Goal: Task Accomplishment & Management: Use online tool/utility

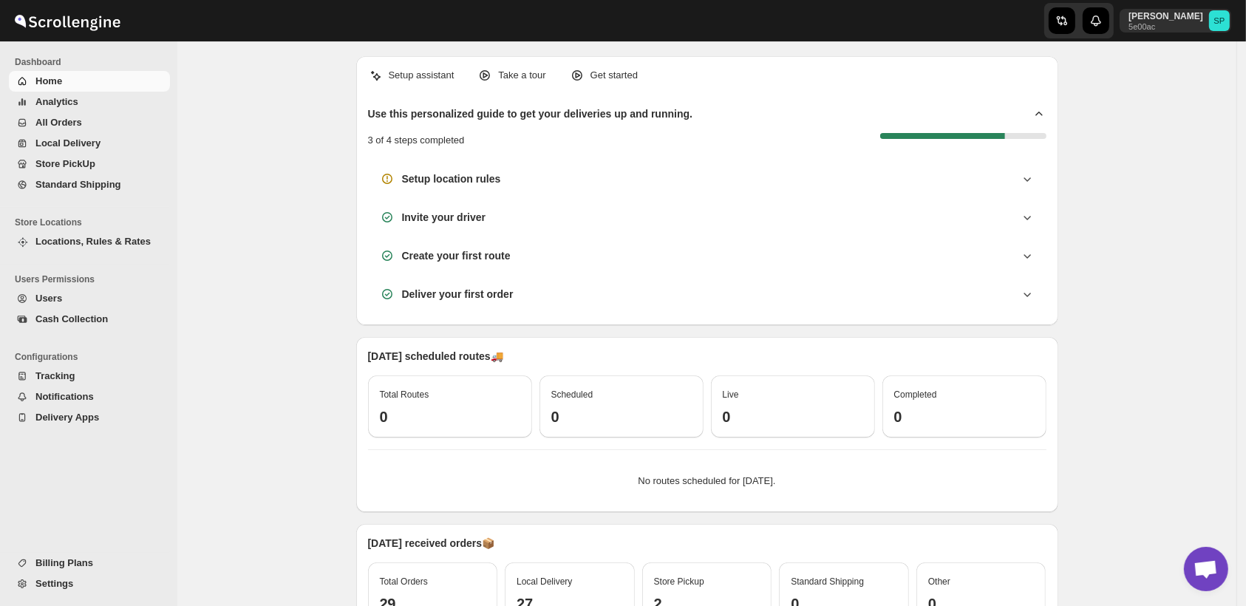
click at [80, 186] on span "Standard Shipping" at bounding box center [78, 184] width 86 height 11
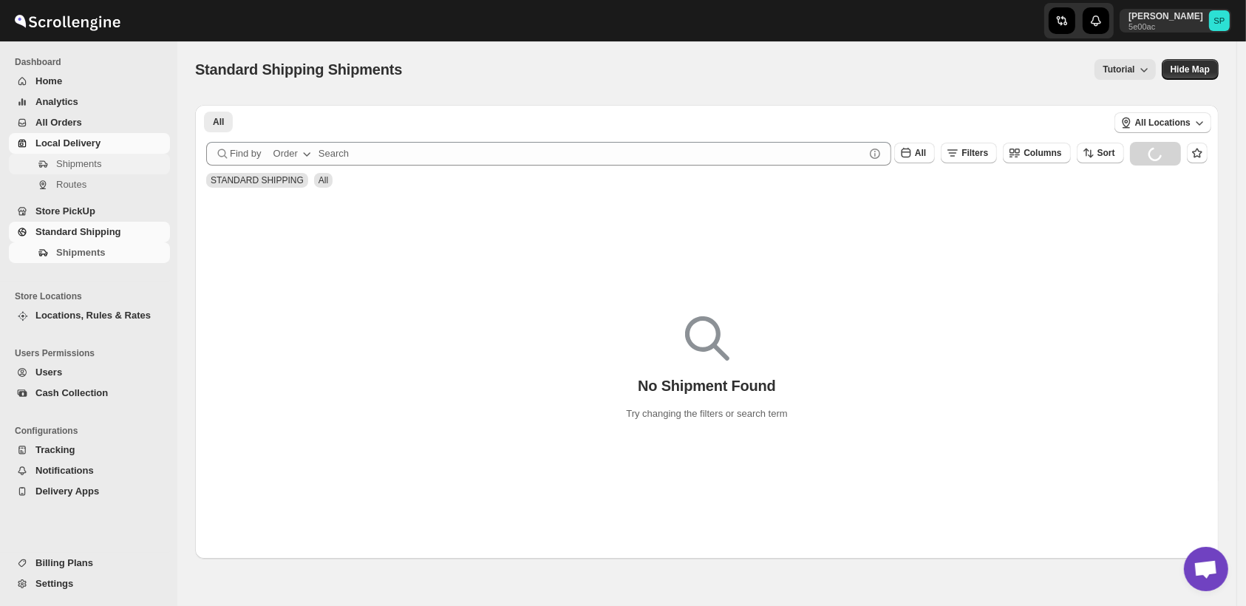
click at [72, 166] on span "Shipments" at bounding box center [78, 163] width 45 height 11
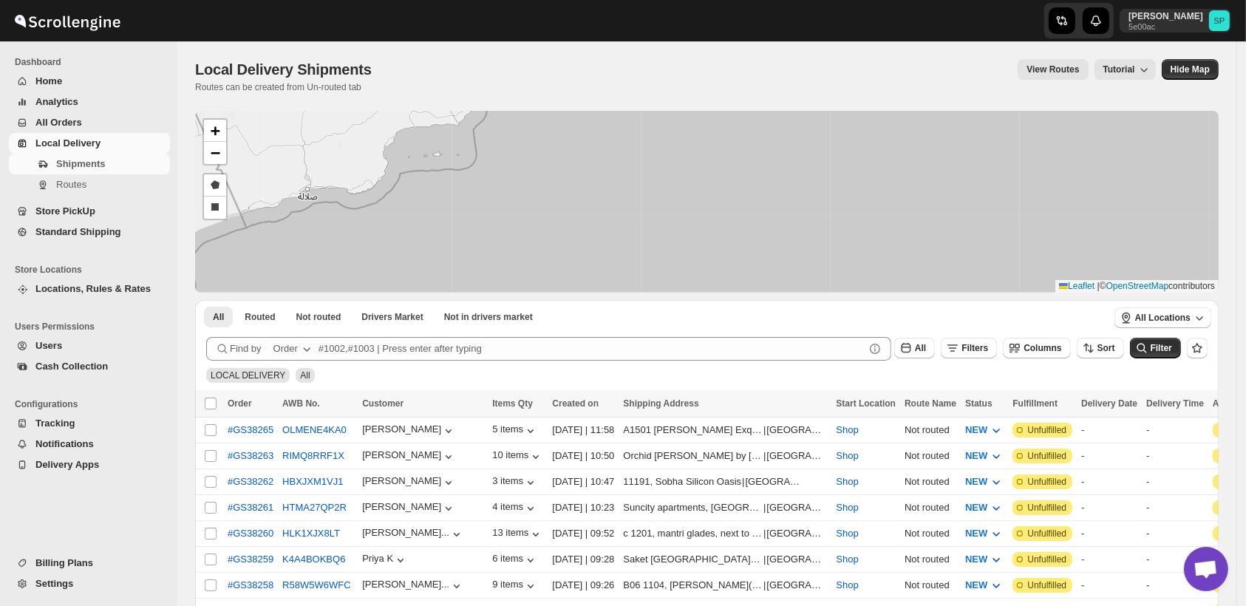
scroll to position [328, 0]
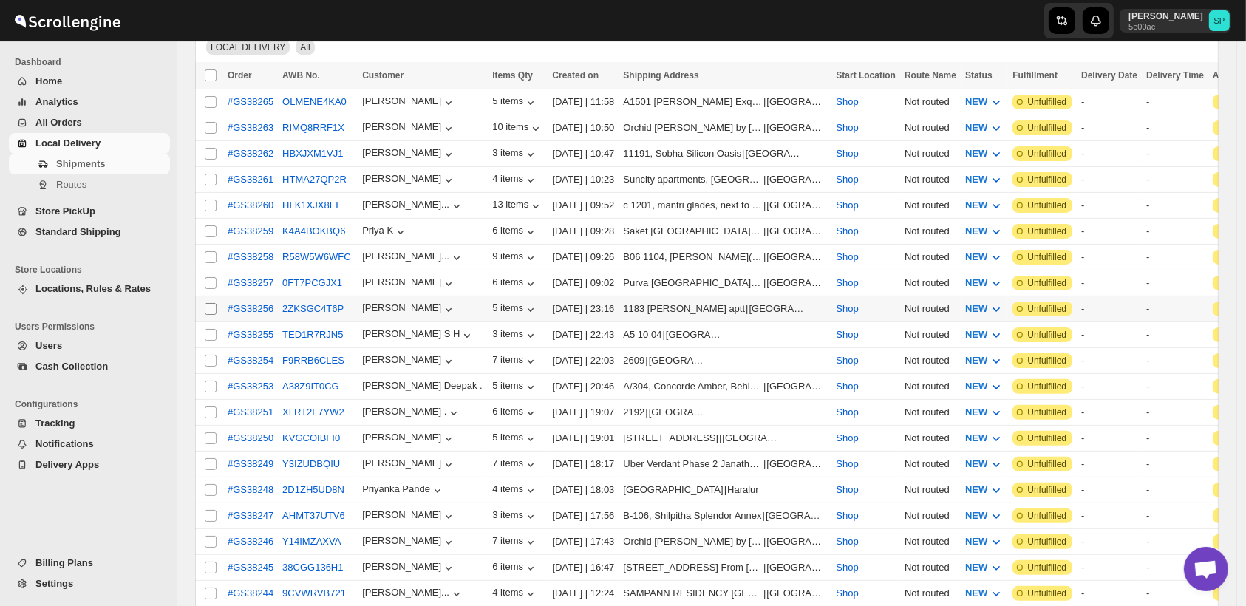
click at [213, 303] on input "Select shipment" at bounding box center [211, 309] width 12 height 12
checkbox input "true"
click at [213, 329] on input "Select shipment" at bounding box center [211, 335] width 12 height 12
checkbox input "true"
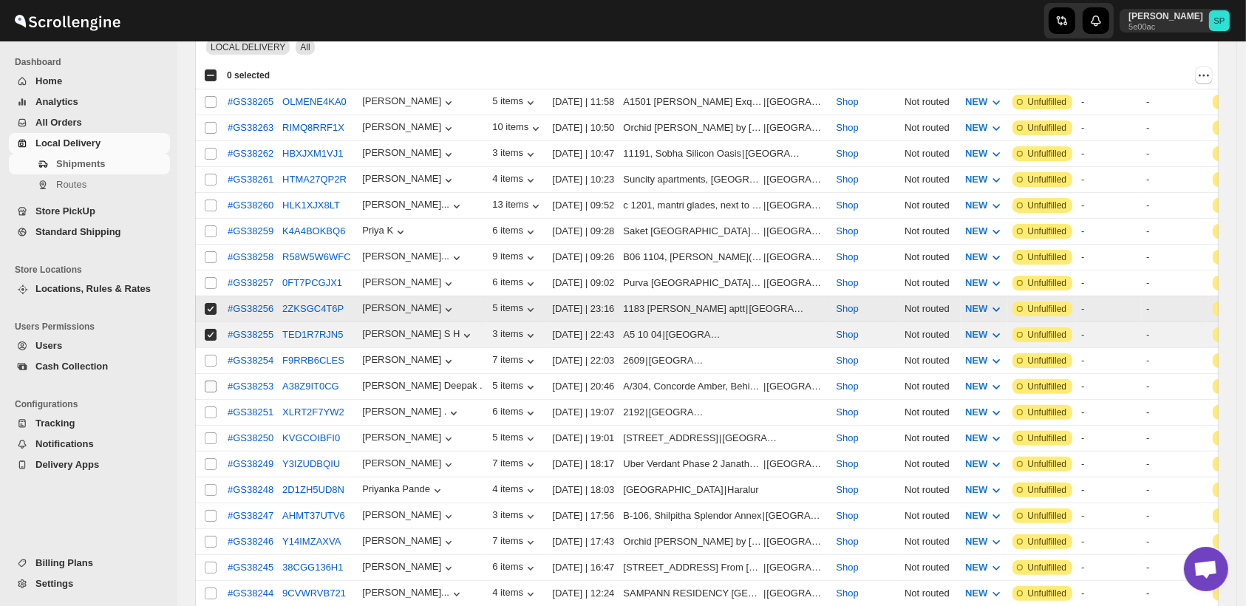
click at [211, 355] on input "Select shipment" at bounding box center [211, 361] width 12 height 12
checkbox input "true"
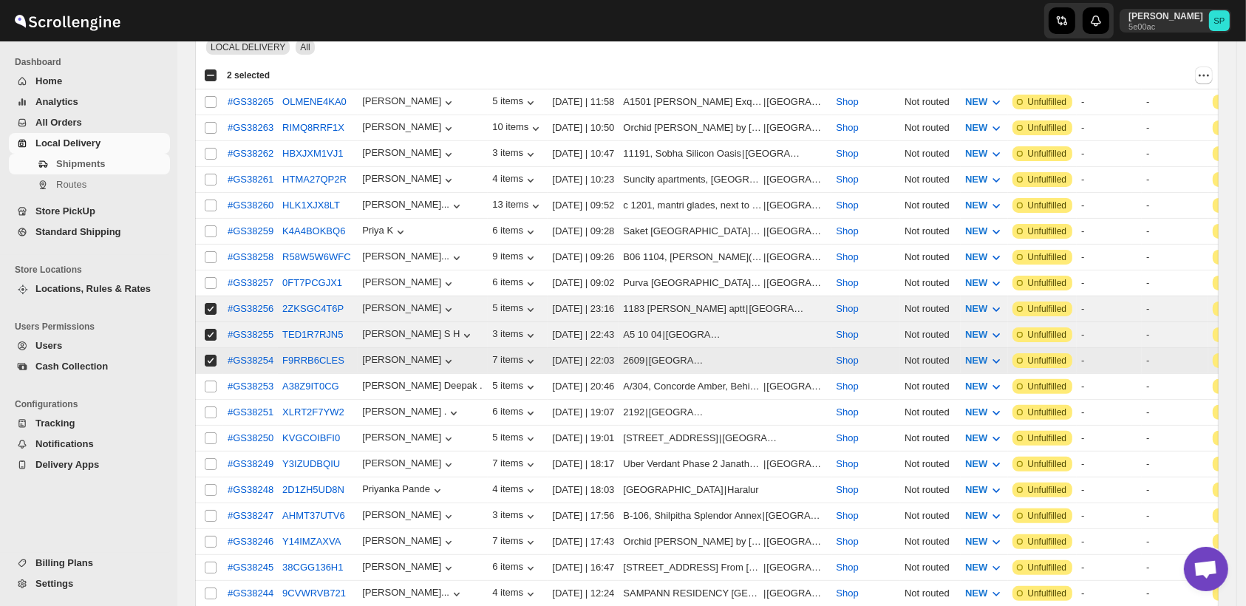
click at [210, 381] on input "Select shipment" at bounding box center [211, 387] width 12 height 12
checkbox input "true"
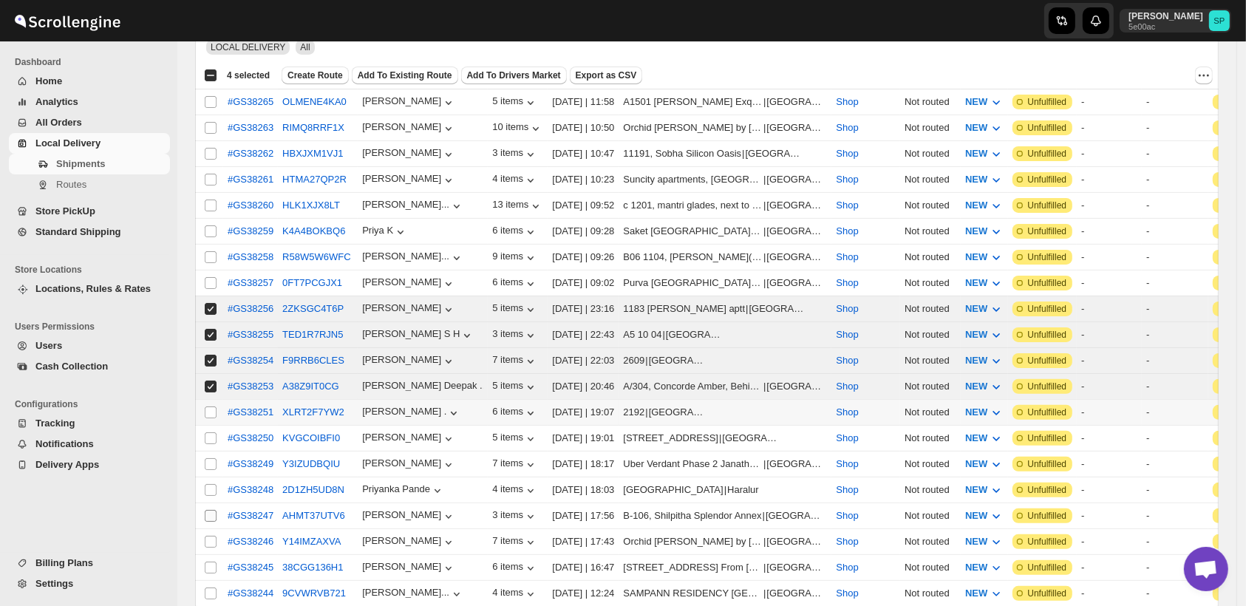
click at [210, 407] on input "Select shipment" at bounding box center [211, 413] width 12 height 12
checkbox input "true"
click at [209, 432] on input "Select shipment" at bounding box center [211, 438] width 12 height 12
checkbox input "true"
click at [208, 458] on input "Select shipment" at bounding box center [211, 464] width 12 height 12
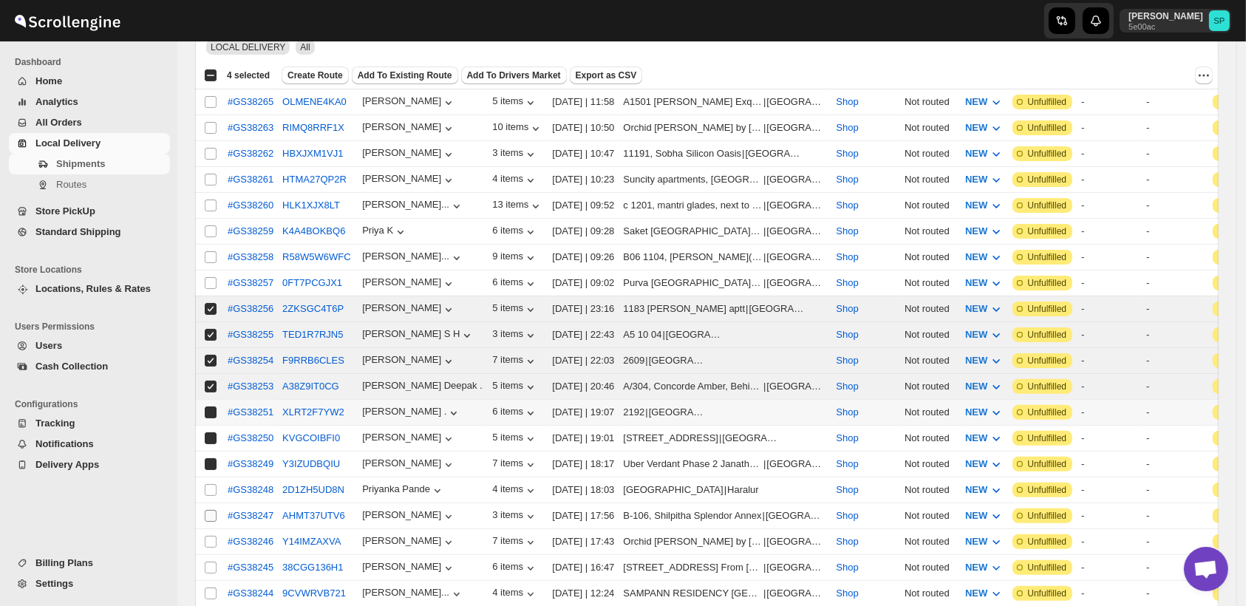
checkbox input "true"
click at [214, 484] on input "Select shipment" at bounding box center [211, 490] width 12 height 12
checkbox input "true"
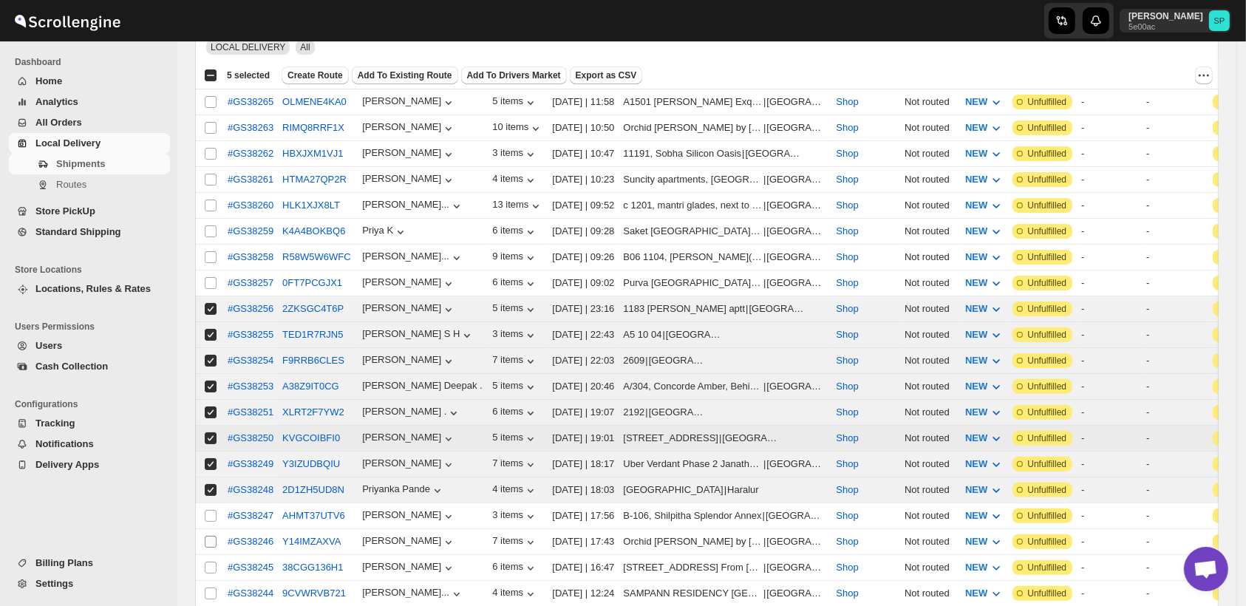
drag, startPoint x: 212, startPoint y: 497, endPoint x: 207, endPoint y: 530, distance: 33.7
click at [211, 510] on input "Select shipment" at bounding box center [211, 516] width 12 height 12
checkbox input "true"
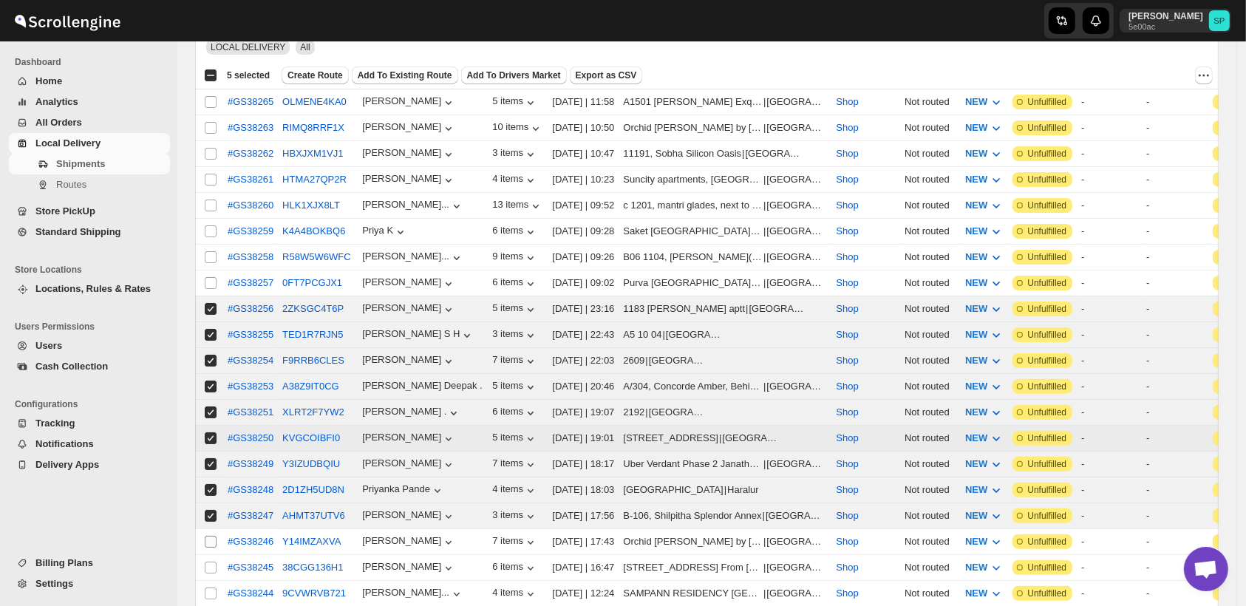
click at [206, 536] on input "Select shipment" at bounding box center [211, 542] width 12 height 12
checkbox input "true"
click at [211, 562] on input "Select shipment" at bounding box center [211, 568] width 12 height 12
checkbox input "true"
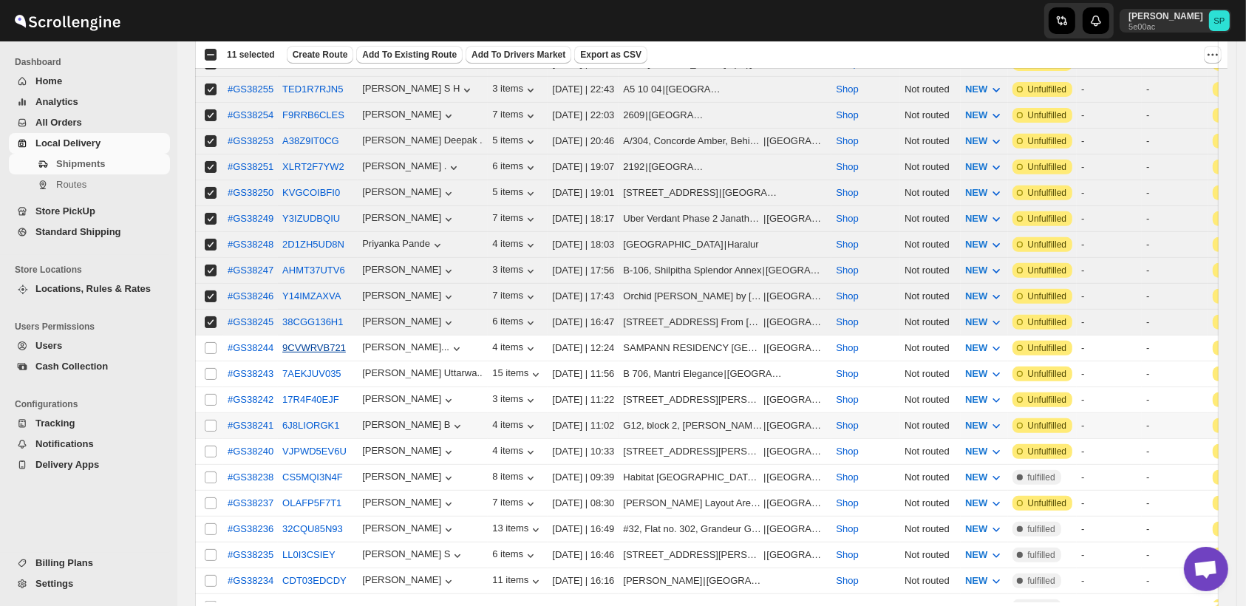
scroll to position [656, 0]
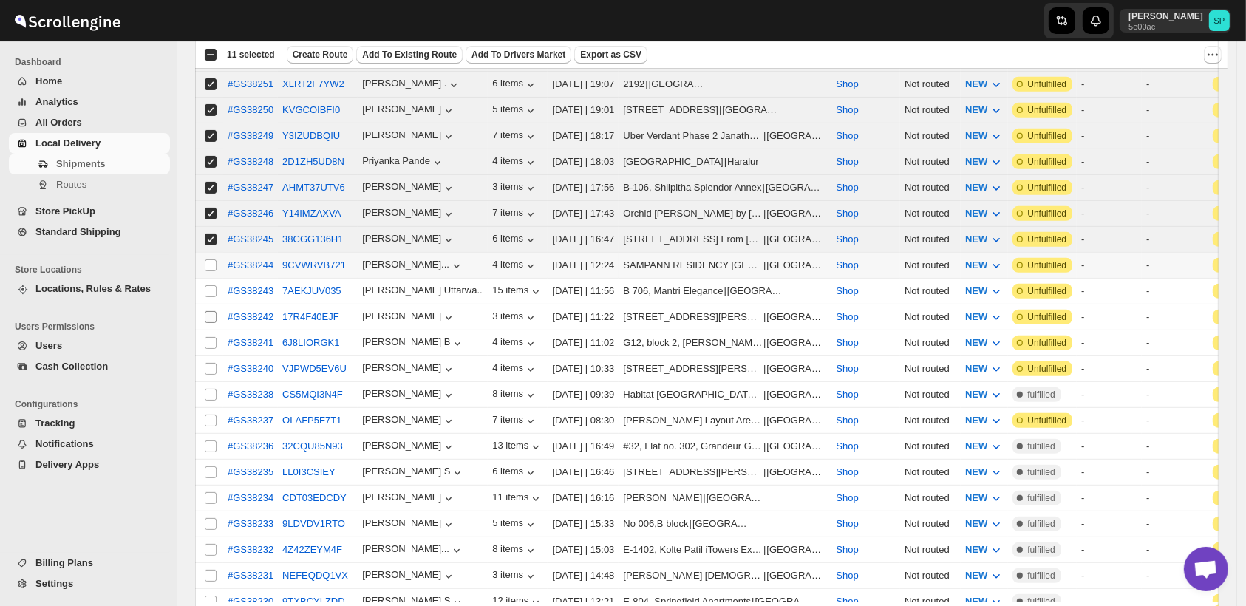
drag, startPoint x: 214, startPoint y: 243, endPoint x: 212, endPoint y: 296, distance: 53.2
click at [213, 259] on input "Select shipment" at bounding box center [211, 265] width 12 height 12
checkbox input "true"
click at [212, 285] on input "Select shipment" at bounding box center [211, 291] width 12 height 12
checkbox input "true"
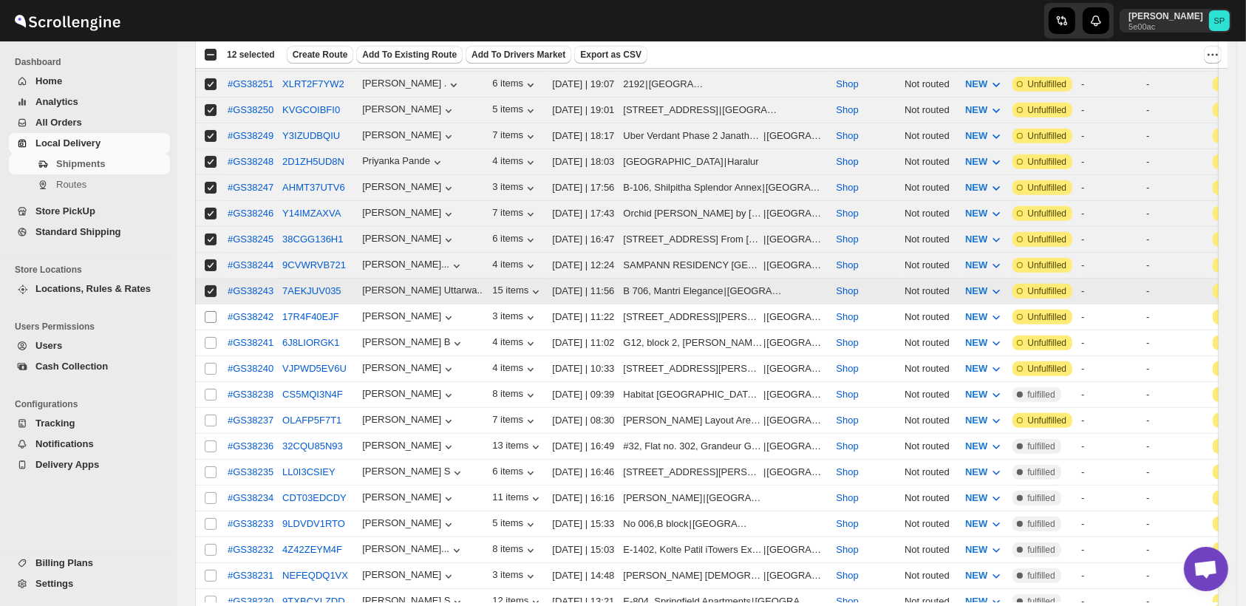
click at [212, 311] on input "Select shipment" at bounding box center [211, 317] width 12 height 12
checkbox input "true"
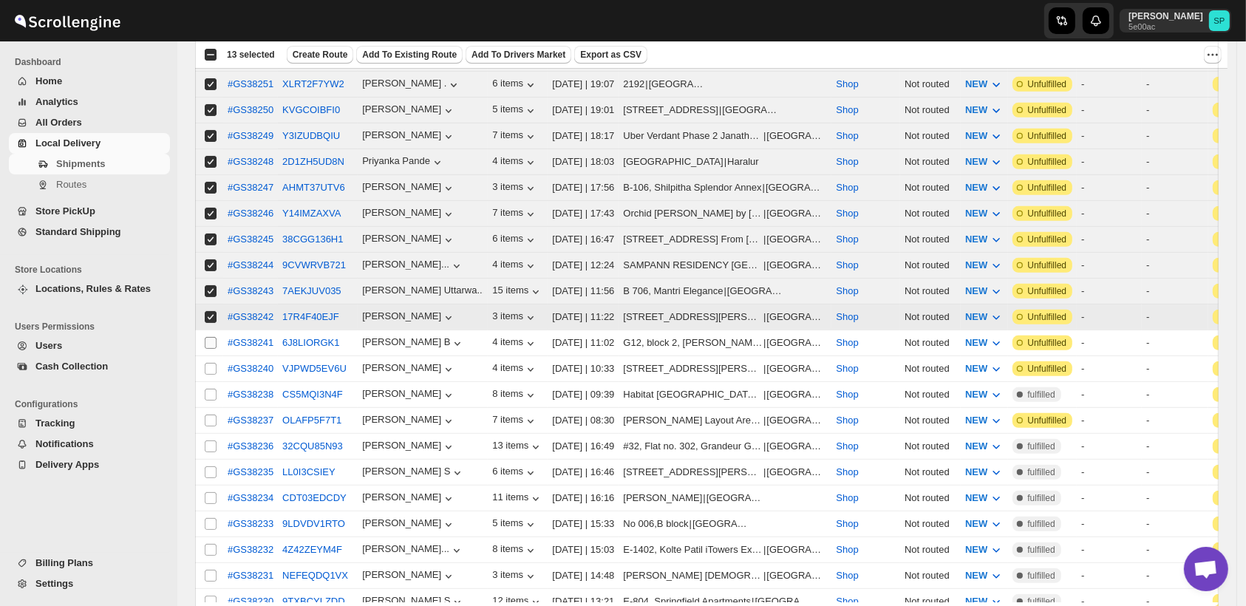
click at [212, 337] on input "Select shipment" at bounding box center [211, 343] width 12 height 12
checkbox input "true"
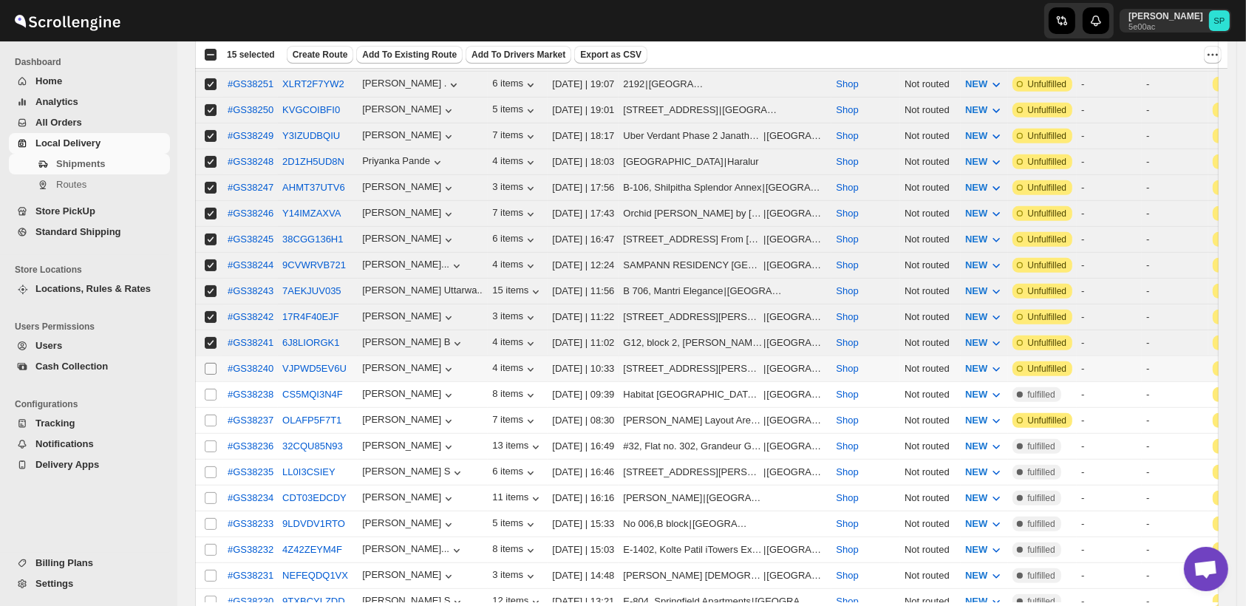
click at [210, 363] on input "Select shipment" at bounding box center [211, 369] width 12 height 12
checkbox input "true"
click at [213, 389] on input "Select shipment" at bounding box center [211, 395] width 12 height 12
checkbox input "true"
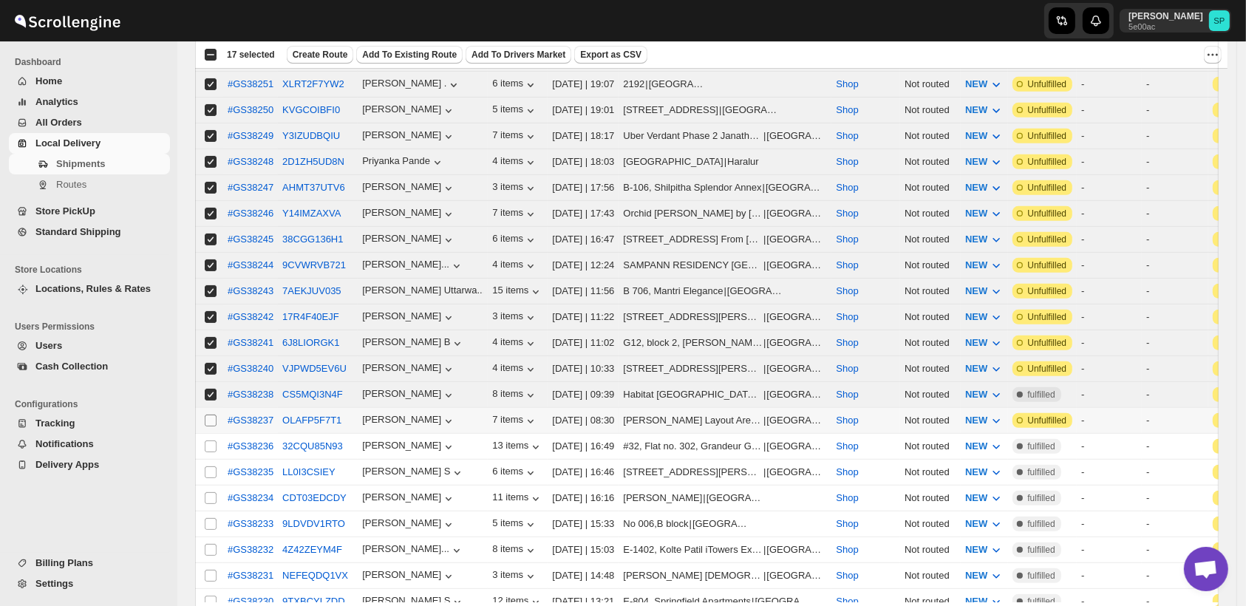
click at [213, 415] on input "Select shipment" at bounding box center [211, 421] width 12 height 12
checkbox input "true"
click at [210, 389] on input "Select shipment" at bounding box center [211, 395] width 12 height 12
checkbox input "false"
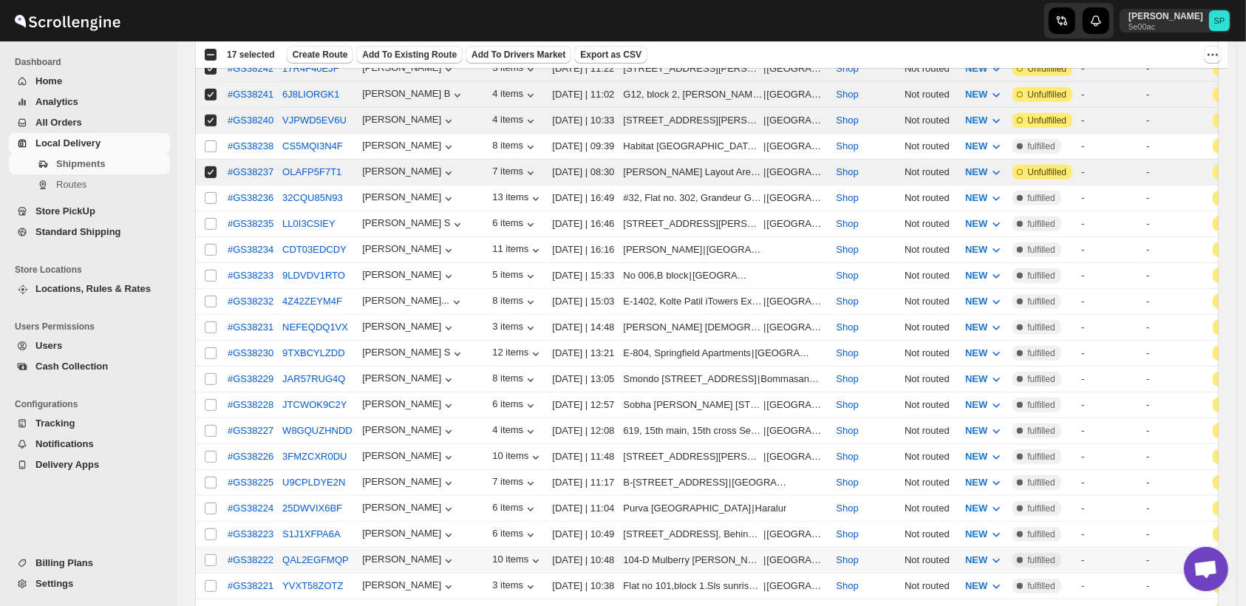
scroll to position [1068, 0]
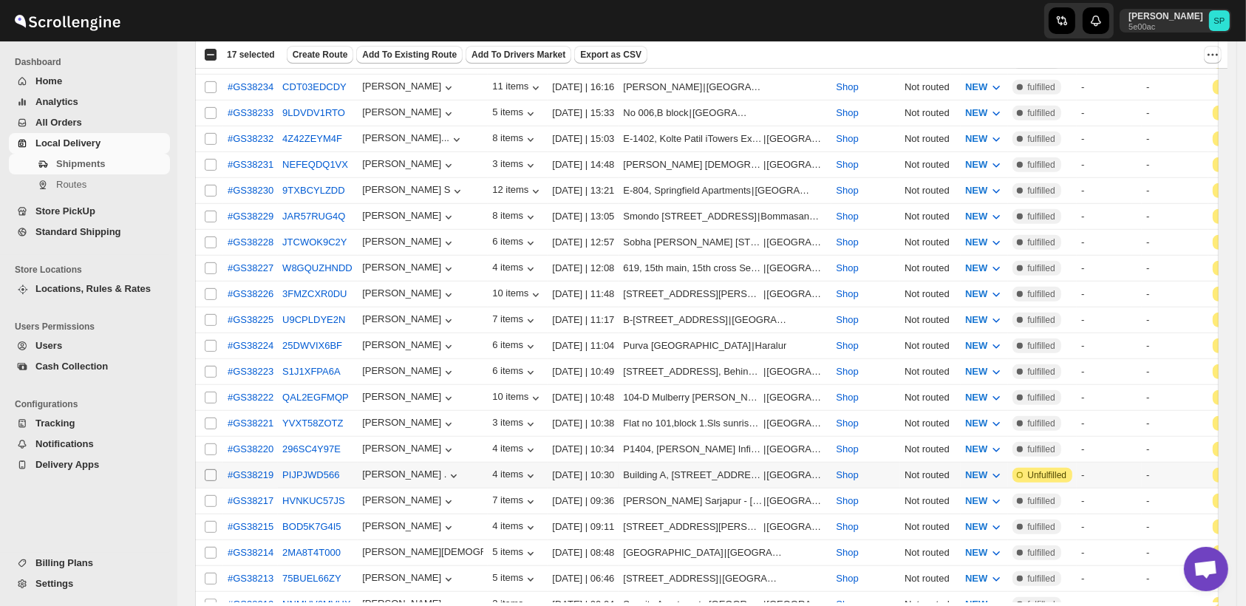
click at [214, 469] on input "Select shipment" at bounding box center [211, 475] width 12 height 12
checkbox input "true"
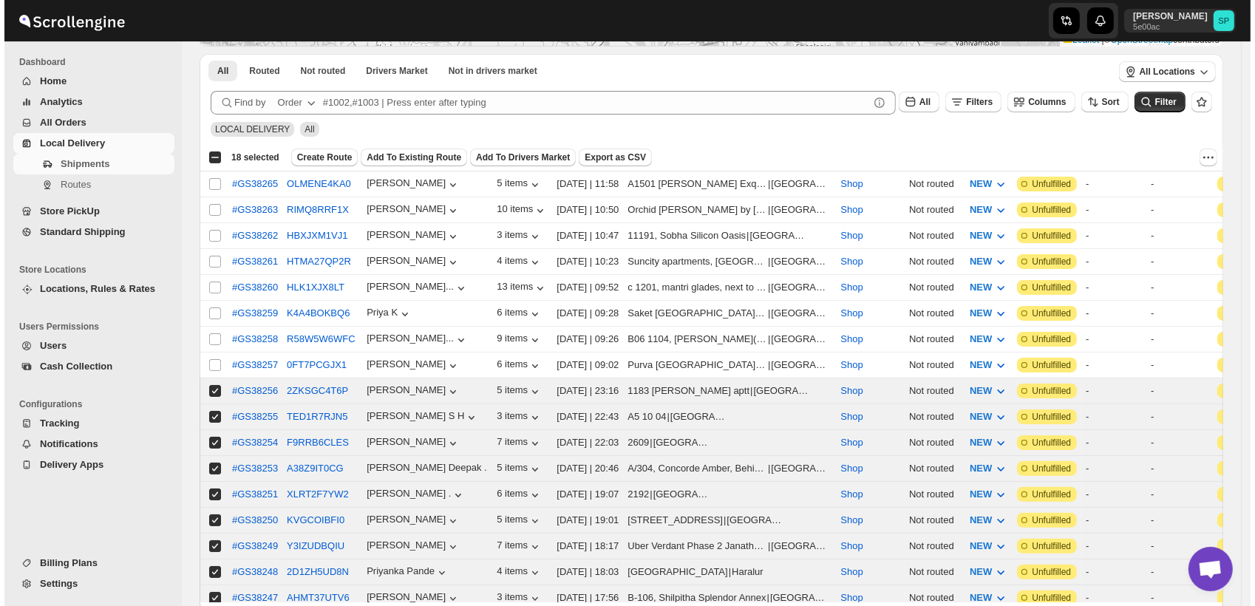
scroll to position [0, 0]
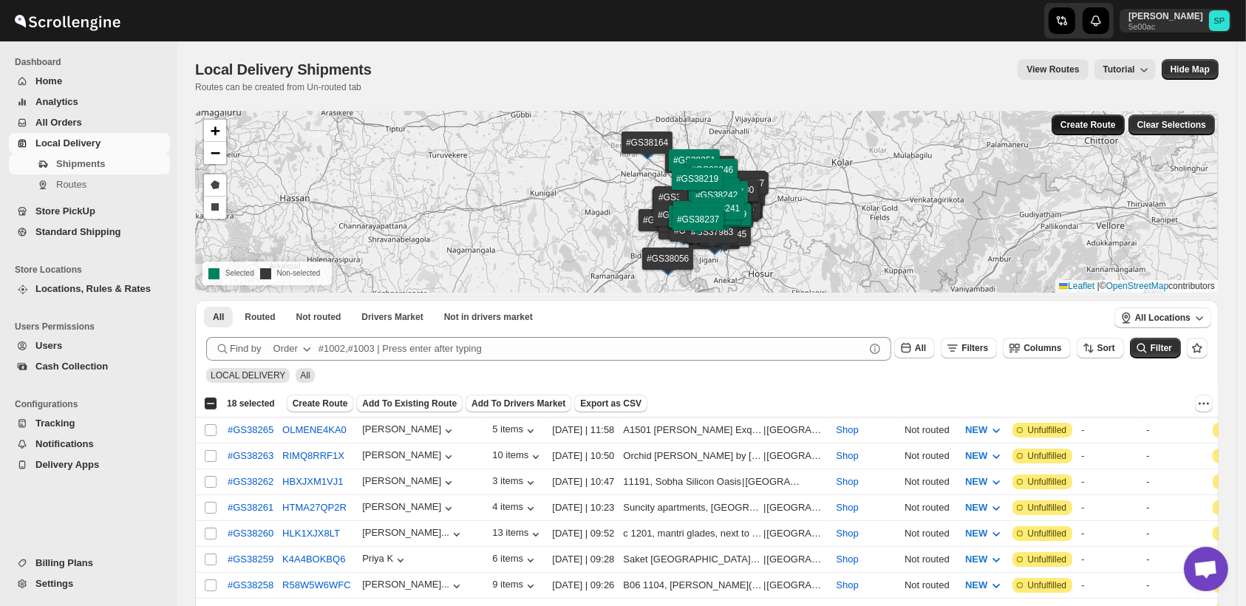
click at [1090, 121] on span "Create Route" at bounding box center [1088, 125] width 55 height 12
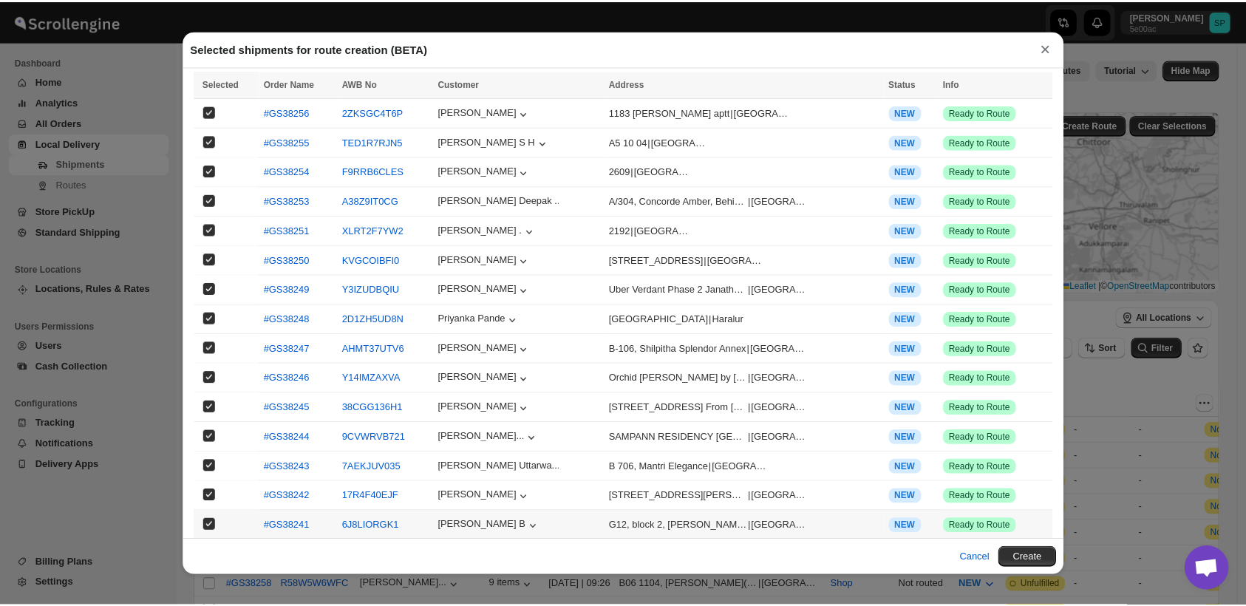
scroll to position [88, 0]
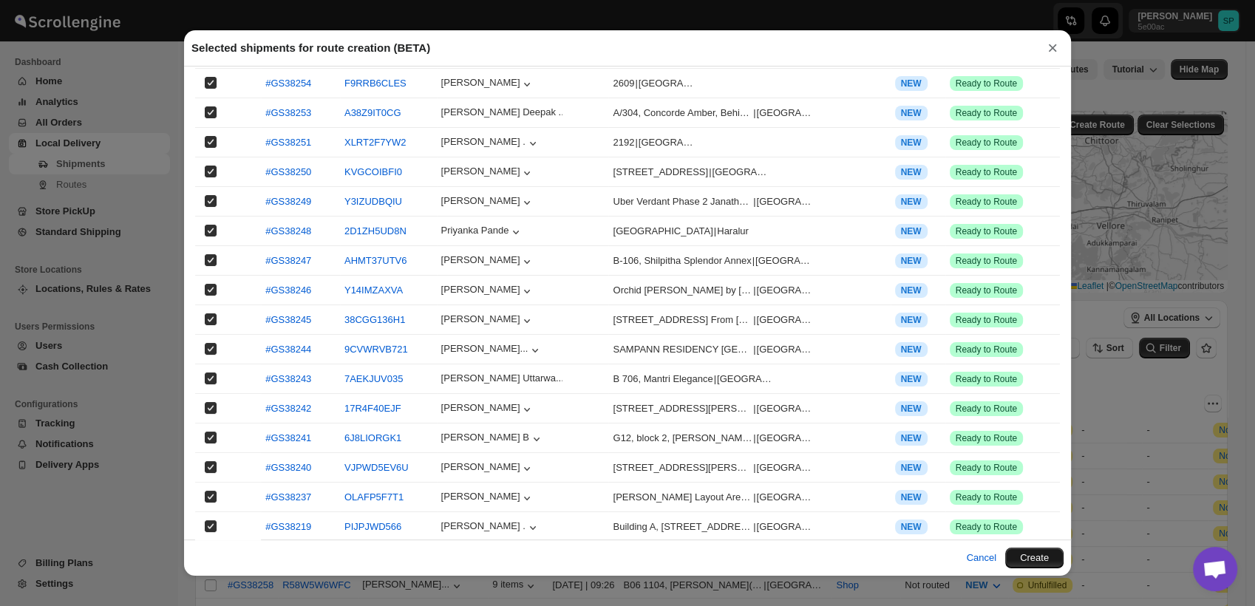
click at [1008, 559] on button "Create" at bounding box center [1034, 558] width 58 height 21
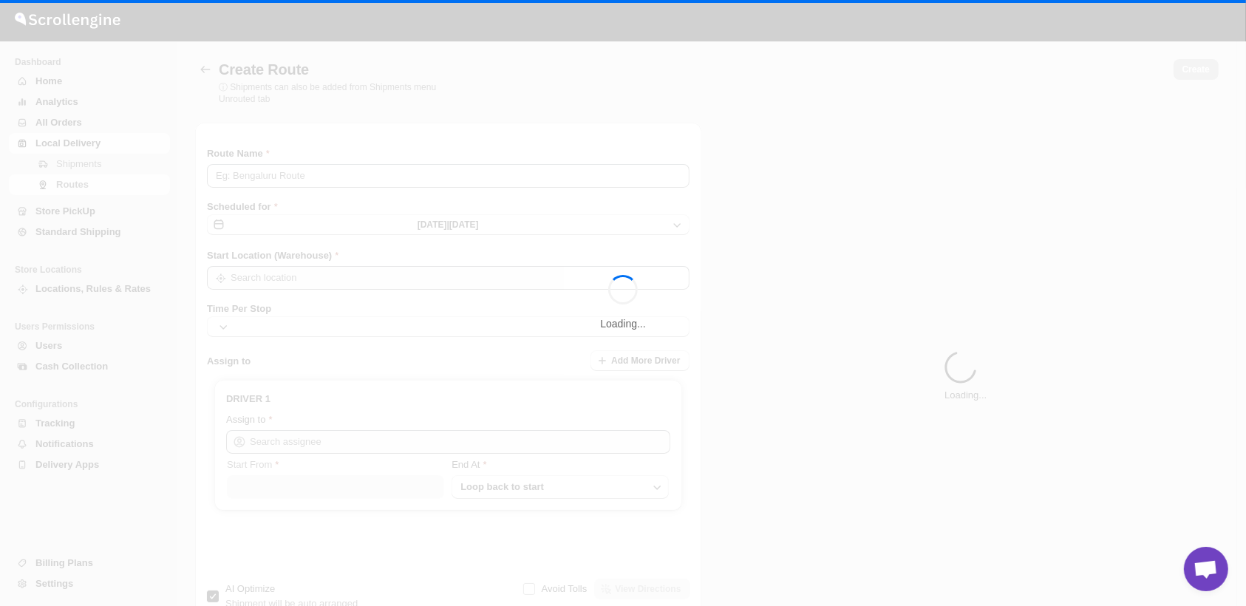
type input "Route - 03/10-1200"
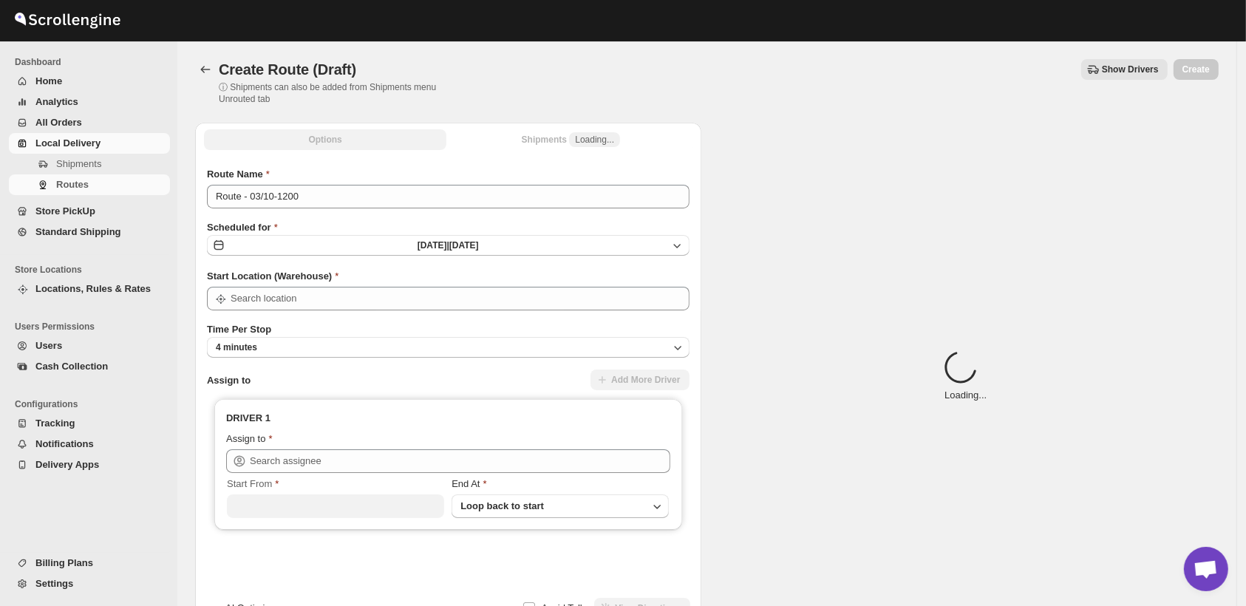
type input "Shop"
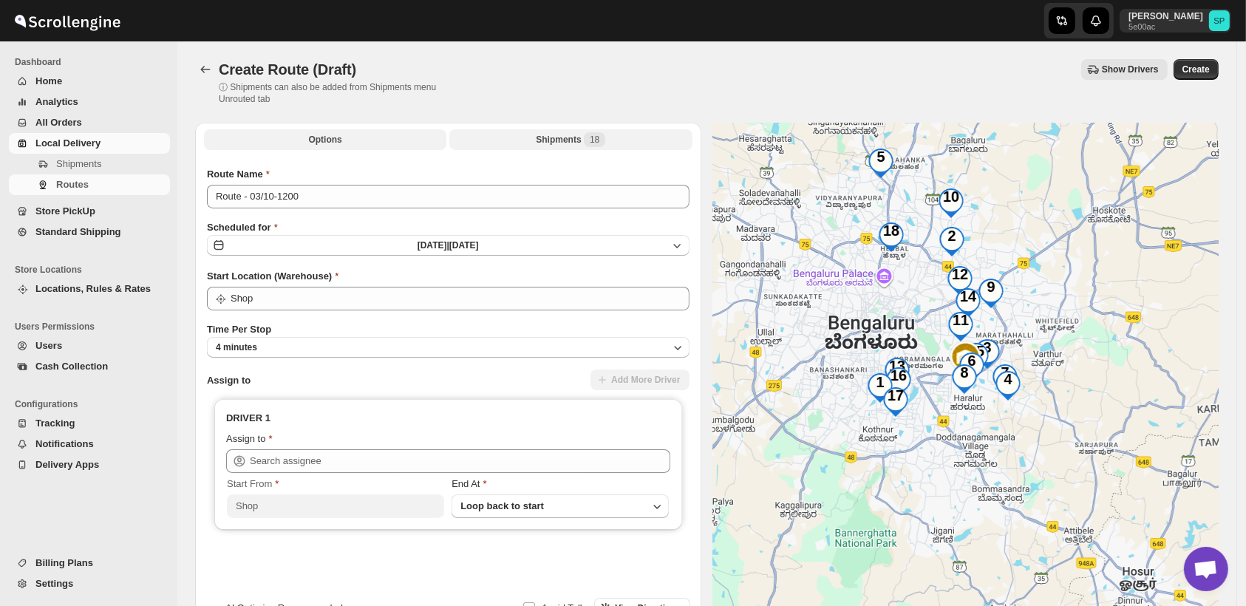
click at [574, 136] on div "Shipments 18" at bounding box center [570, 139] width 69 height 15
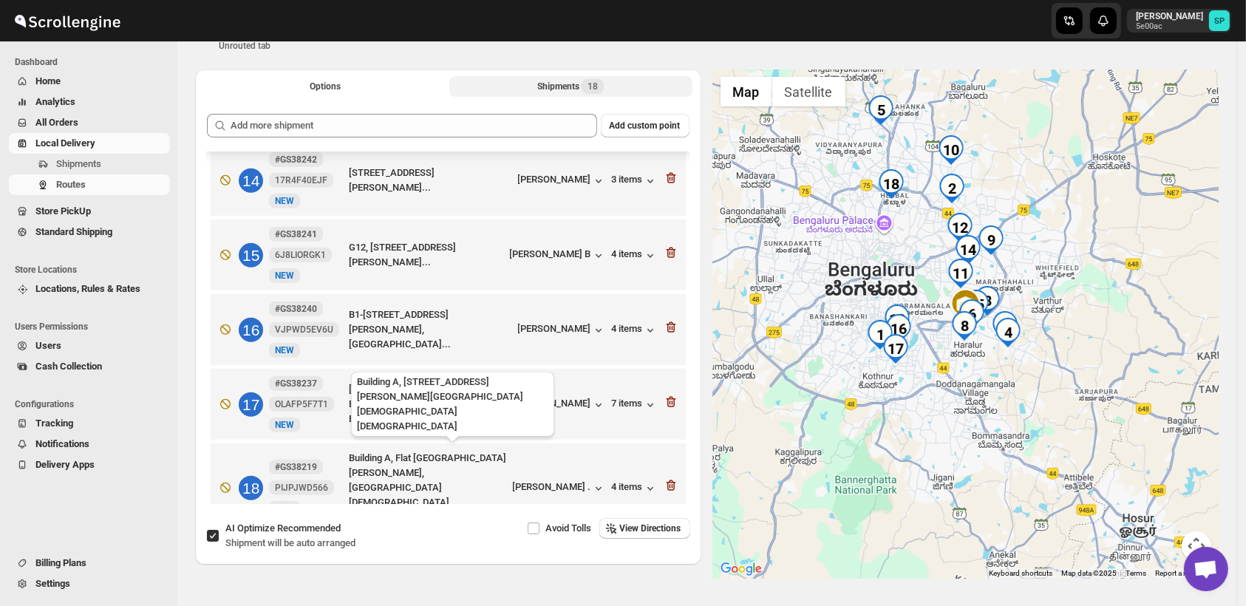
scroll to position [100, 0]
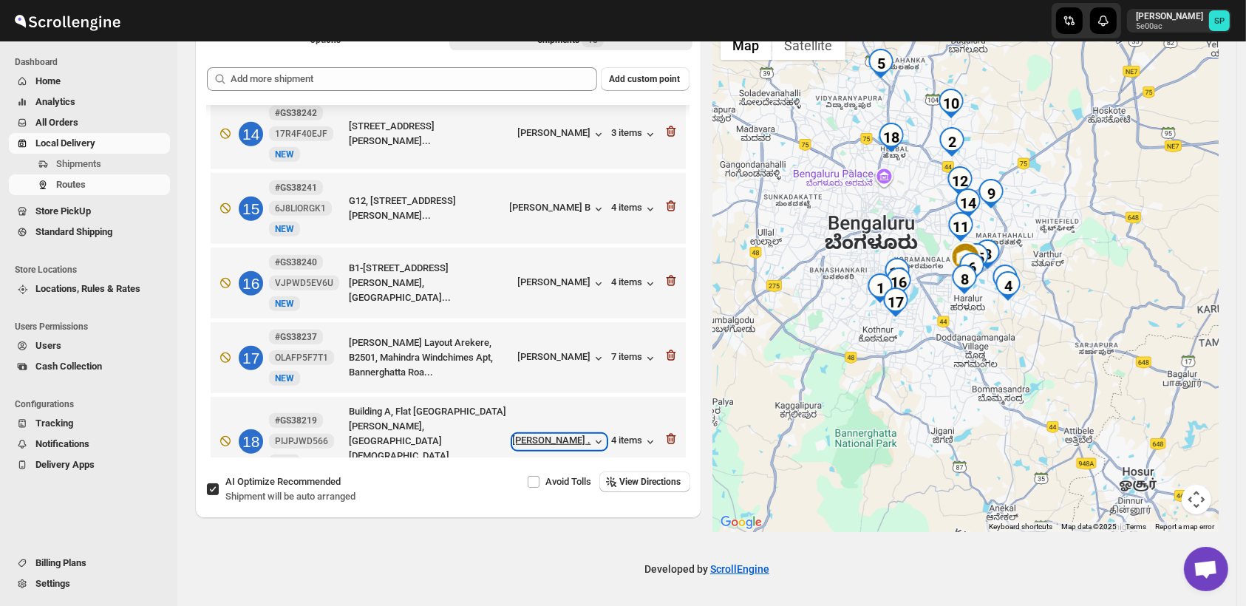
click at [562, 435] on div "[PERSON_NAME] ." at bounding box center [559, 442] width 93 height 15
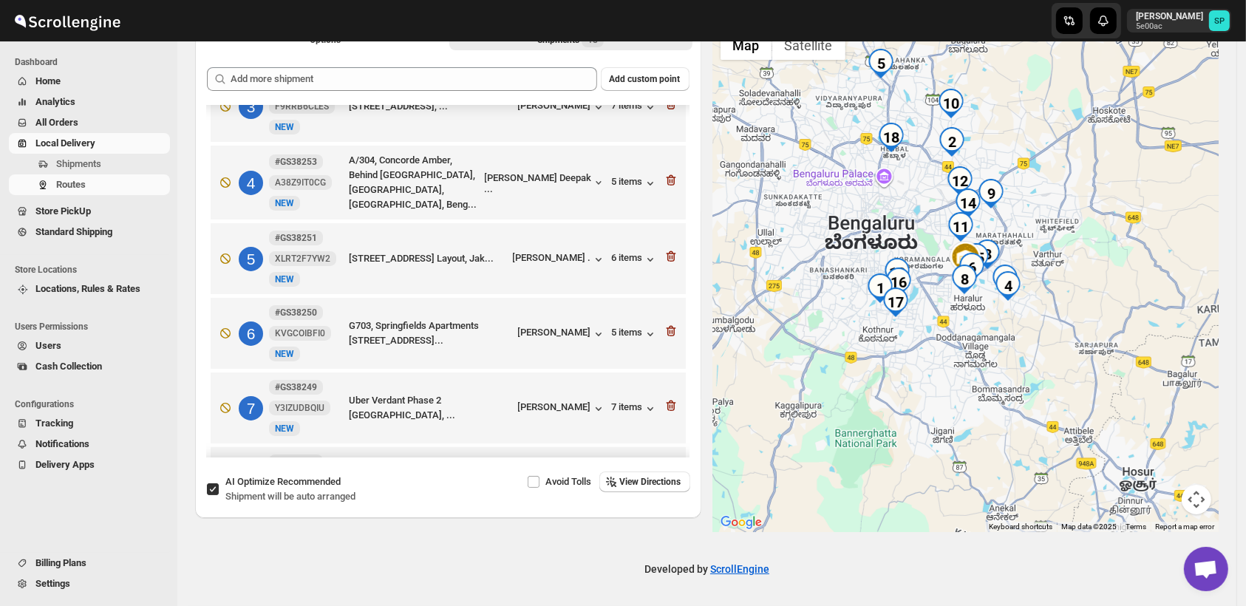
scroll to position [187, 0]
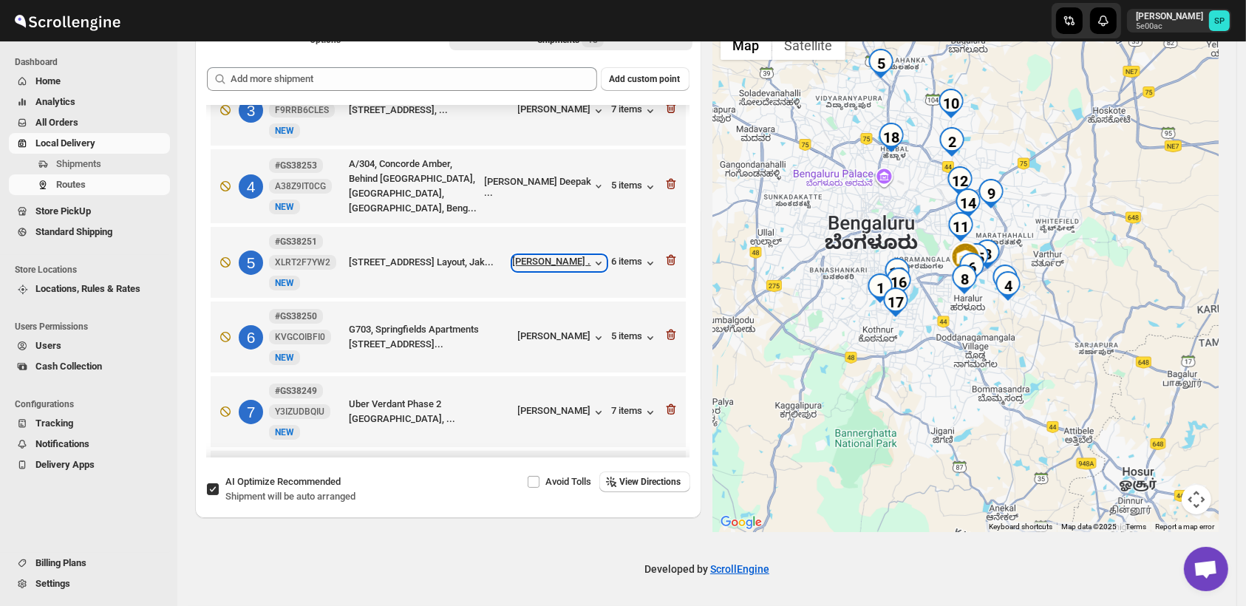
click at [546, 257] on div "[PERSON_NAME] ." at bounding box center [559, 263] width 93 height 15
click at [634, 260] on div "6 items" at bounding box center [635, 263] width 46 height 15
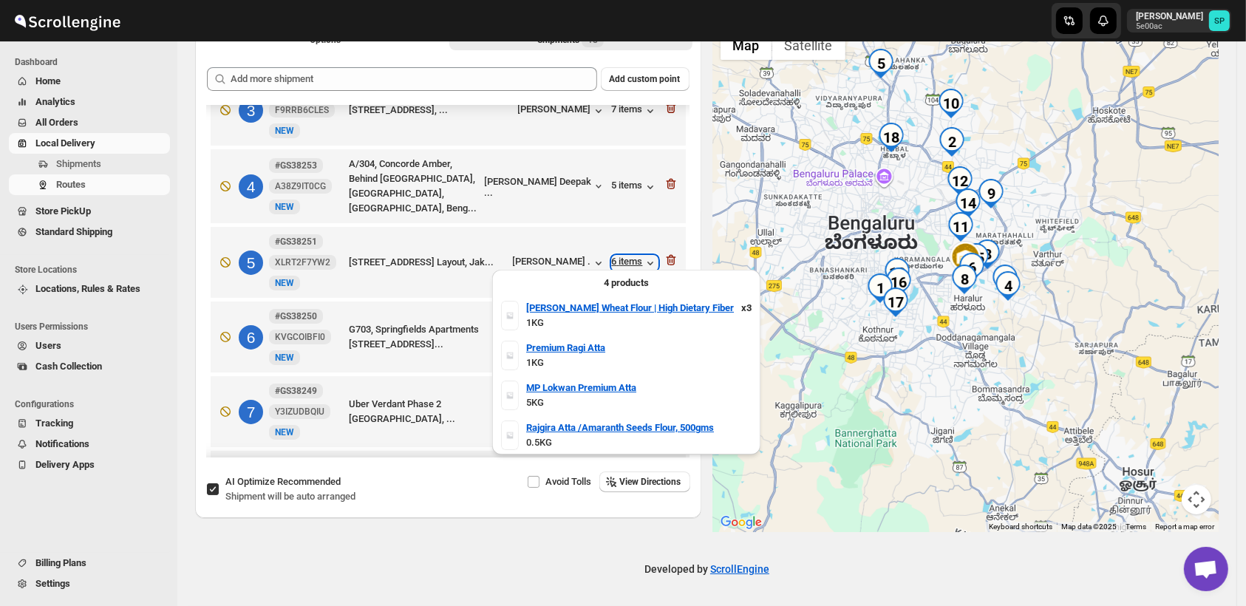
click at [634, 260] on div "6 items" at bounding box center [635, 263] width 46 height 15
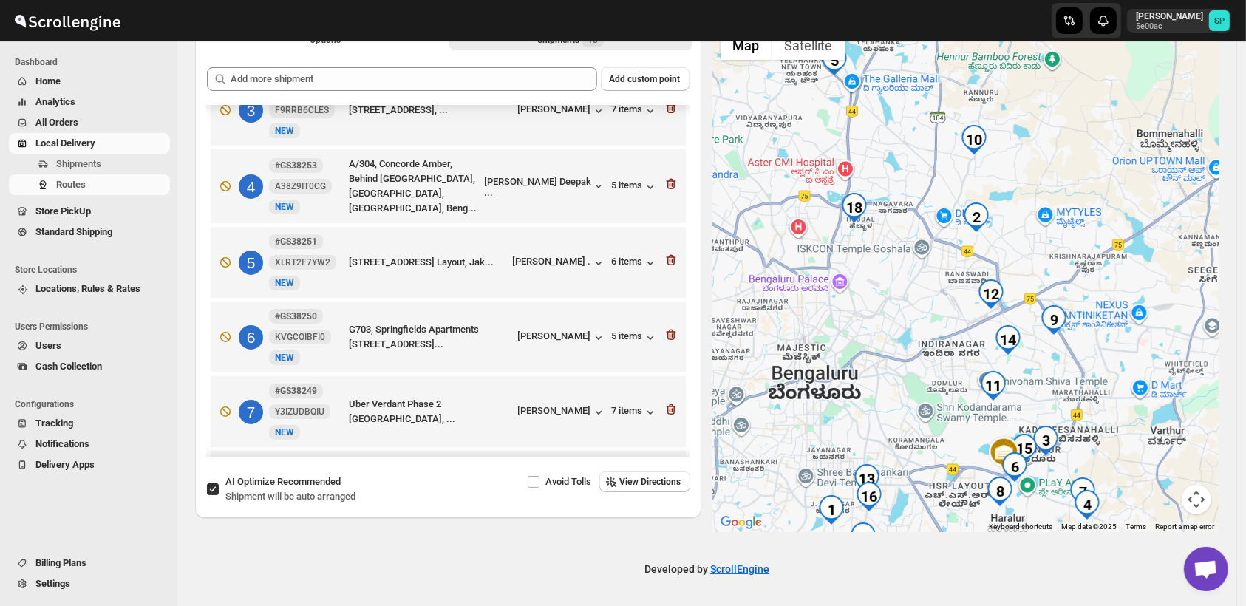
drag, startPoint x: 949, startPoint y: 185, endPoint x: 499, endPoint y: 311, distance: 466.9
click at [946, 280] on div at bounding box center [966, 277] width 506 height 509
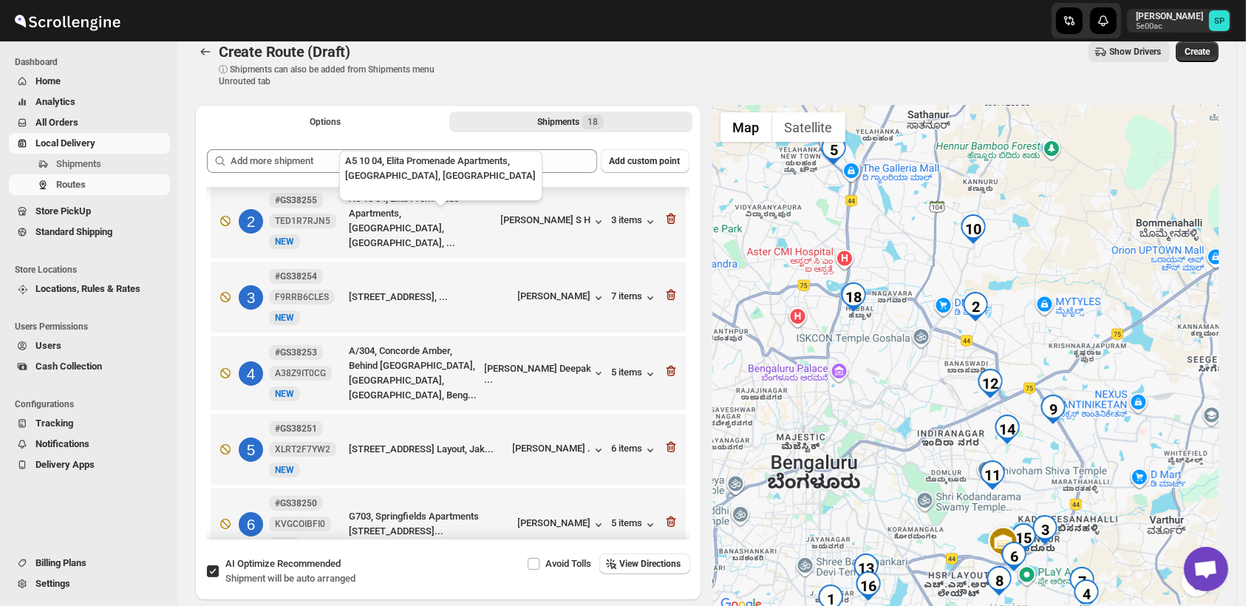
scroll to position [0, 0]
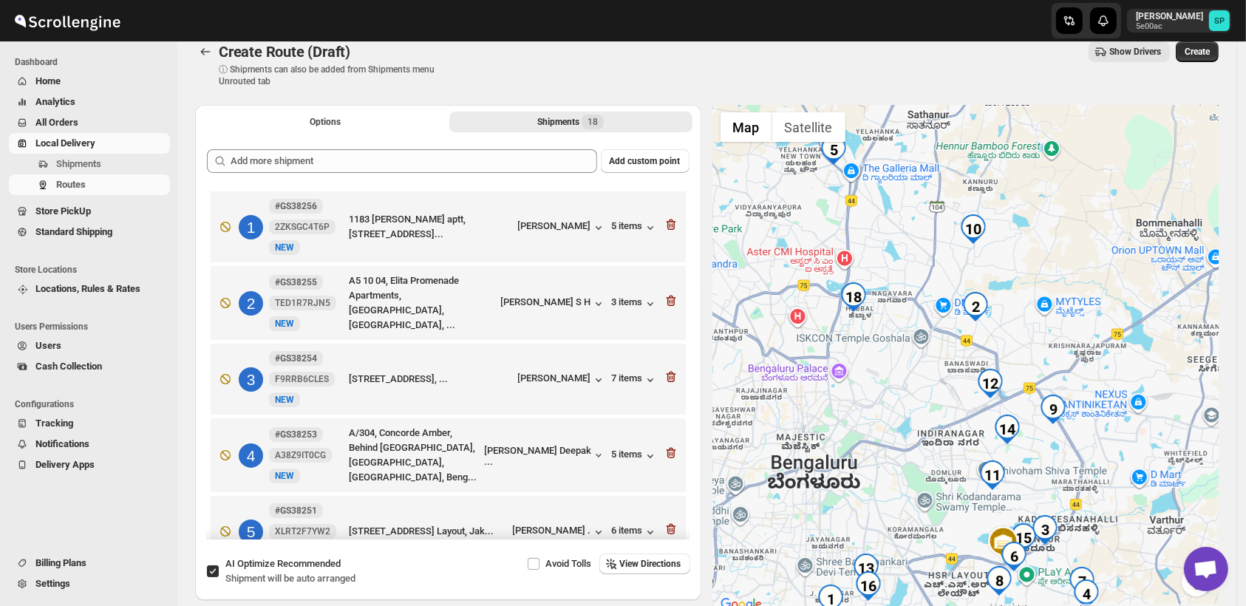
click at [382, 146] on div "Add custom point 1 #GS38256 2ZKSGC4T6P New NEW 1183 Sobha Tulip aptt, [GEOGRAPH…" at bounding box center [448, 342] width 506 height 408
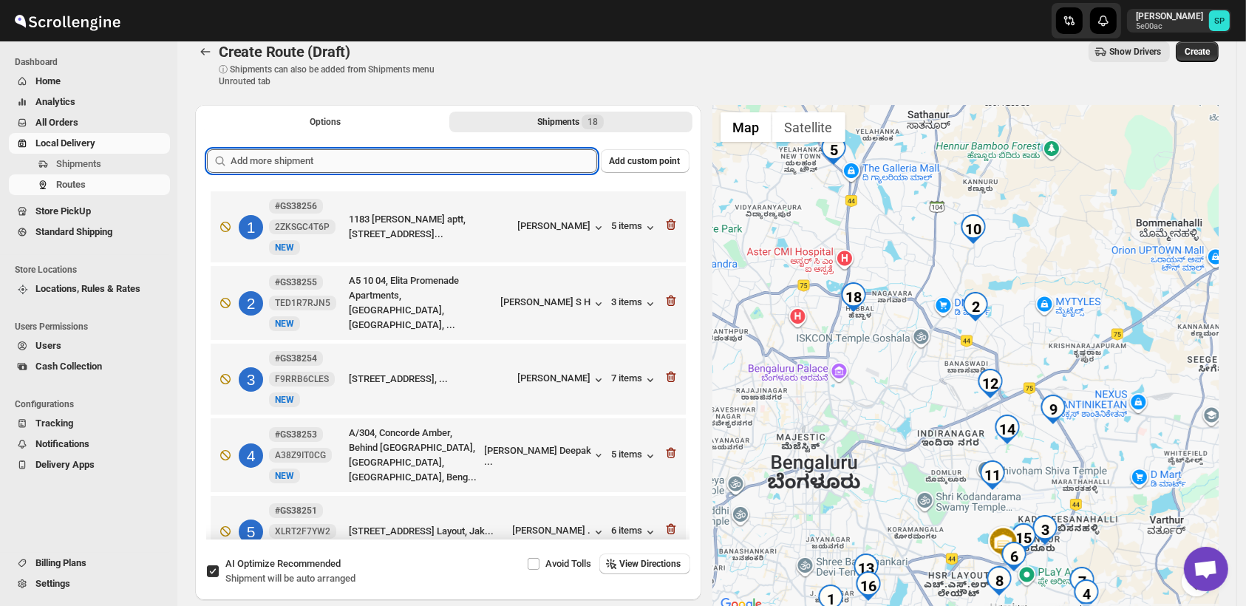
click at [384, 152] on input "text" at bounding box center [414, 161] width 367 height 24
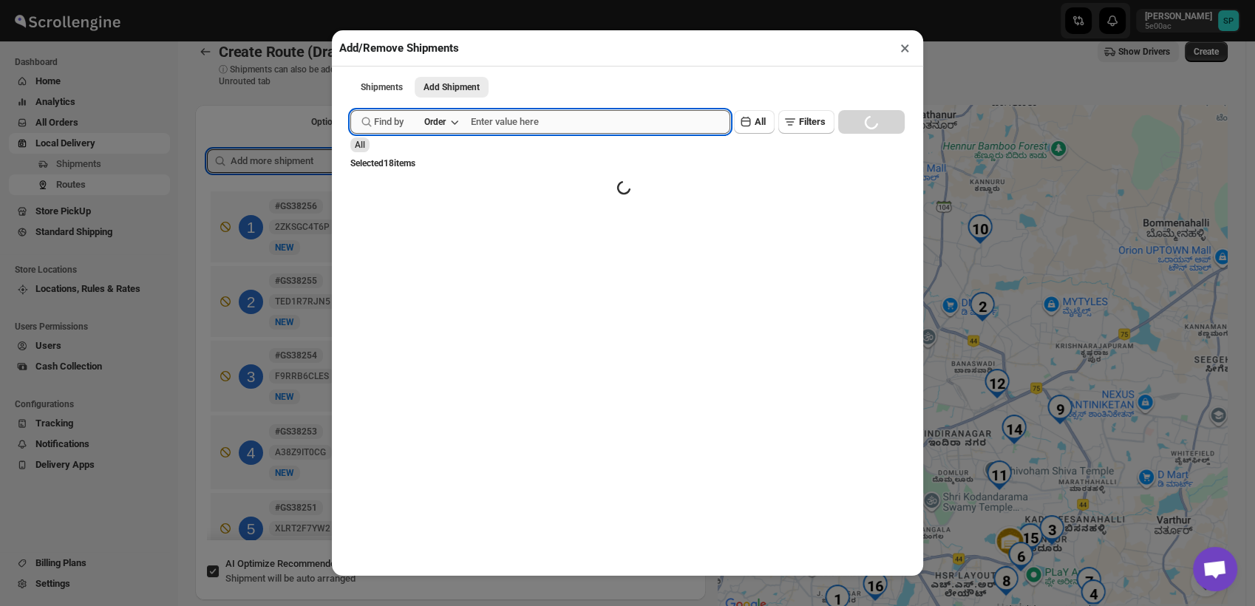
click at [565, 124] on input "text" at bounding box center [600, 122] width 259 height 24
paste input "GS38255"
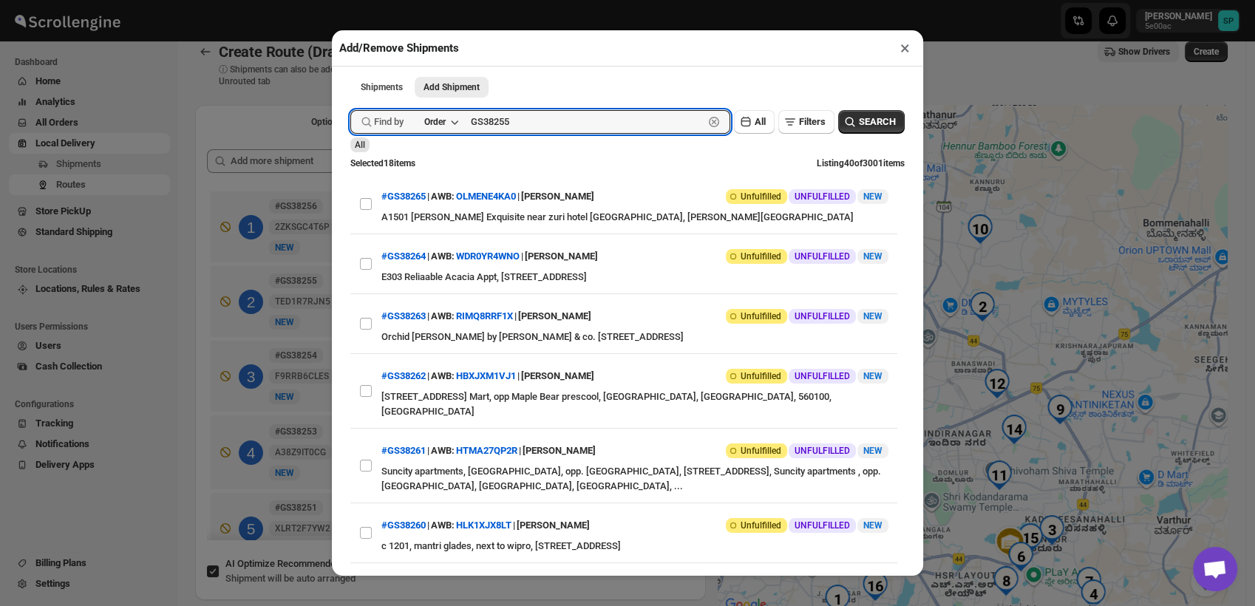
type input "GS38255"
click at [869, 126] on span "SEARCH" at bounding box center [877, 122] width 37 height 15
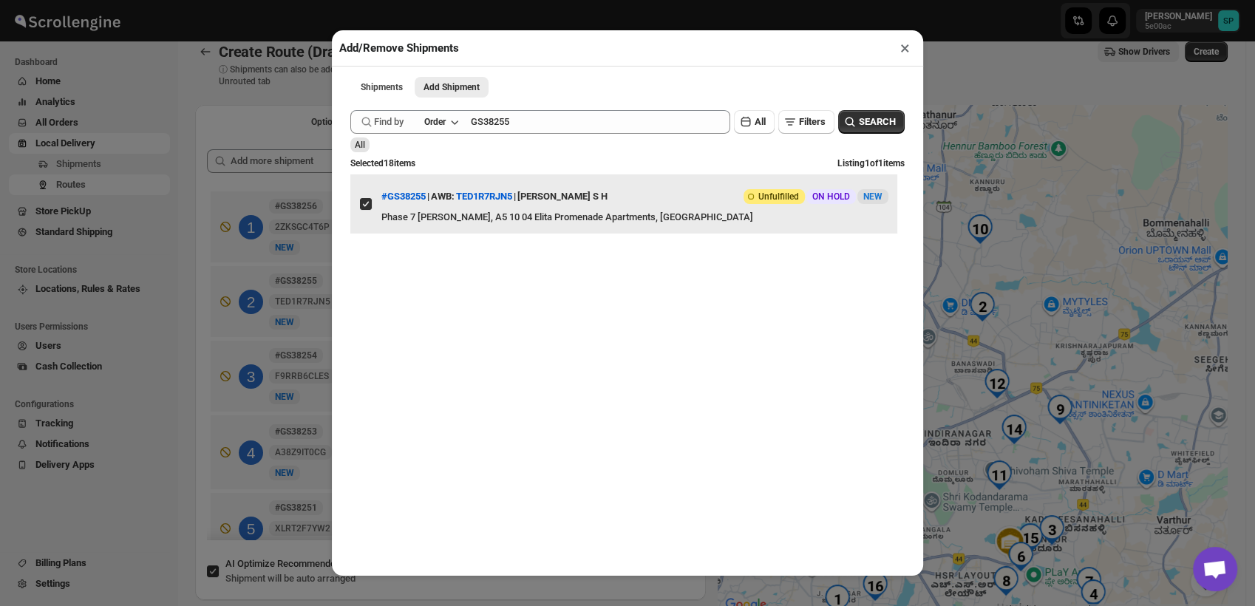
click at [364, 204] on input "View details for 68deb2ae02c94fc1c02c18b5" at bounding box center [366, 204] width 12 height 12
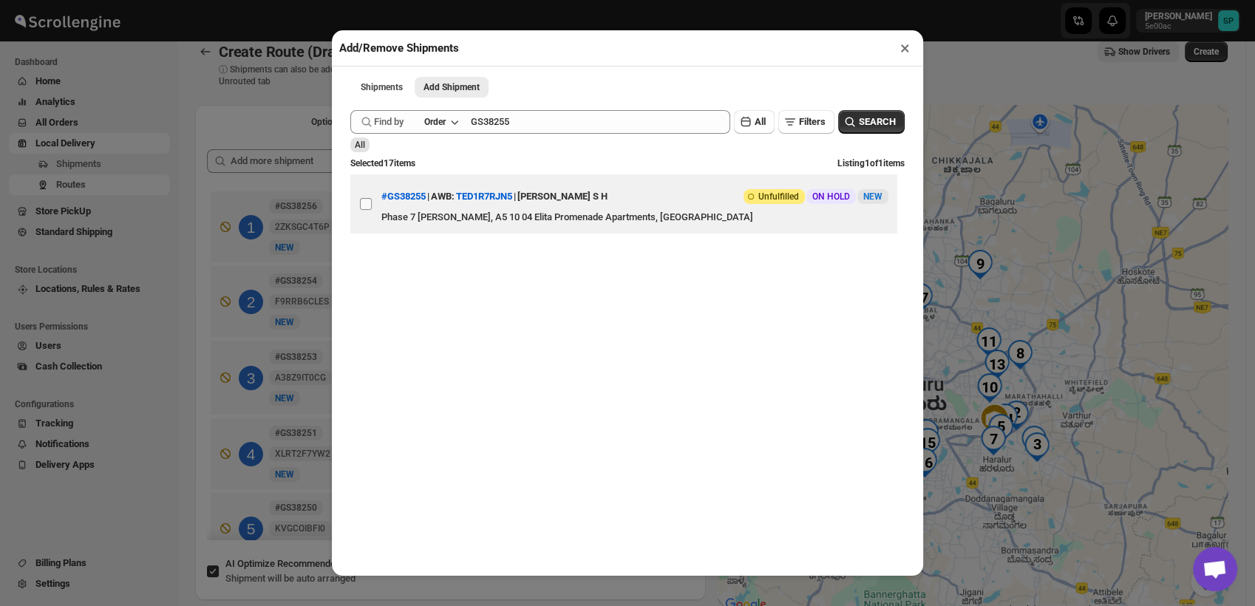
click at [366, 207] on input "View details for 68deb2ae02c94fc1c02c18b5" at bounding box center [366, 204] width 12 height 12
checkbox input "true"
click at [903, 55] on button "×" at bounding box center [905, 48] width 21 height 21
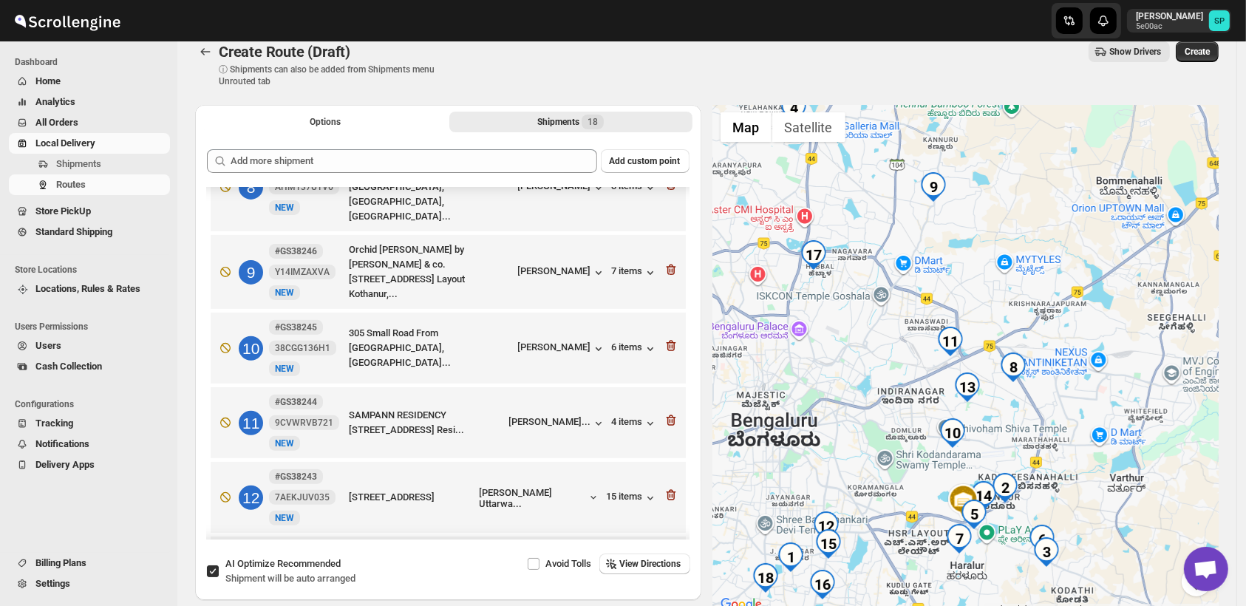
scroll to position [656, 0]
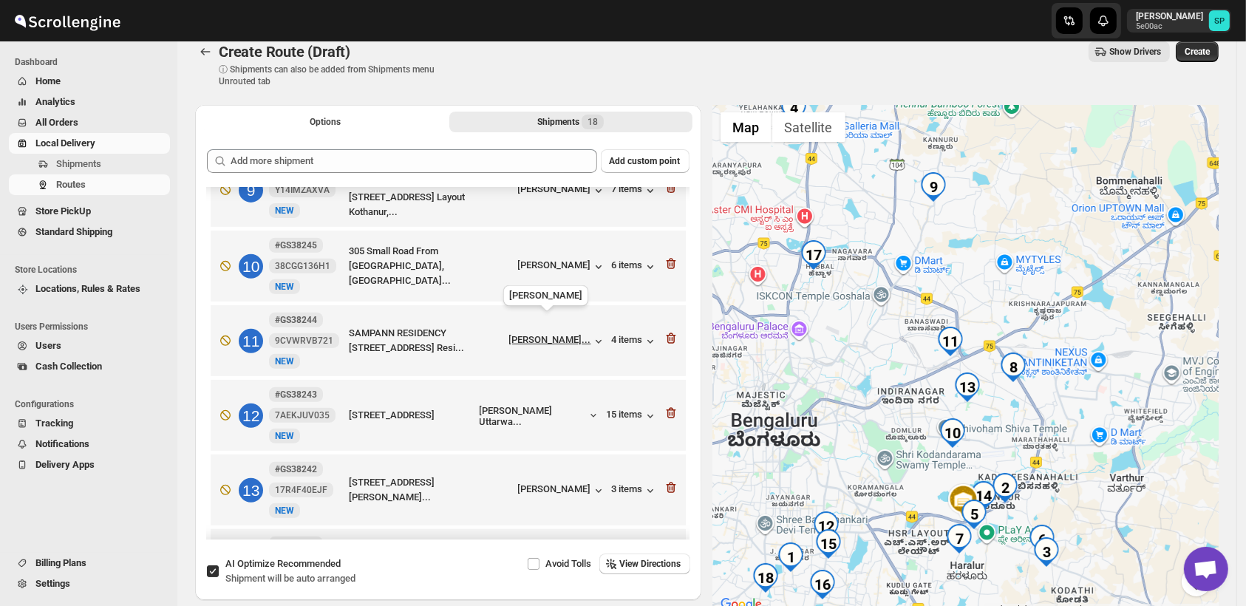
click at [520, 334] on div "[PERSON_NAME]..." at bounding box center [550, 339] width 82 height 11
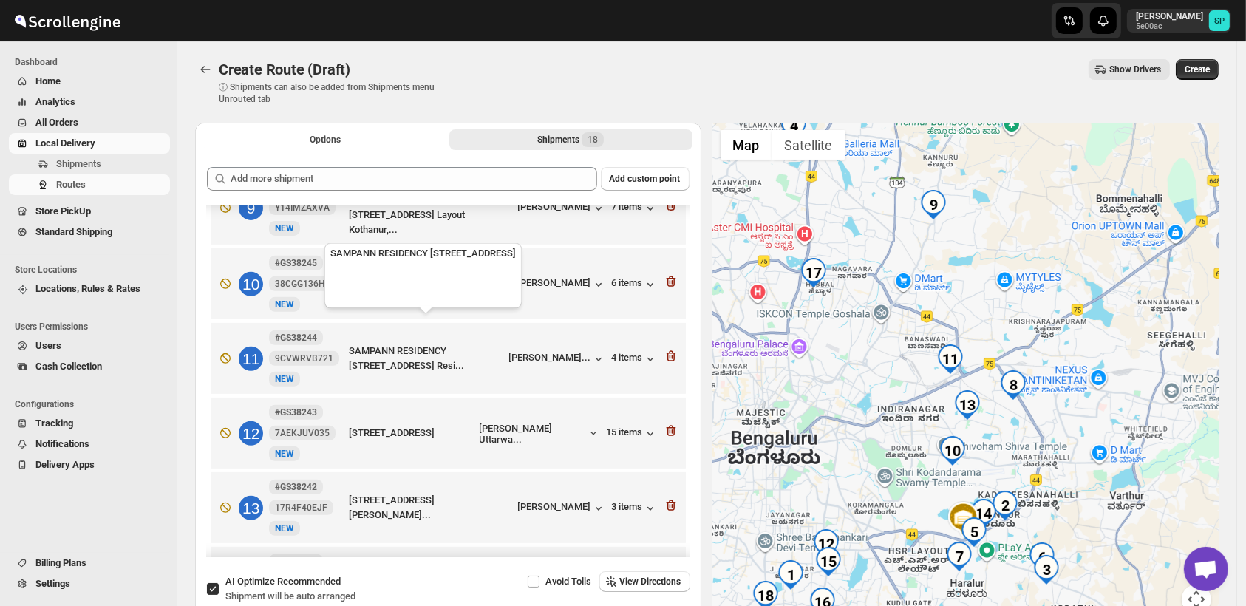
scroll to position [492, 0]
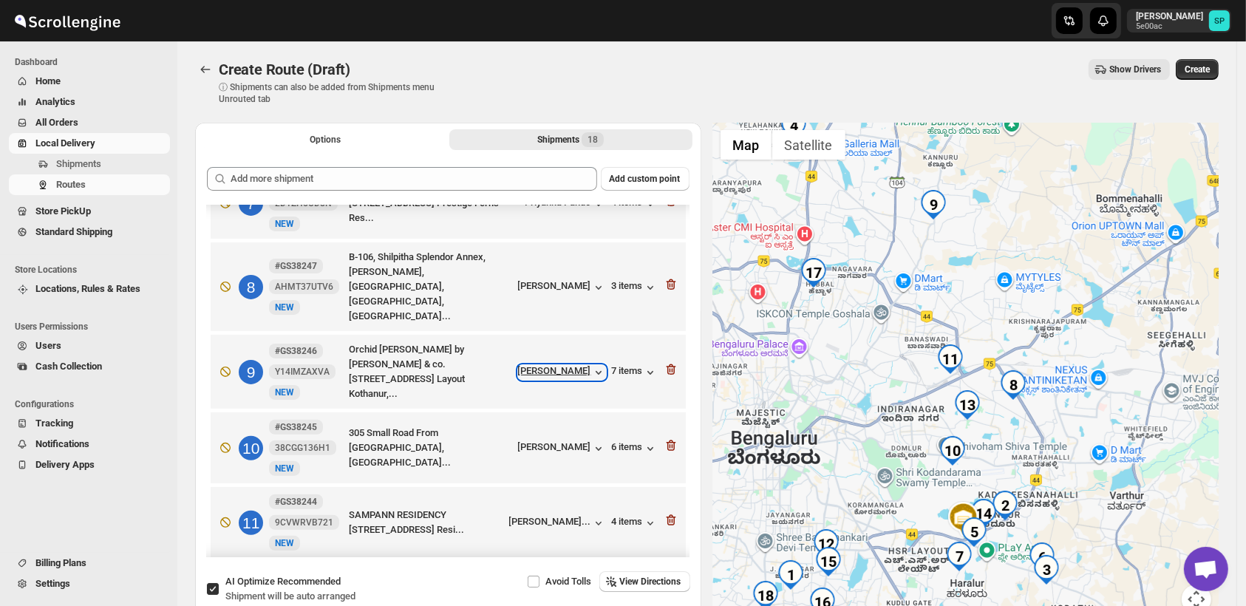
click at [572, 365] on div "[PERSON_NAME]" at bounding box center [562, 372] width 88 height 15
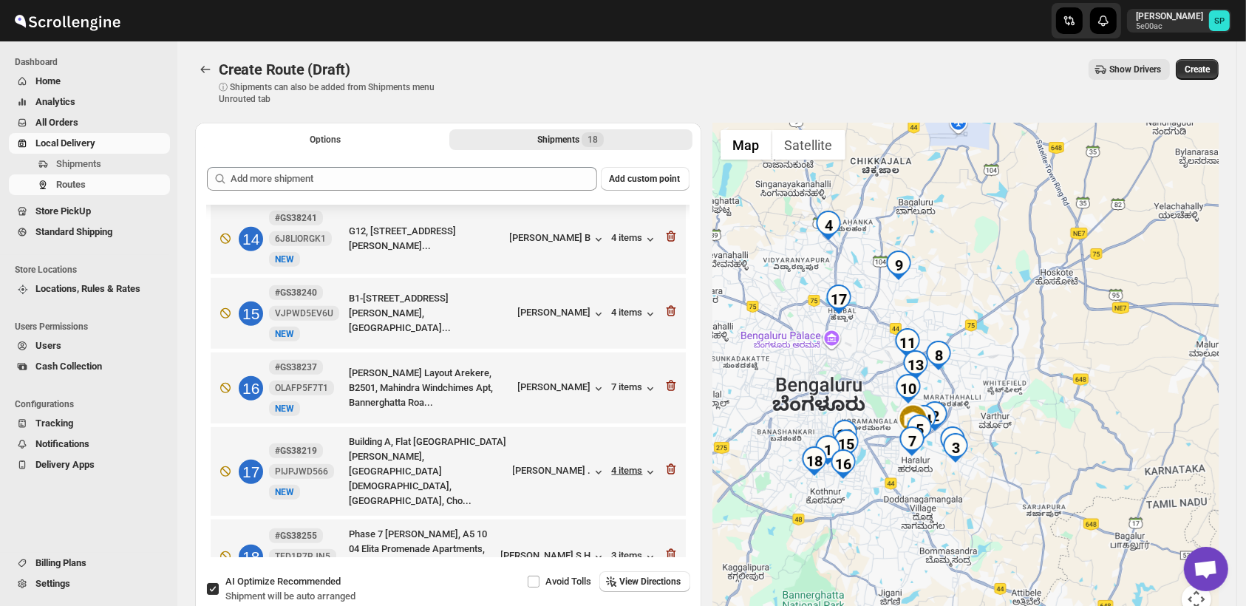
scroll to position [1008, 0]
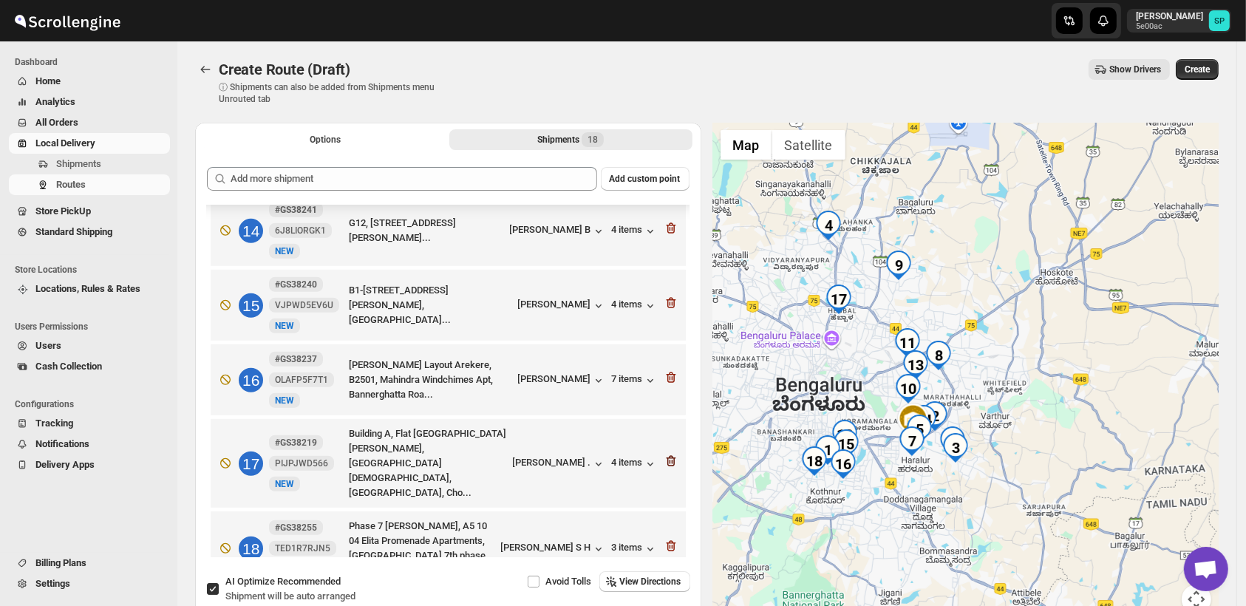
click at [666, 456] on icon "button" at bounding box center [671, 461] width 10 height 11
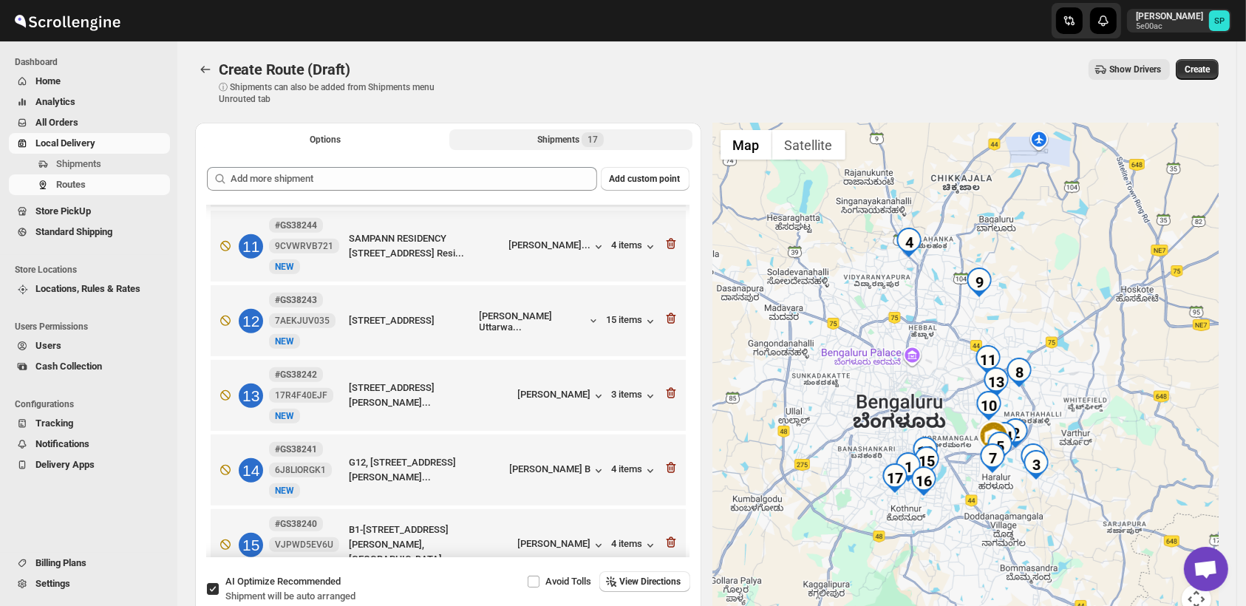
scroll to position [686, 0]
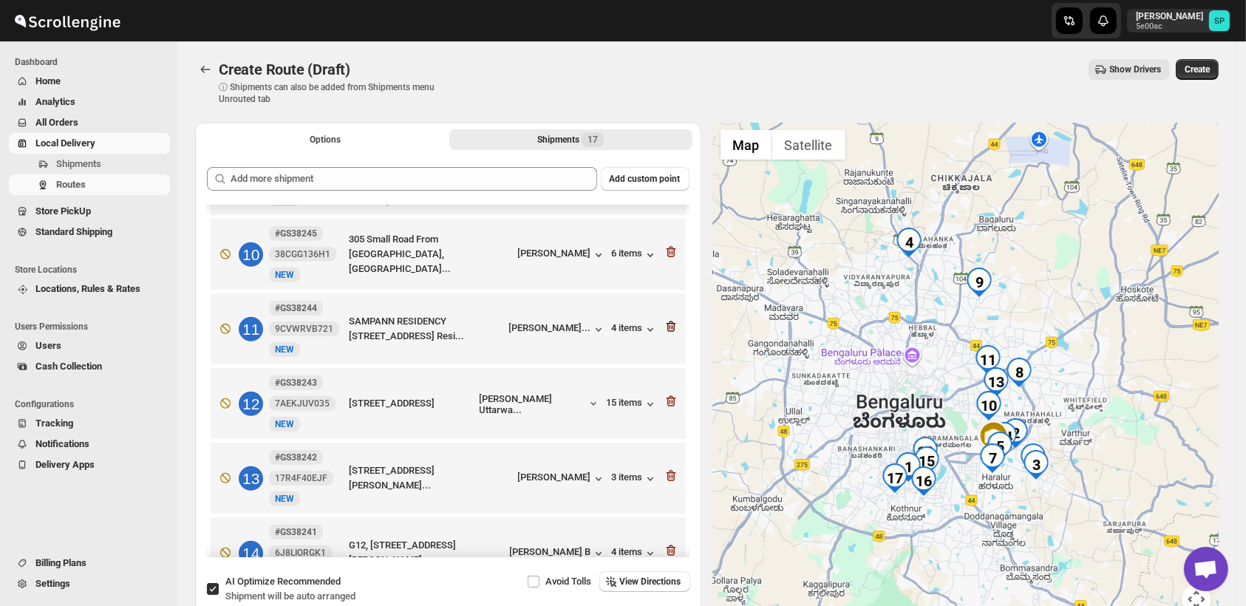
click at [667, 319] on icon "button" at bounding box center [671, 326] width 15 height 15
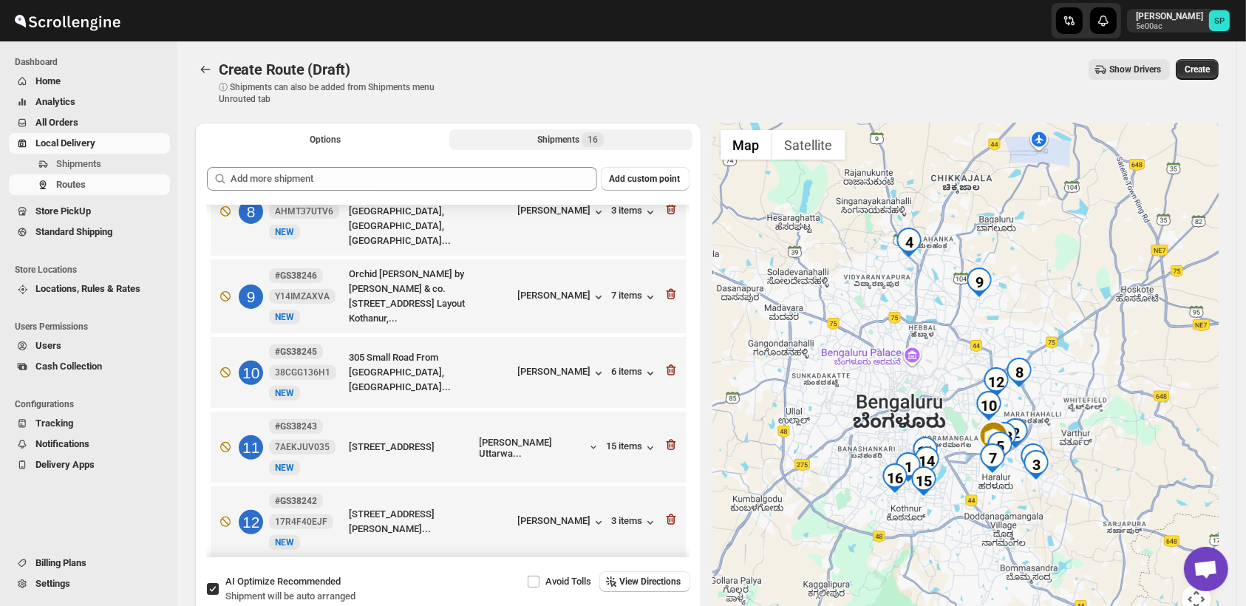
scroll to position [440, 0]
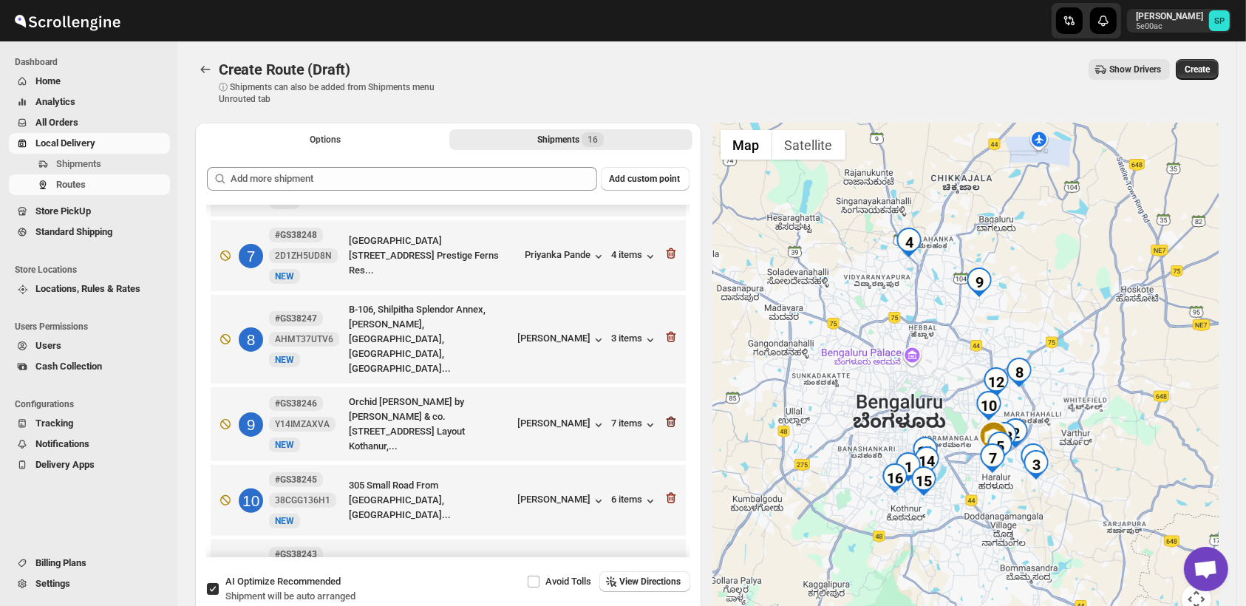
click at [668, 415] on icon "button" at bounding box center [671, 422] width 15 height 15
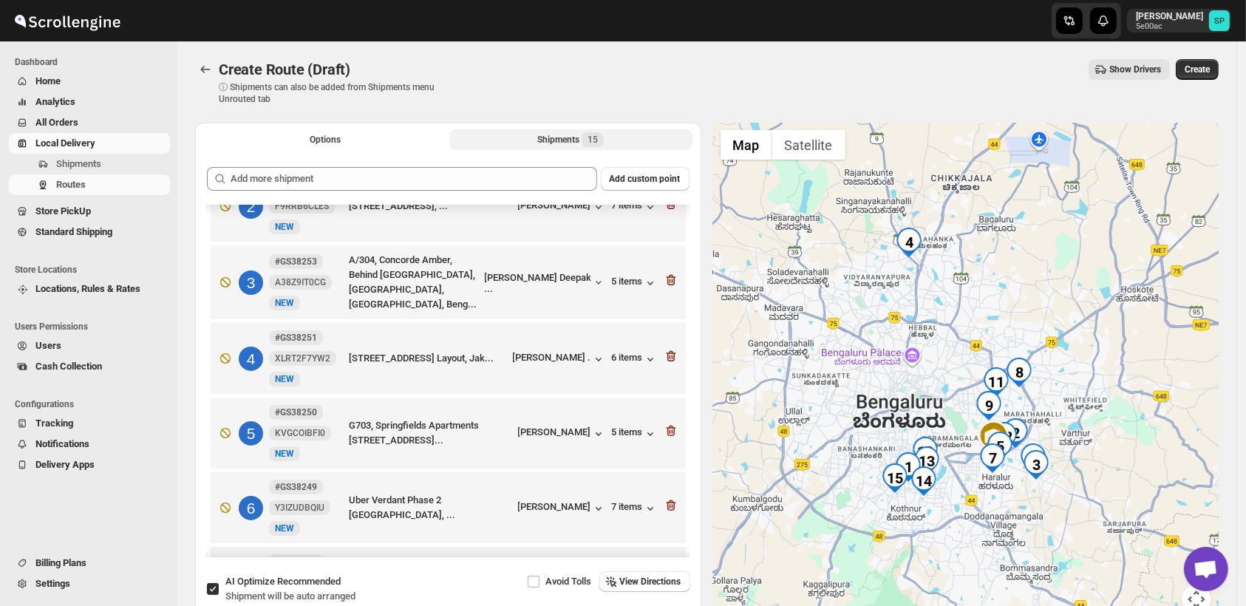
scroll to position [112, 0]
click at [667, 356] on icon "button" at bounding box center [671, 357] width 15 height 15
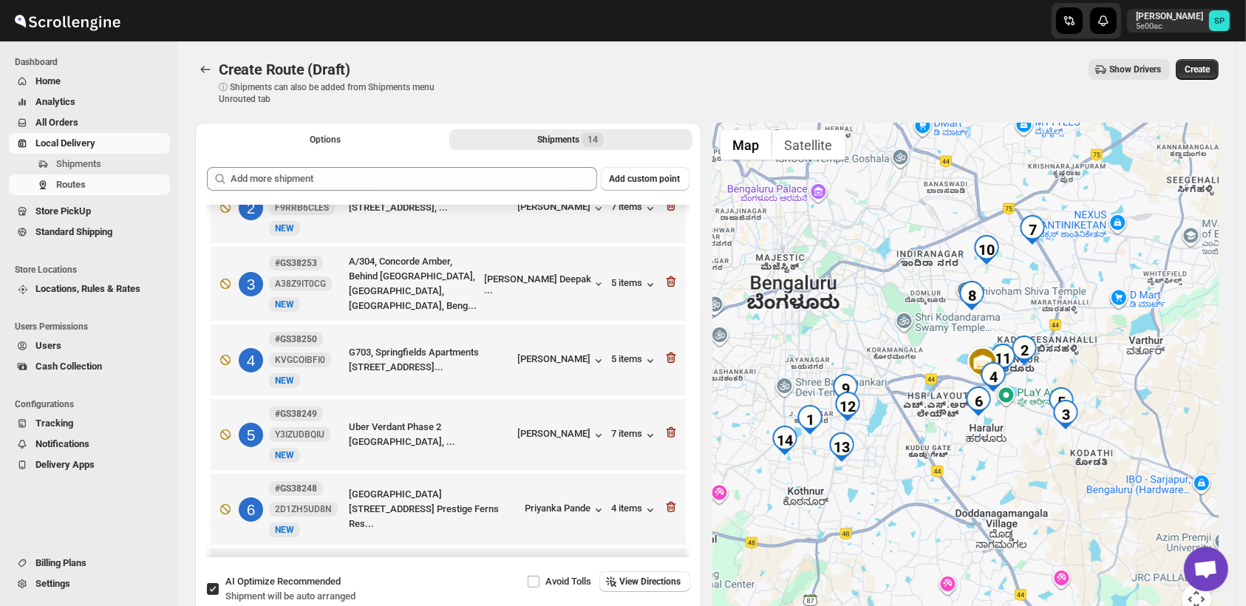
drag, startPoint x: 1025, startPoint y: 494, endPoint x: 983, endPoint y: 470, distance: 47.7
click at [983, 470] on div at bounding box center [966, 377] width 506 height 509
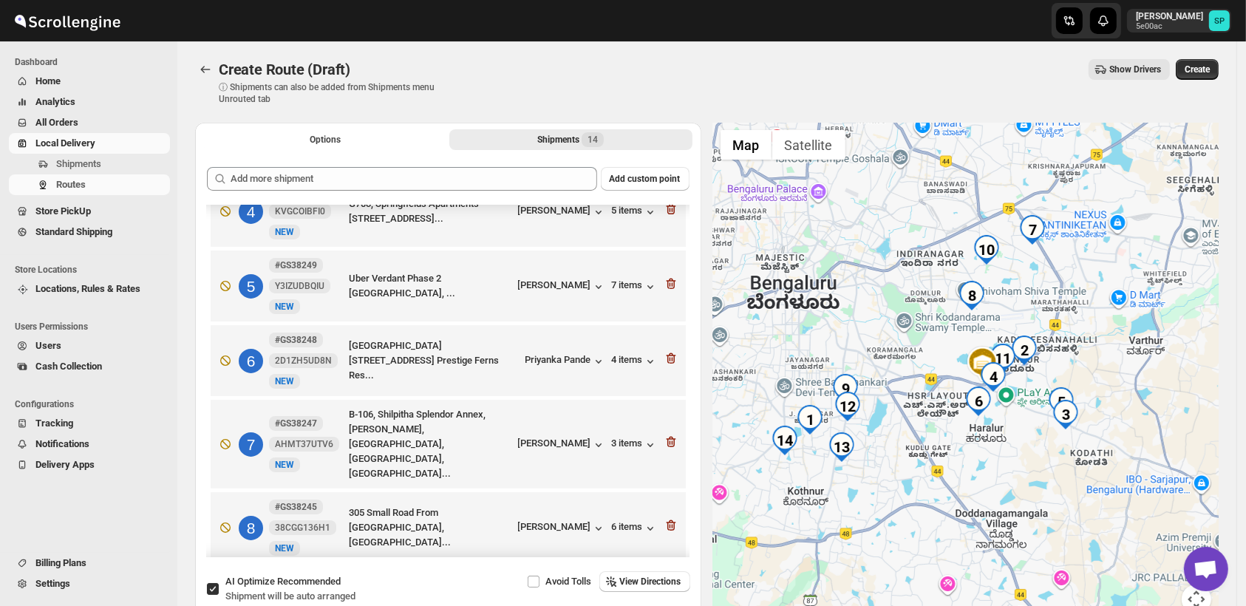
scroll to position [440, 0]
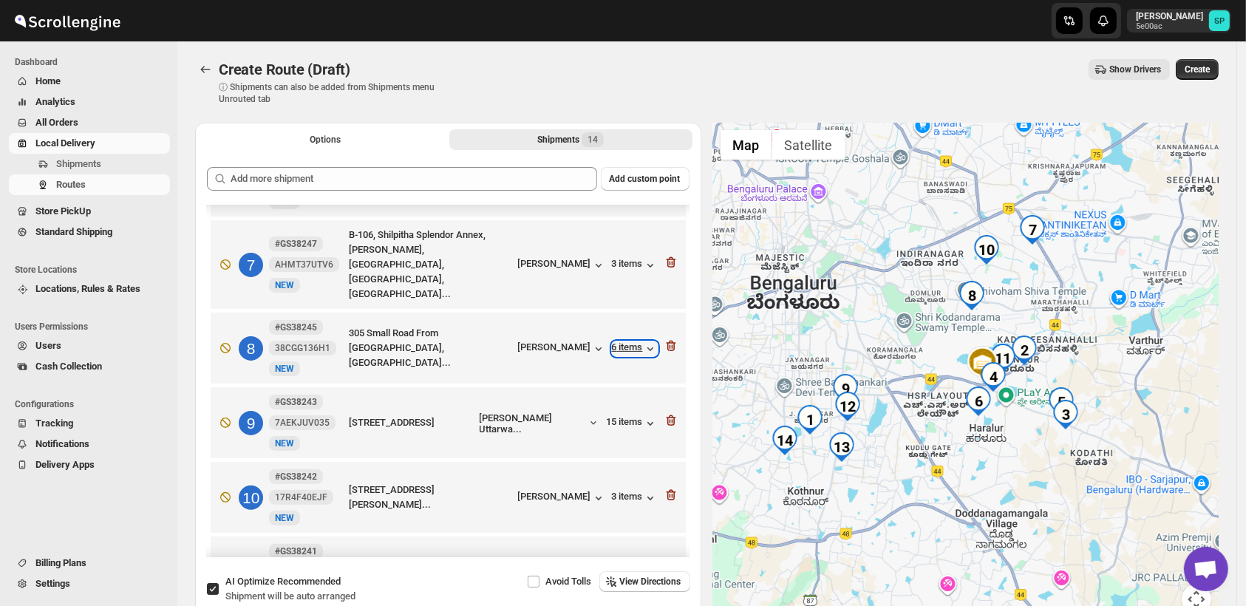
click at [617, 342] on div "6 items" at bounding box center [635, 349] width 46 height 15
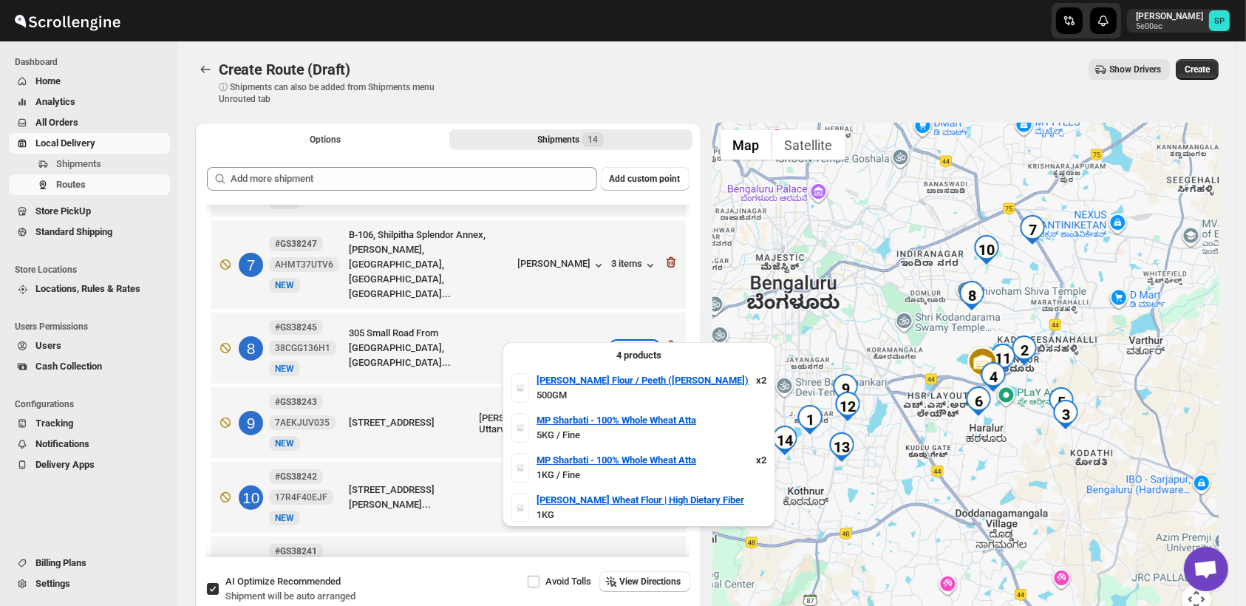
click at [617, 342] on div "6 items" at bounding box center [635, 349] width 46 height 15
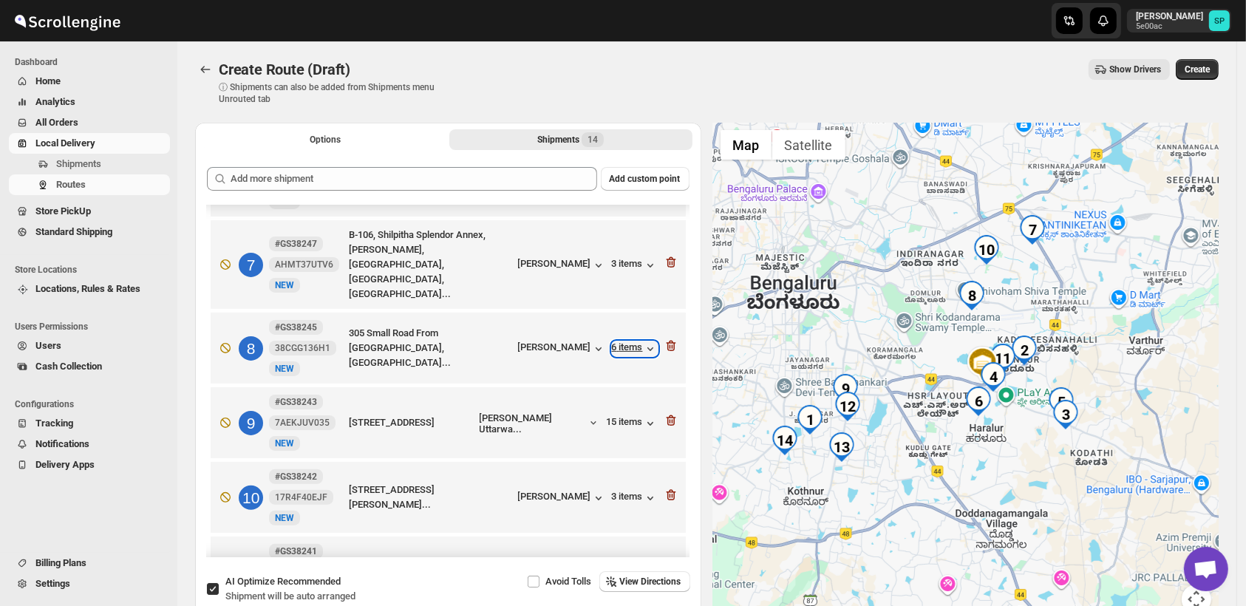
click at [617, 342] on div "6 items" at bounding box center [635, 349] width 46 height 15
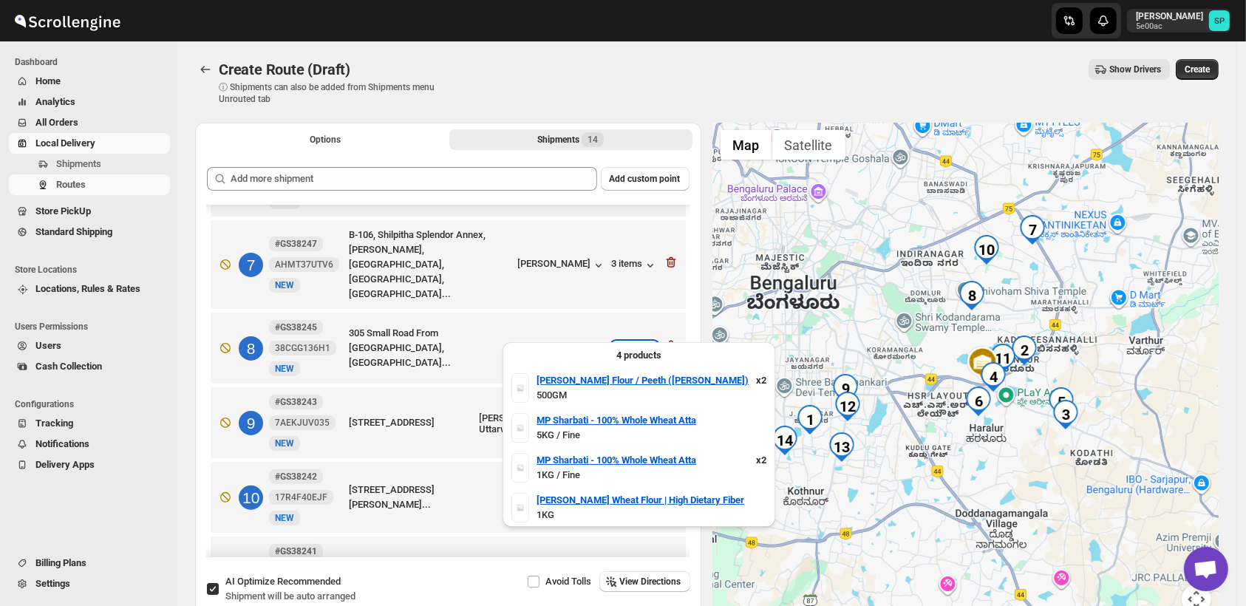
click at [617, 342] on div "6 items" at bounding box center [635, 349] width 46 height 15
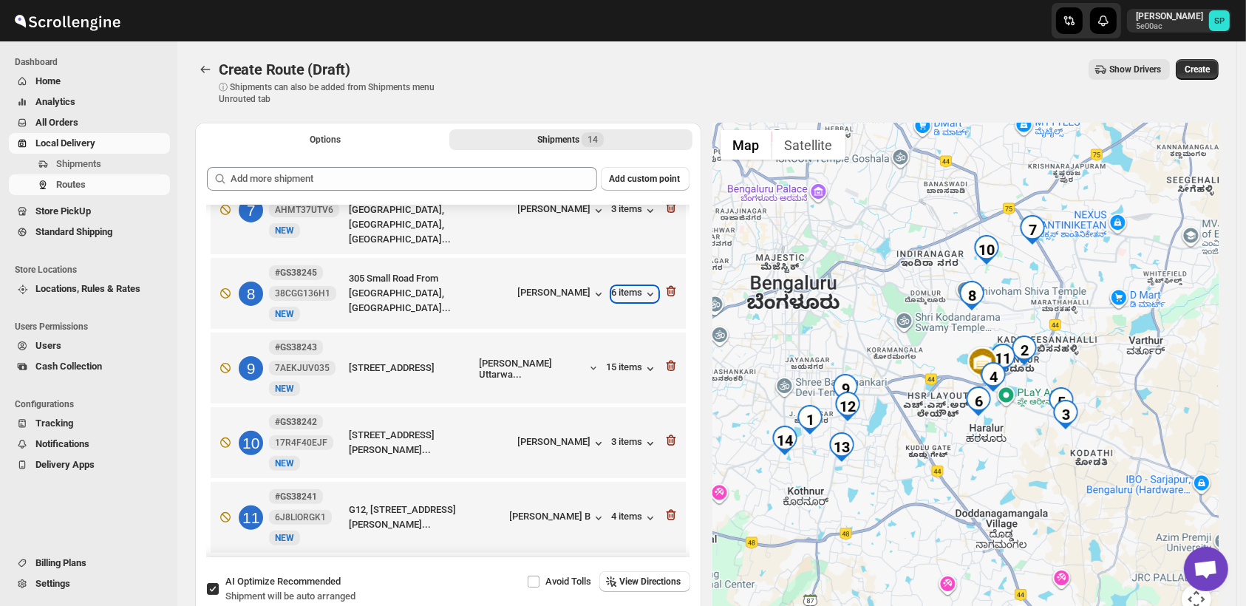
scroll to position [522, 0]
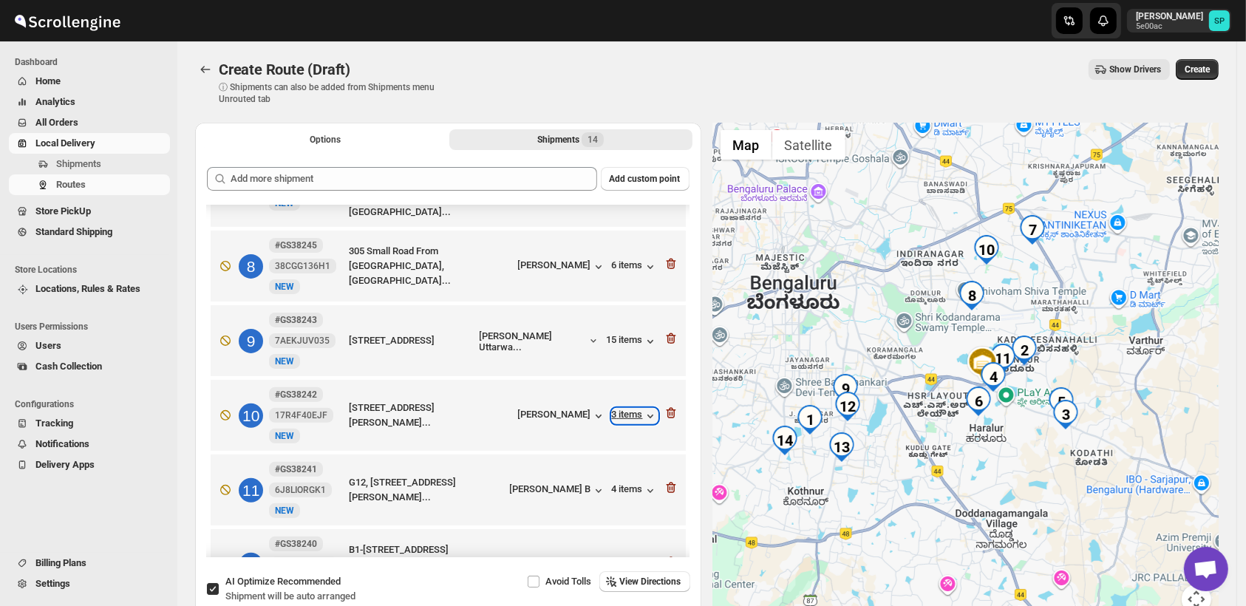
click at [627, 409] on div "3 items" at bounding box center [635, 416] width 46 height 15
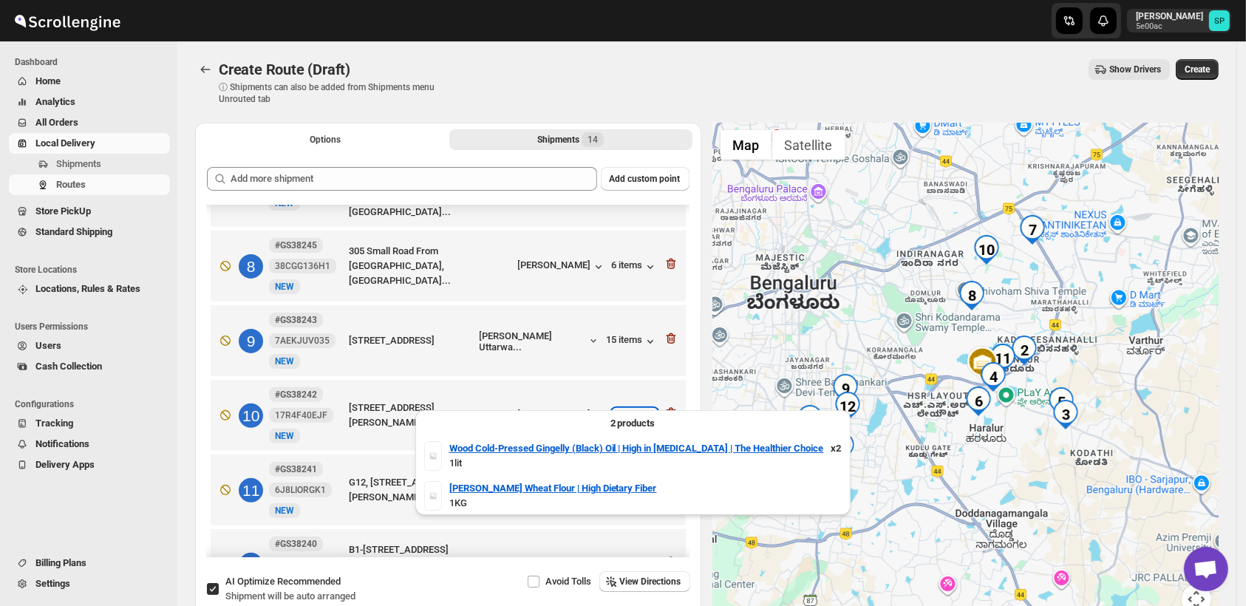
click at [626, 409] on div "3 items" at bounding box center [635, 416] width 46 height 15
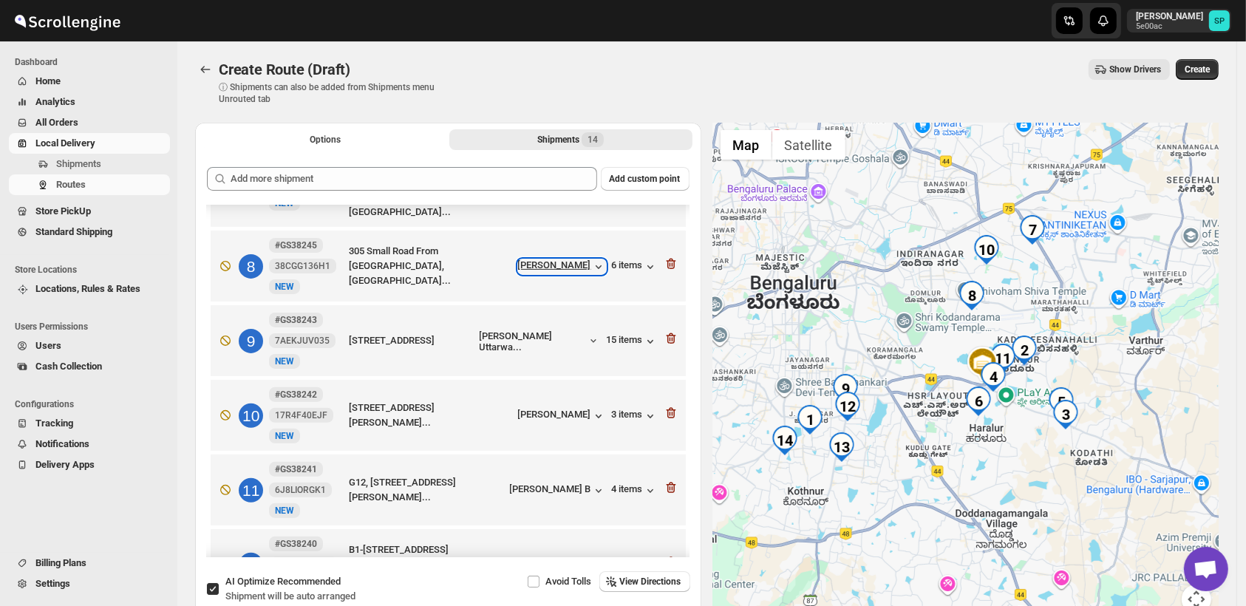
click at [540, 259] on div "[PERSON_NAME]" at bounding box center [562, 266] width 88 height 15
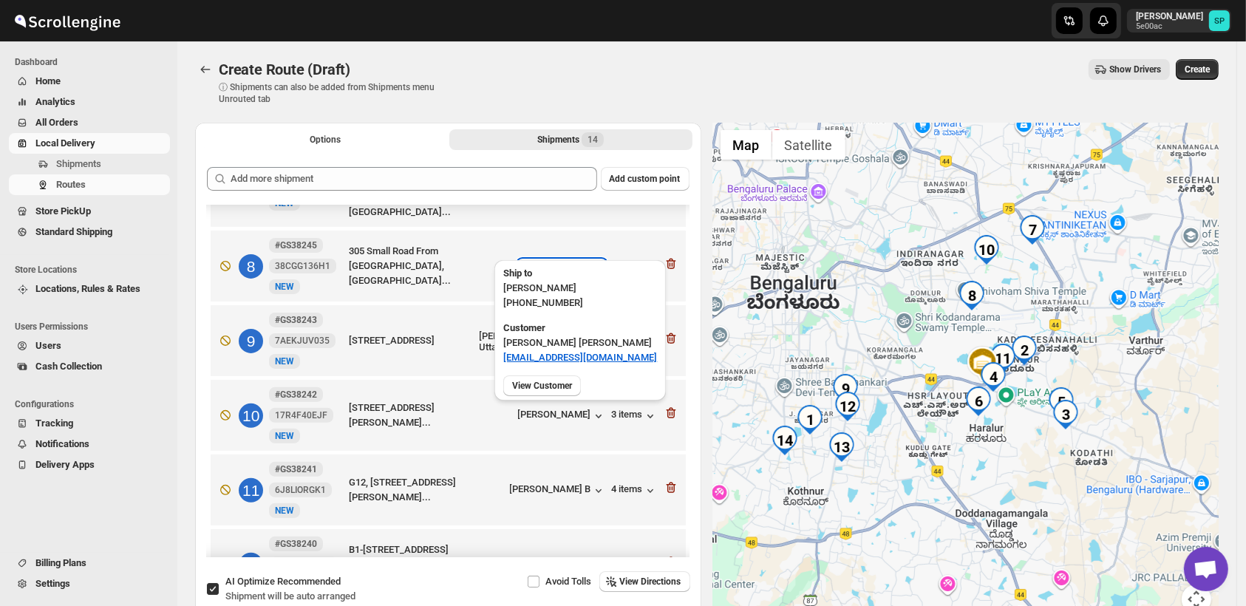
click at [540, 259] on div "[PERSON_NAME]" at bounding box center [562, 266] width 88 height 15
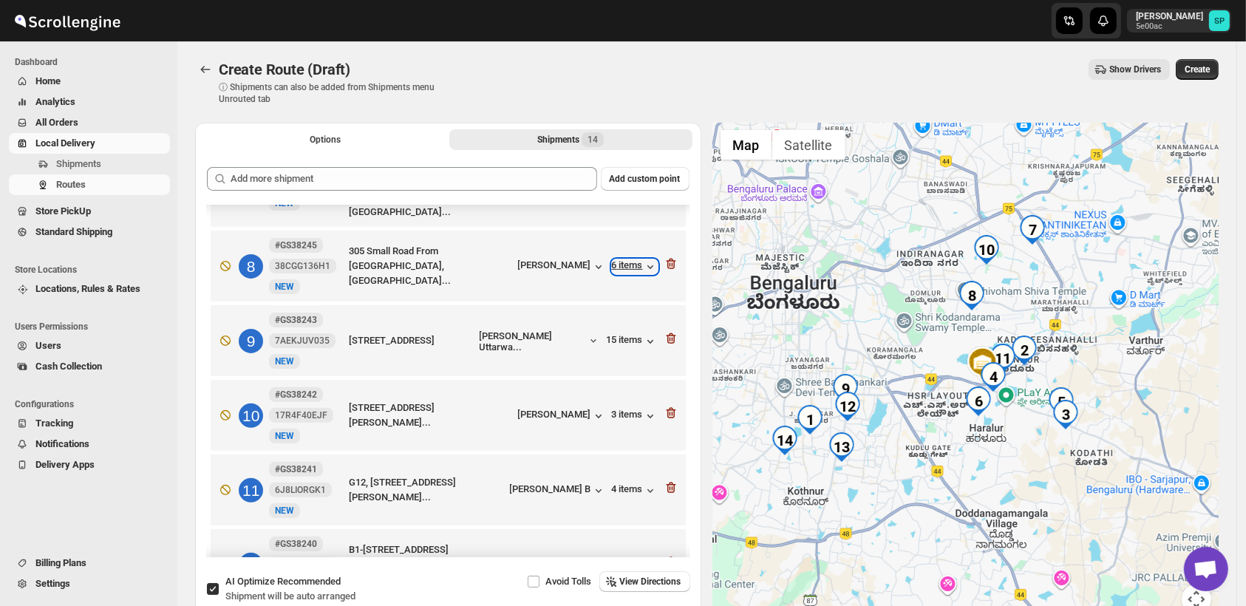
click at [631, 259] on div "6 items" at bounding box center [635, 266] width 46 height 15
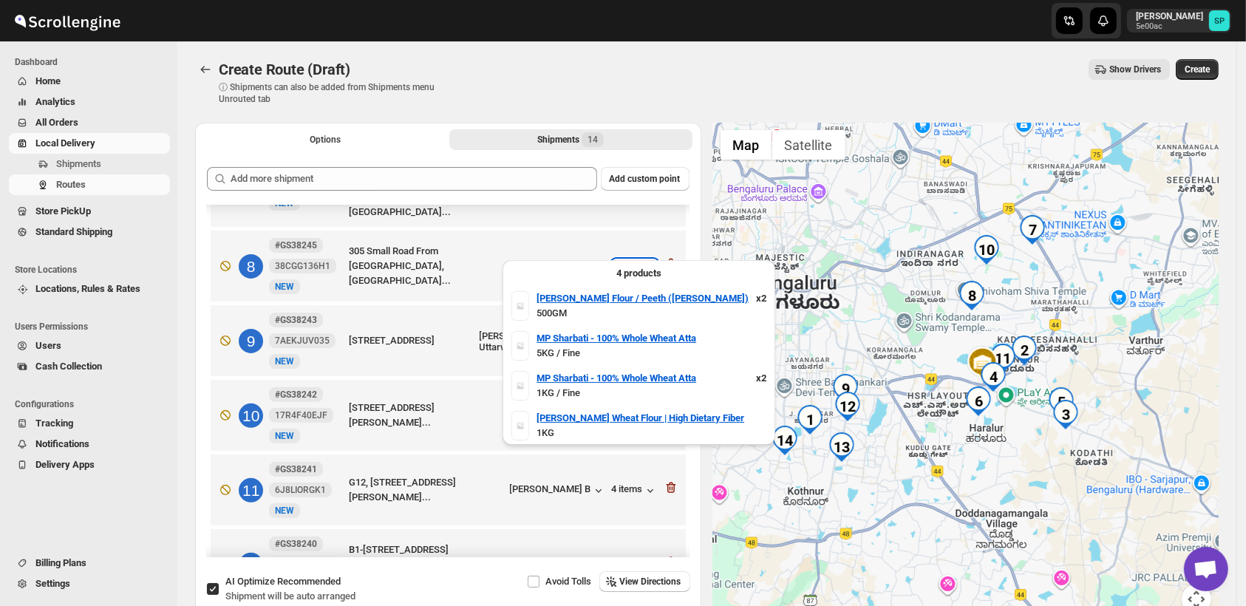
click at [631, 259] on div "6 items" at bounding box center [635, 266] width 46 height 15
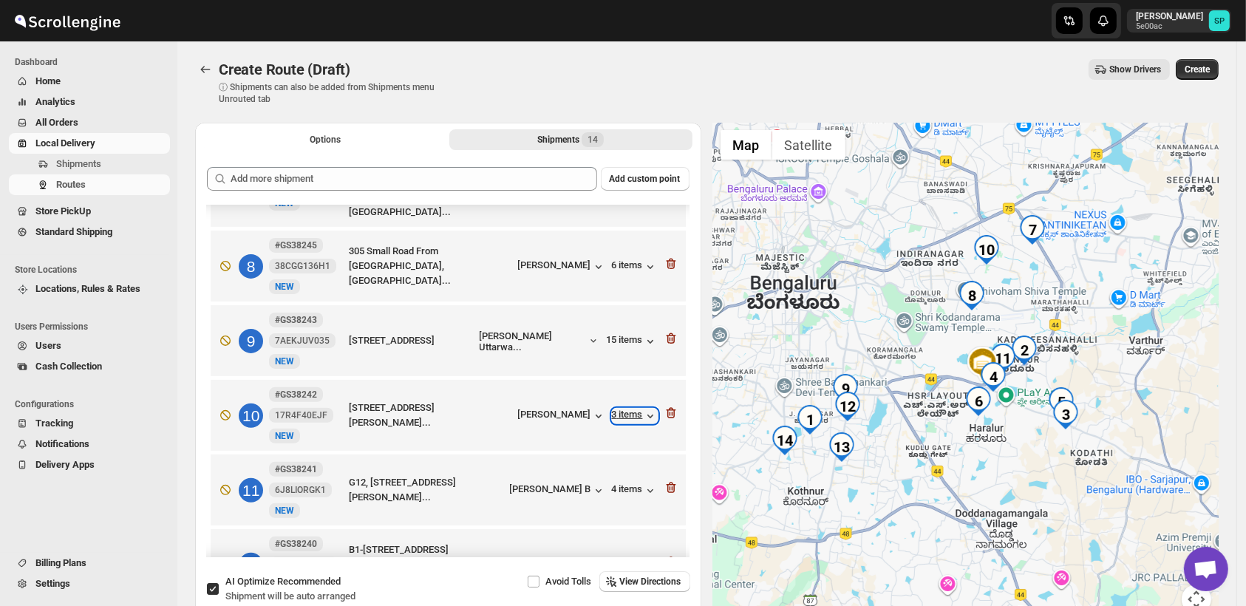
click at [612, 409] on div "3 items" at bounding box center [635, 416] width 46 height 15
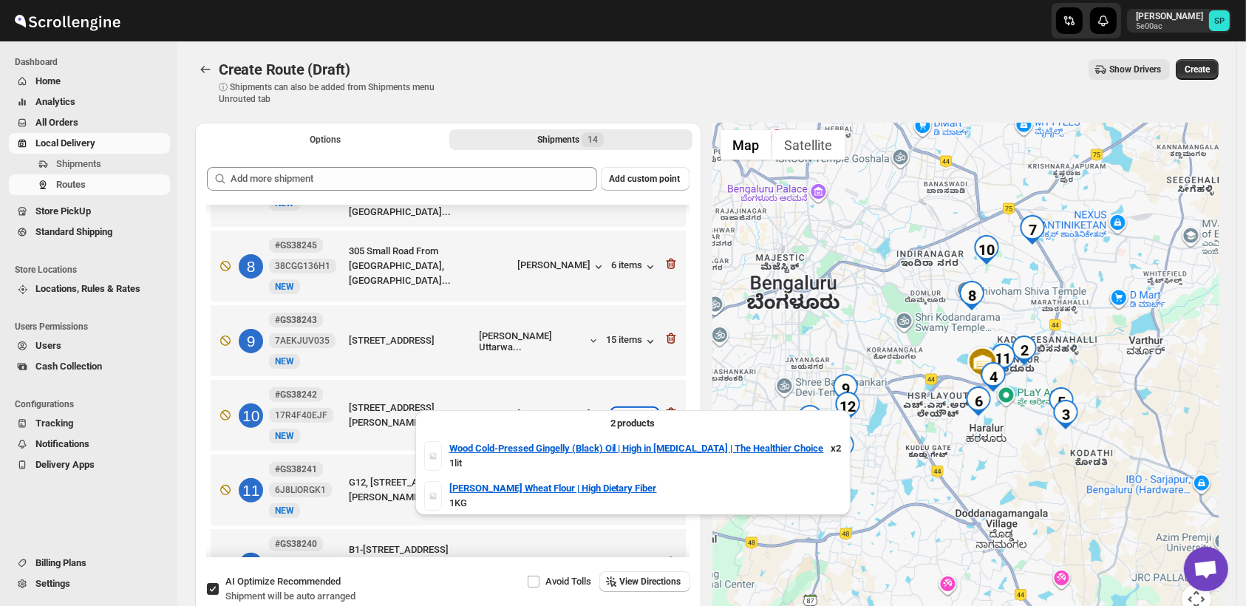
click at [619, 409] on div "3 items" at bounding box center [635, 416] width 46 height 15
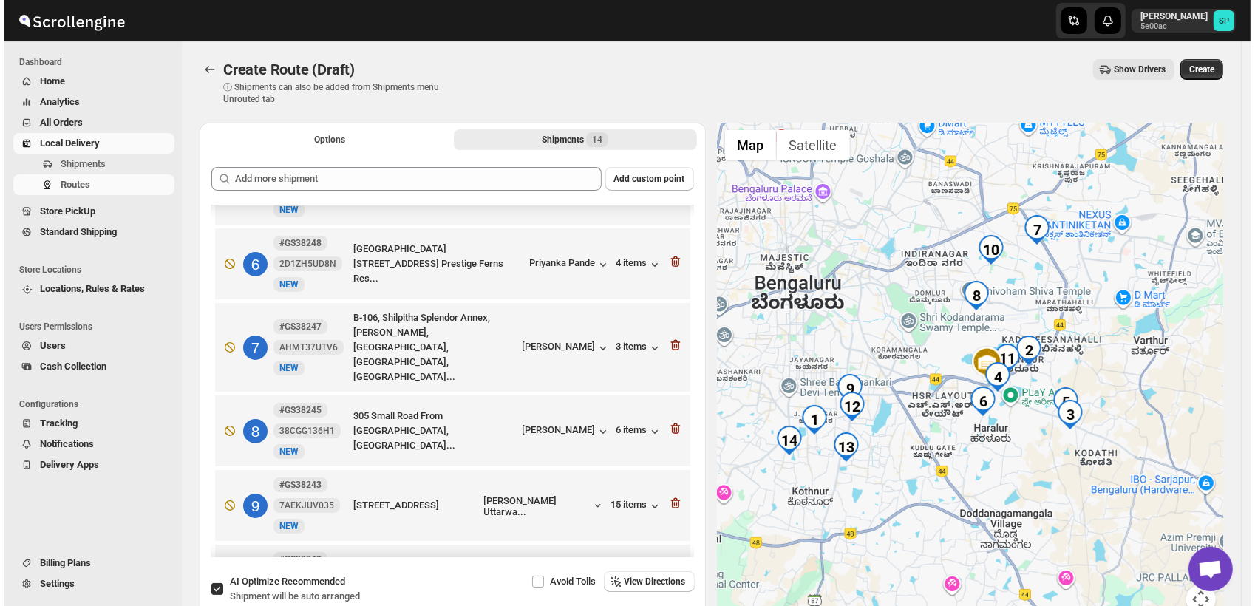
scroll to position [214, 0]
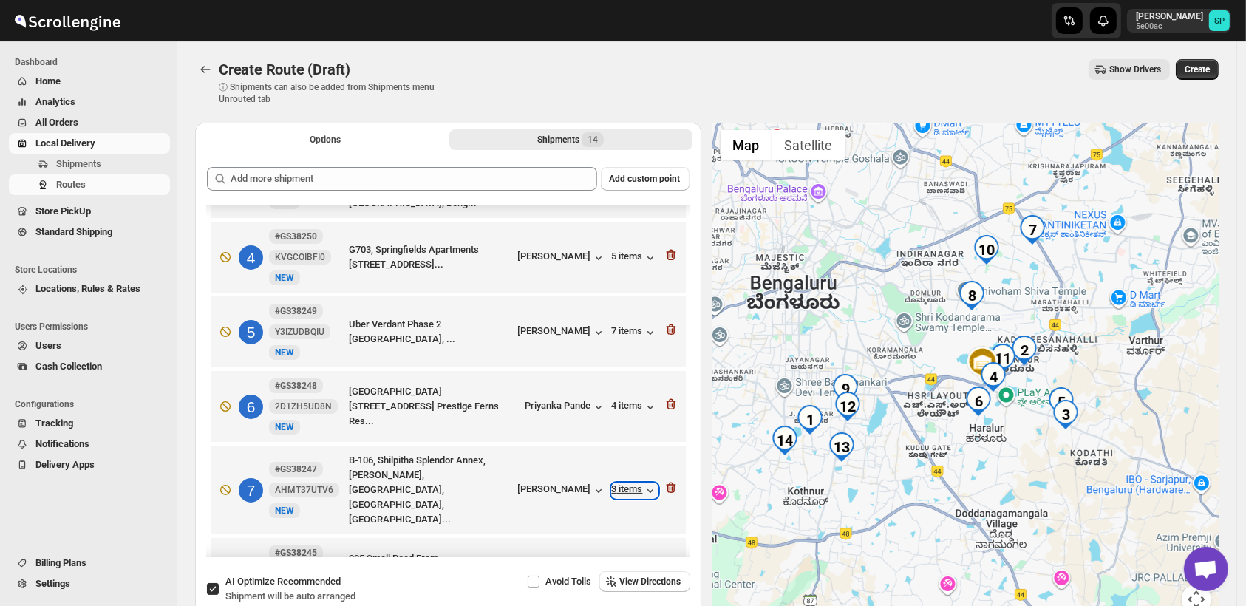
click at [622, 484] on div "3 items" at bounding box center [635, 491] width 46 height 15
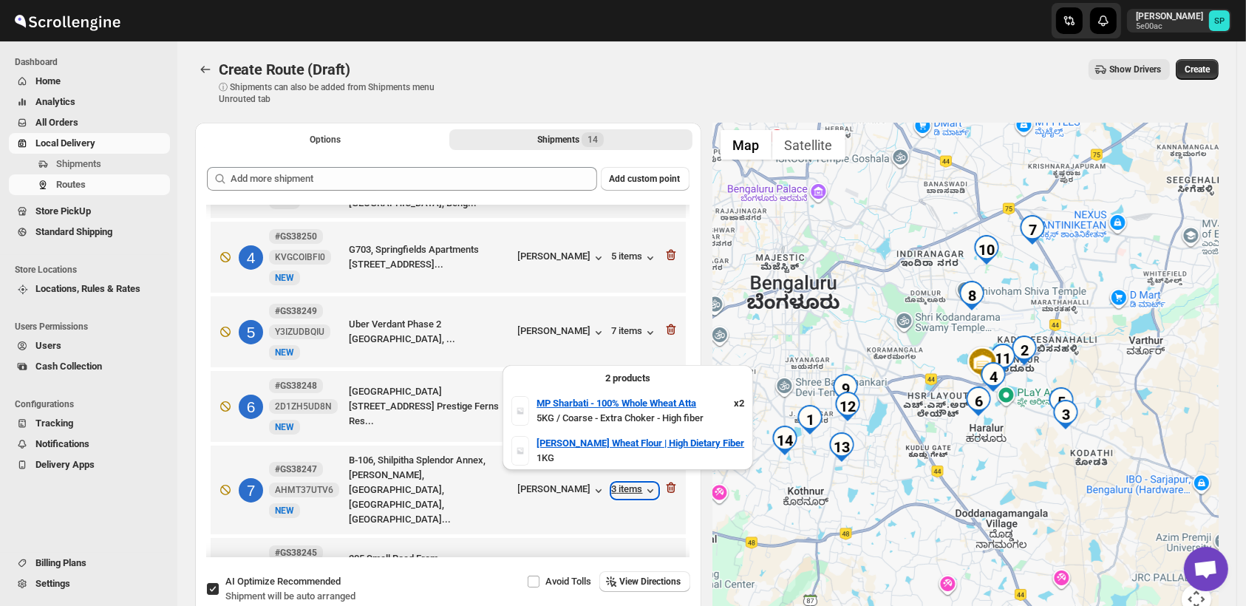
click at [622, 484] on div "3 items" at bounding box center [635, 491] width 46 height 15
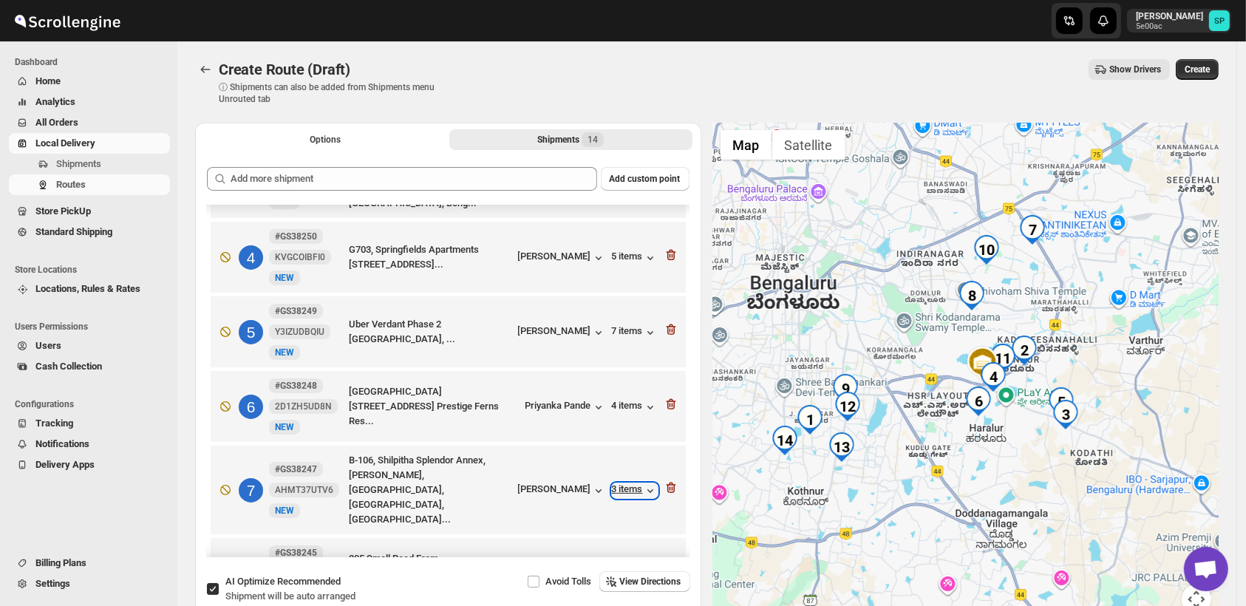
click at [622, 484] on div "3 items" at bounding box center [635, 491] width 46 height 15
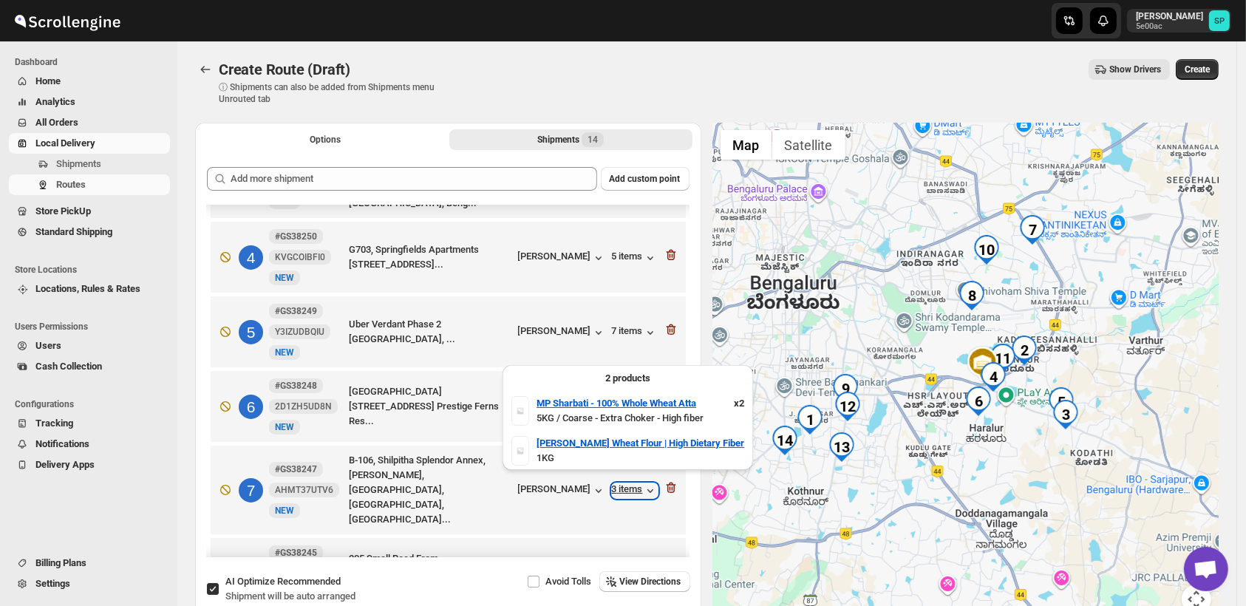
click at [622, 484] on div "3 items" at bounding box center [635, 491] width 46 height 15
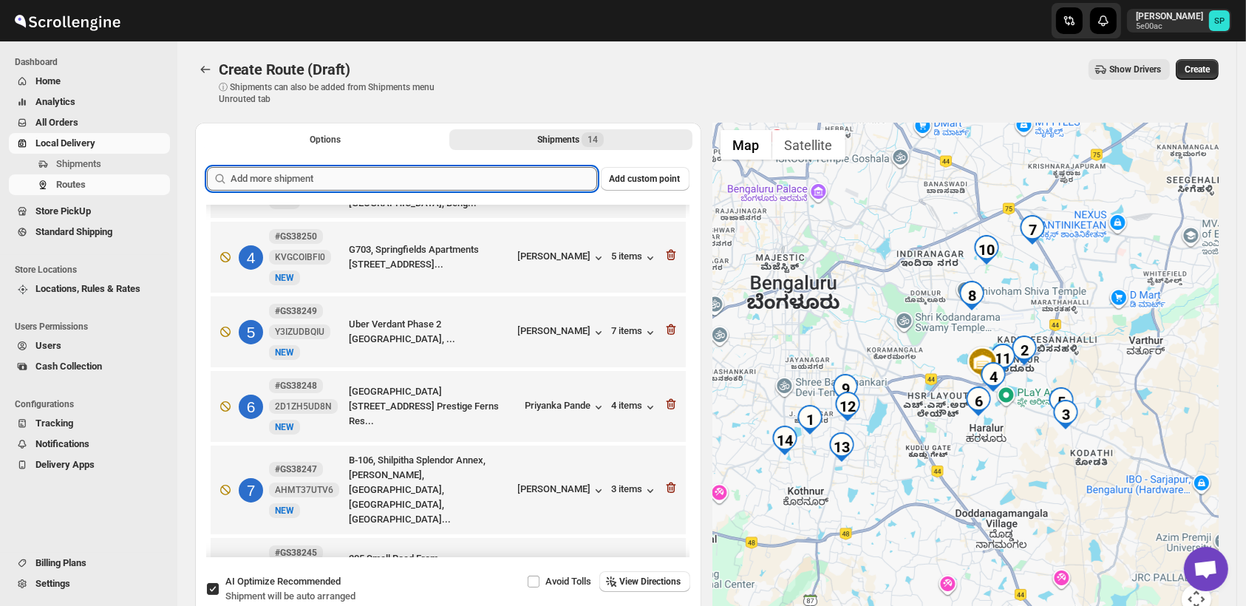
click at [471, 180] on input "text" at bounding box center [414, 179] width 367 height 24
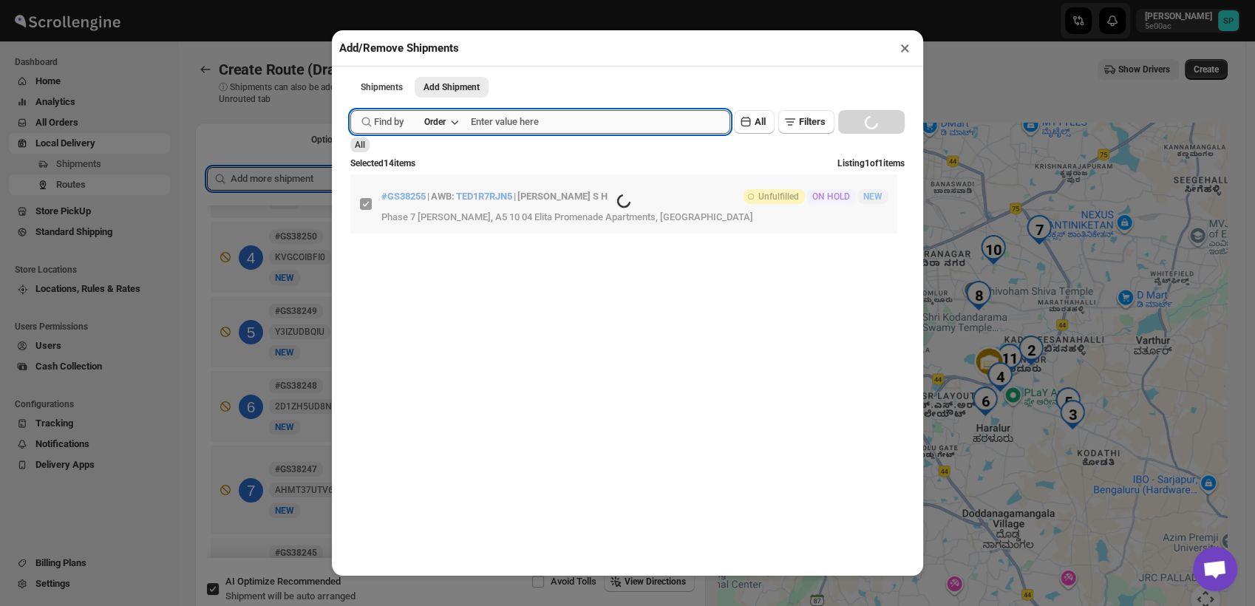
click at [617, 132] on input "text" at bounding box center [600, 122] width 259 height 24
paste input "GS38258"
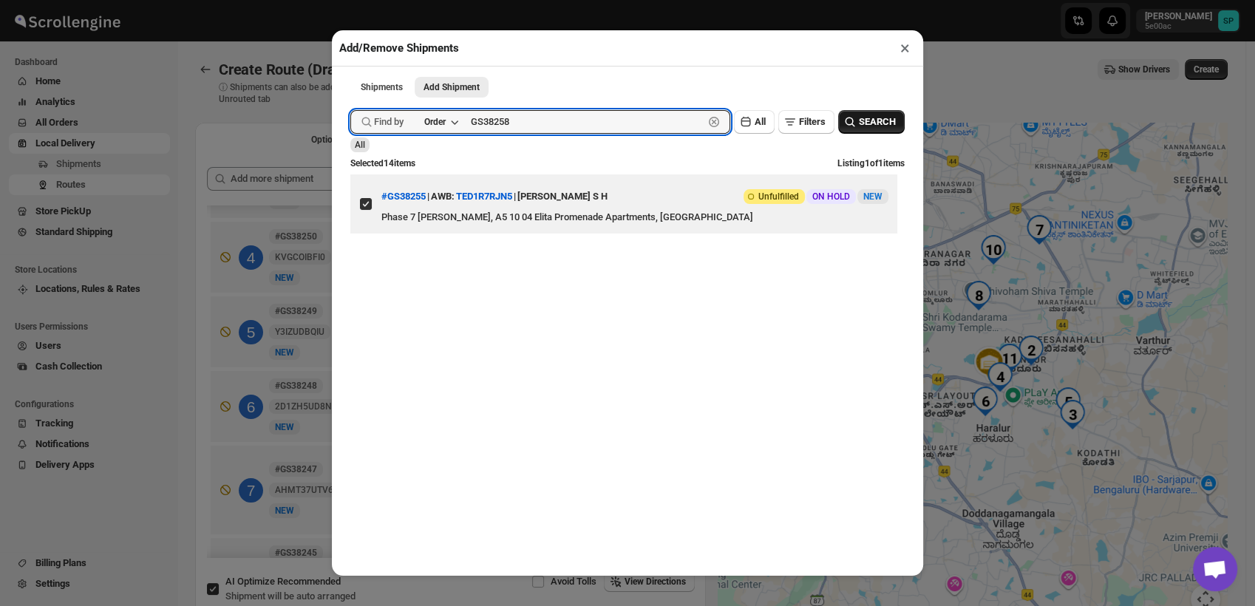
type input "GS38258"
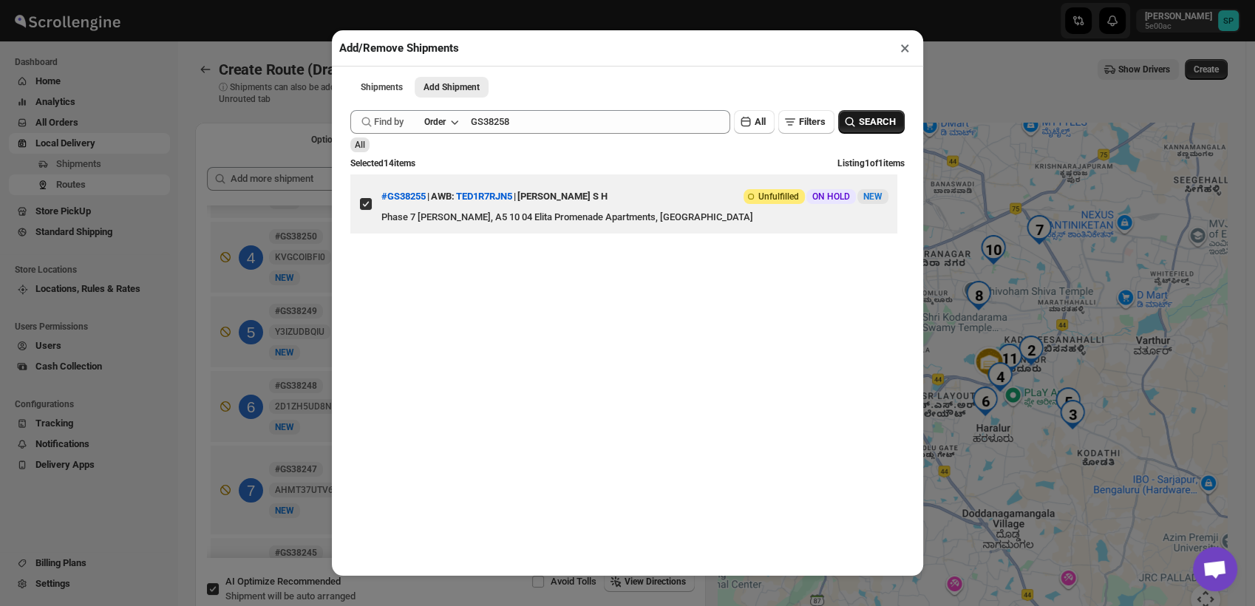
click at [872, 119] on span "SEARCH" at bounding box center [877, 122] width 37 height 15
click at [363, 208] on input "View details for 68df498202c94fc1c02c20cb" at bounding box center [366, 204] width 12 height 12
checkbox input "true"
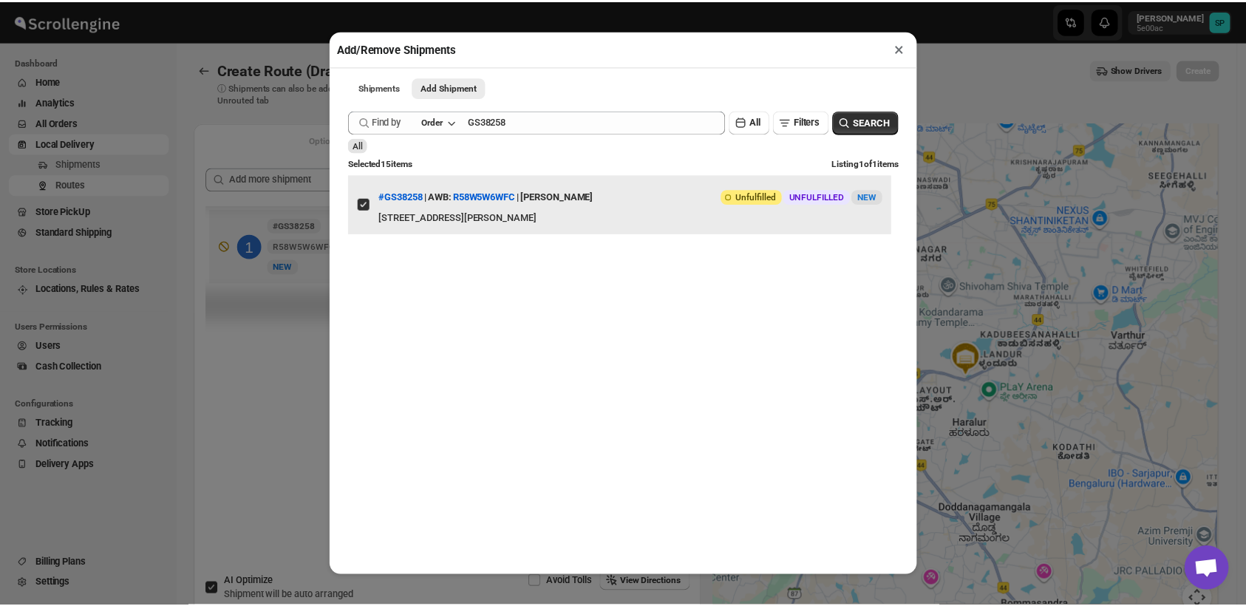
scroll to position [0, 0]
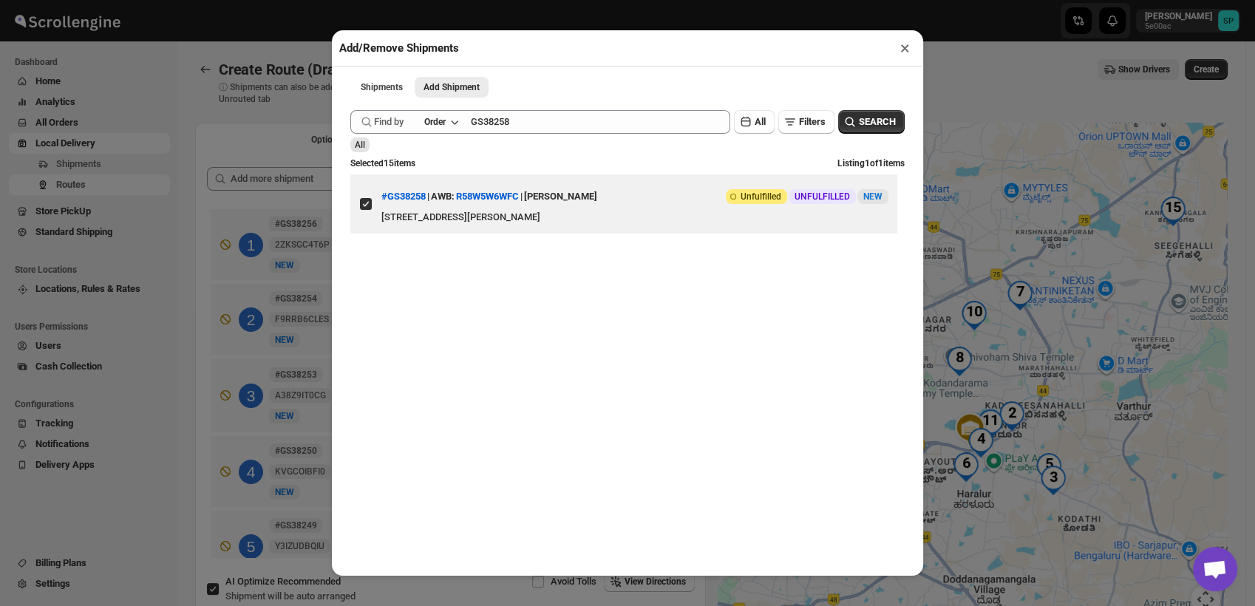
click at [904, 57] on button "×" at bounding box center [905, 48] width 21 height 21
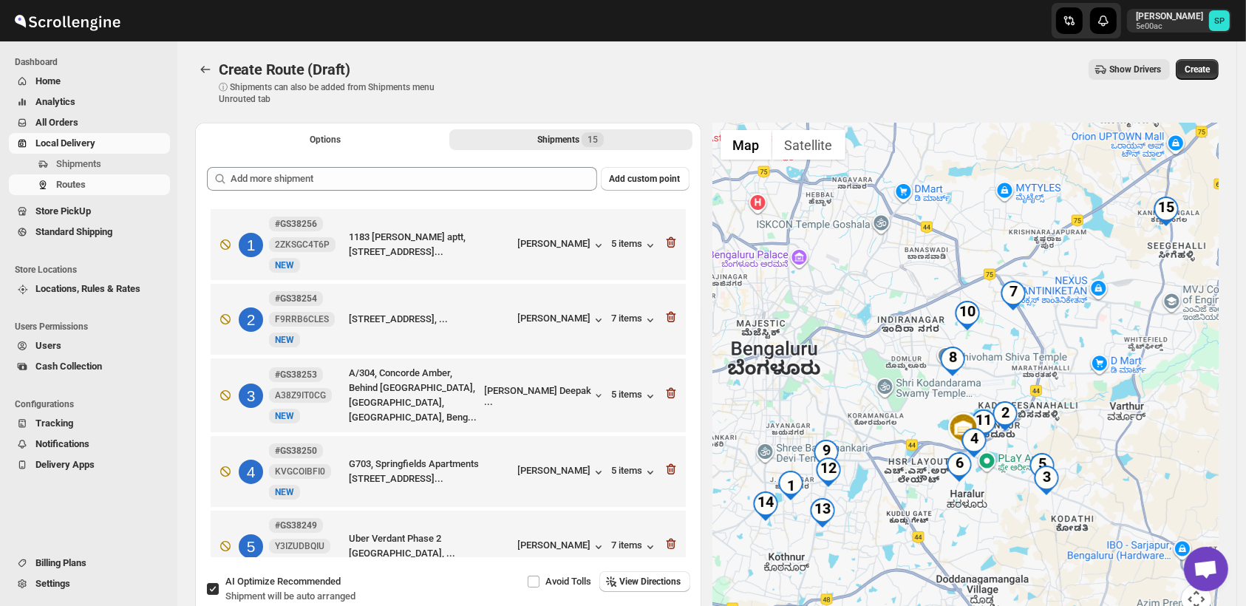
click at [455, 154] on div "Options Shipments 15 More views Options Shipments 15 More views" at bounding box center [448, 139] width 506 height 33
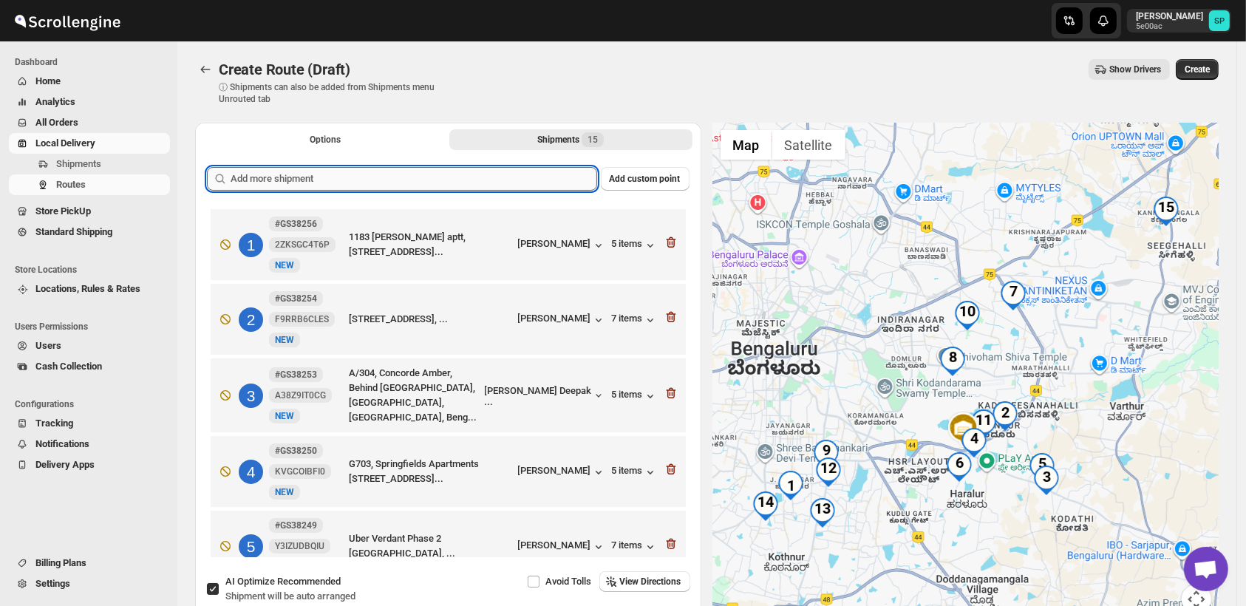
click at [456, 172] on input "text" at bounding box center [414, 179] width 367 height 24
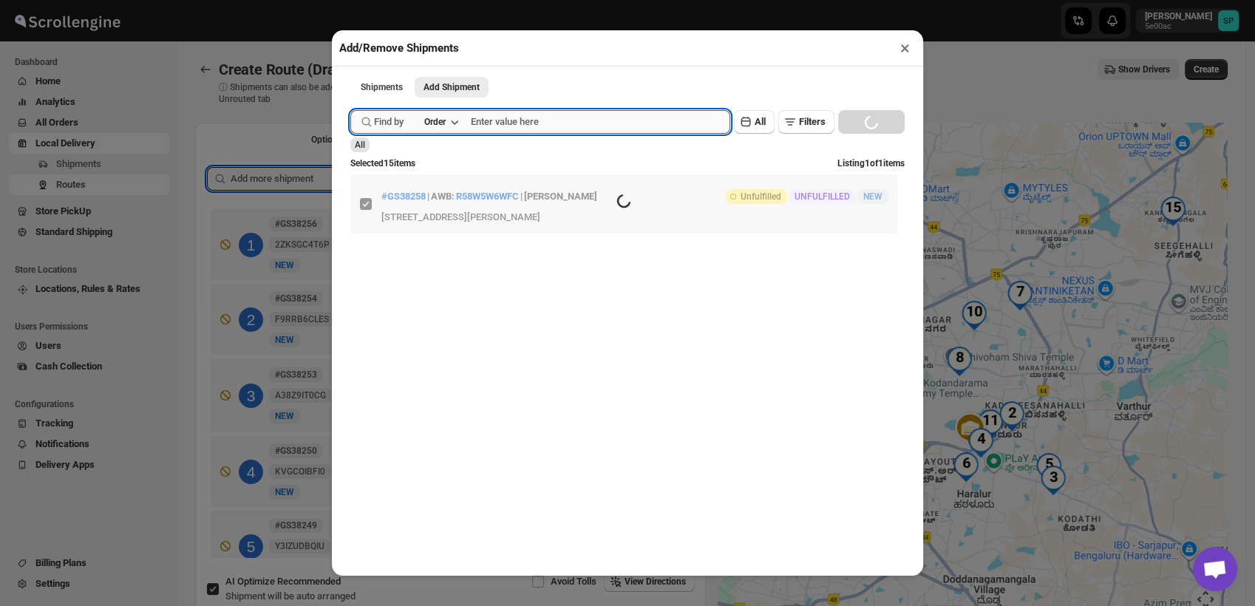
click at [577, 118] on input "text" at bounding box center [600, 122] width 259 height 24
paste input "GS38265"
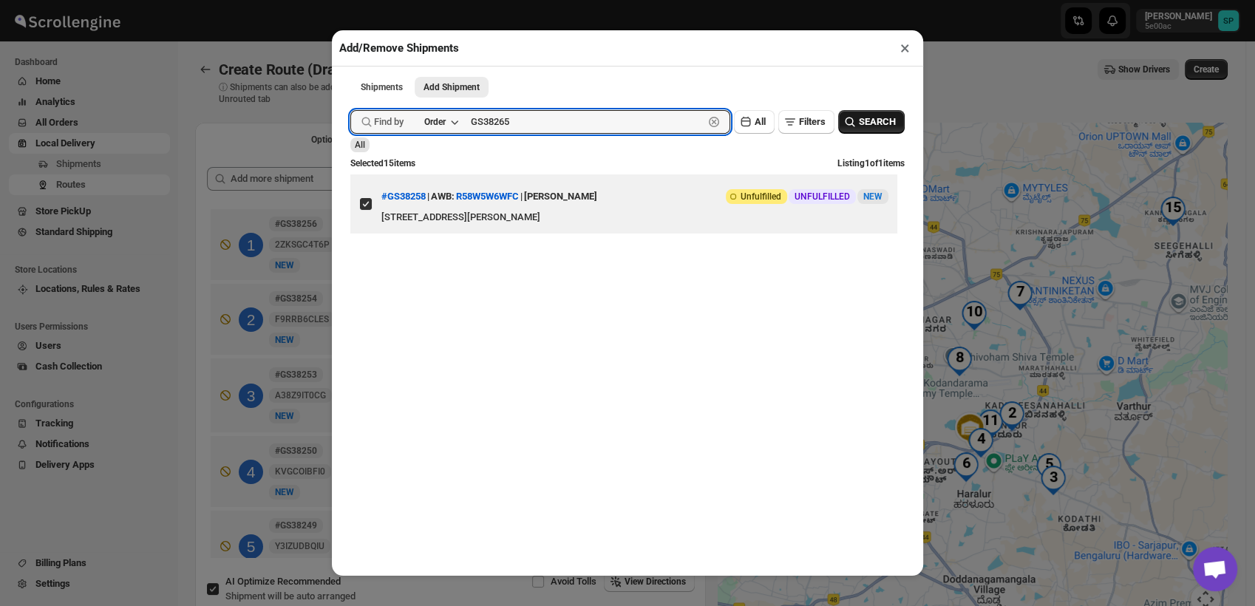
type input "GS38265"
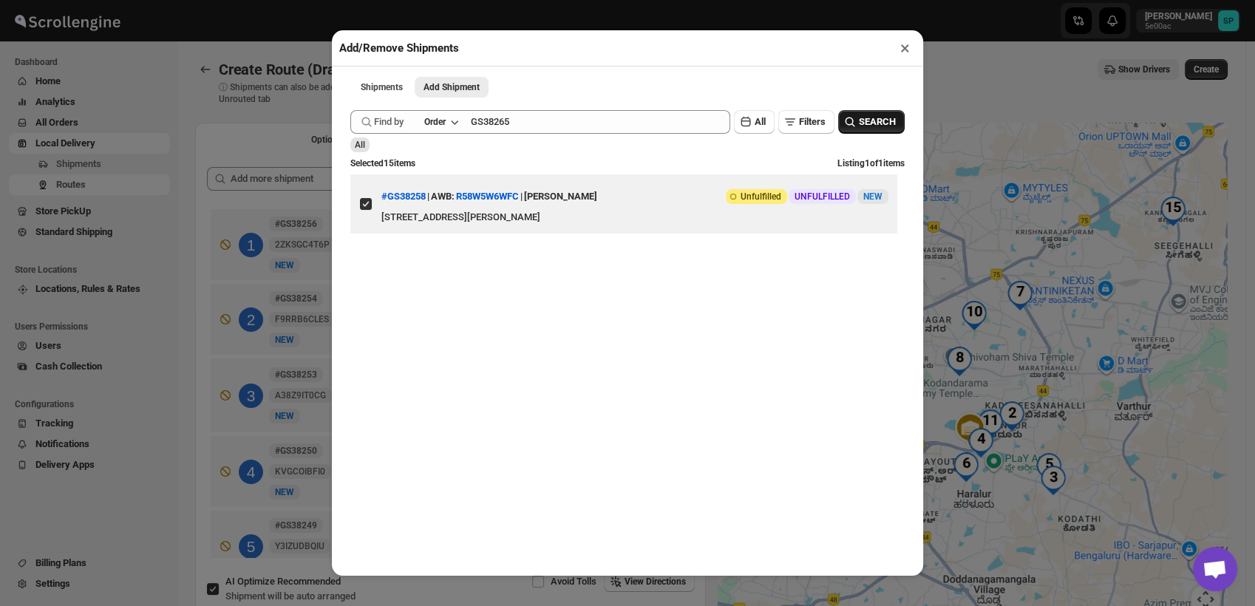
click at [859, 123] on span "SEARCH" at bounding box center [877, 122] width 37 height 15
click at [363, 210] on input "View details for 68df6d2402c94fc1c02c22d4" at bounding box center [366, 204] width 12 height 12
checkbox input "true"
click at [903, 51] on button "×" at bounding box center [905, 48] width 21 height 21
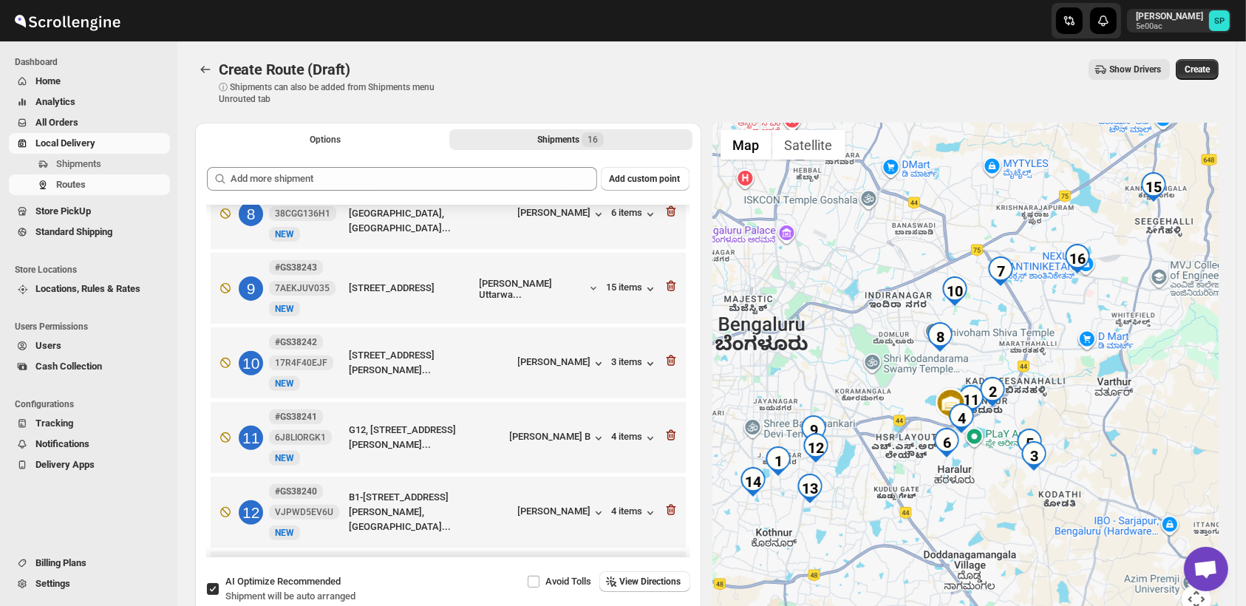
scroll to position [410, 0]
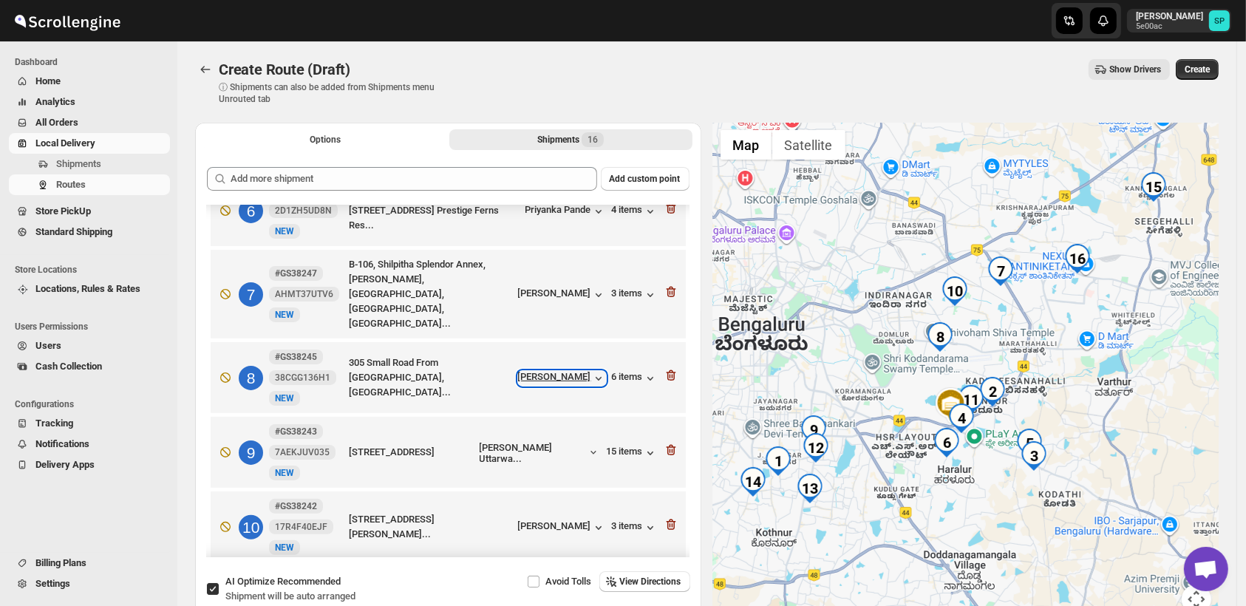
click at [564, 371] on div "[PERSON_NAME]" at bounding box center [562, 378] width 88 height 15
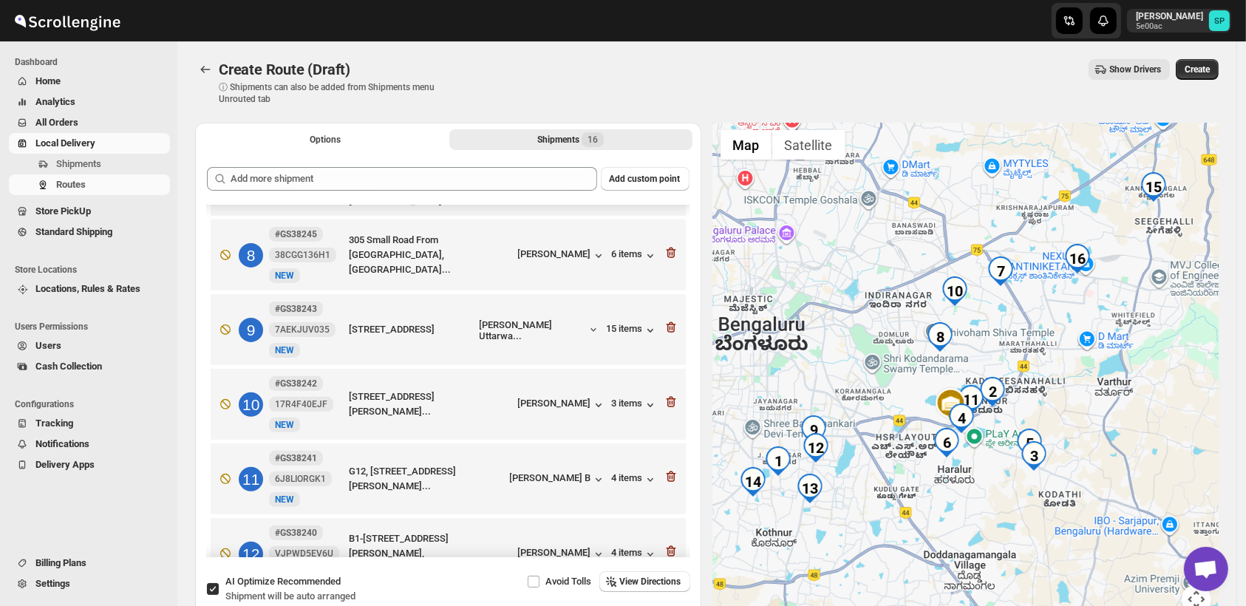
scroll to position [574, 0]
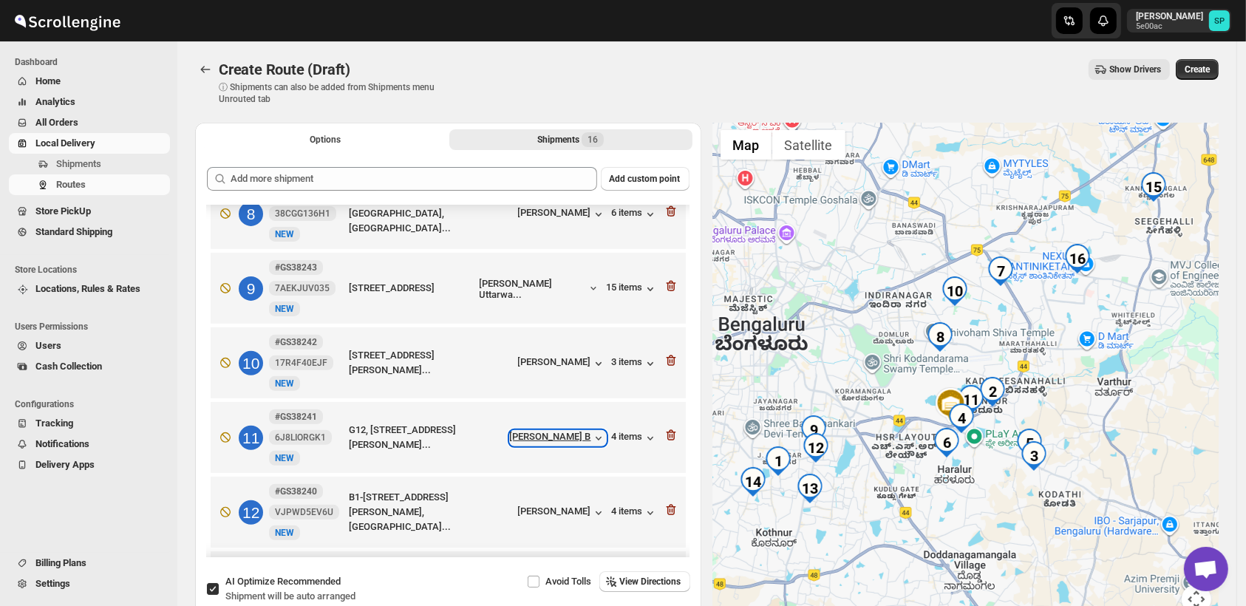
click at [574, 431] on div "[PERSON_NAME] B" at bounding box center [558, 438] width 96 height 15
click at [617, 431] on div "4 items" at bounding box center [635, 438] width 46 height 15
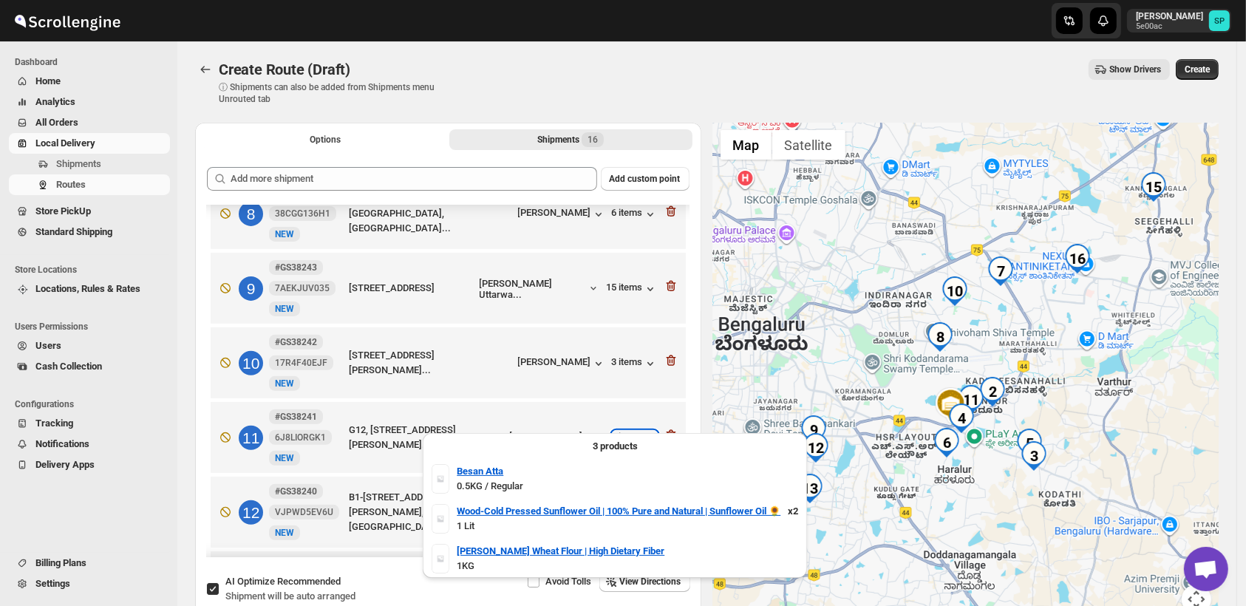
click at [617, 431] on div "4 items" at bounding box center [635, 438] width 46 height 15
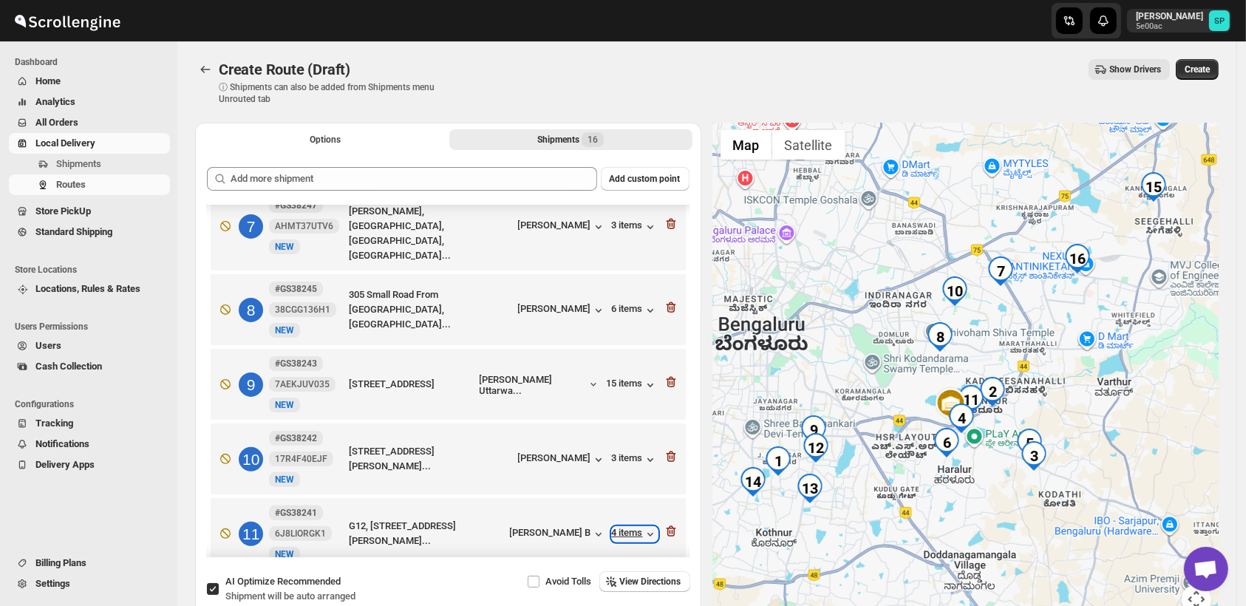
scroll to position [410, 0]
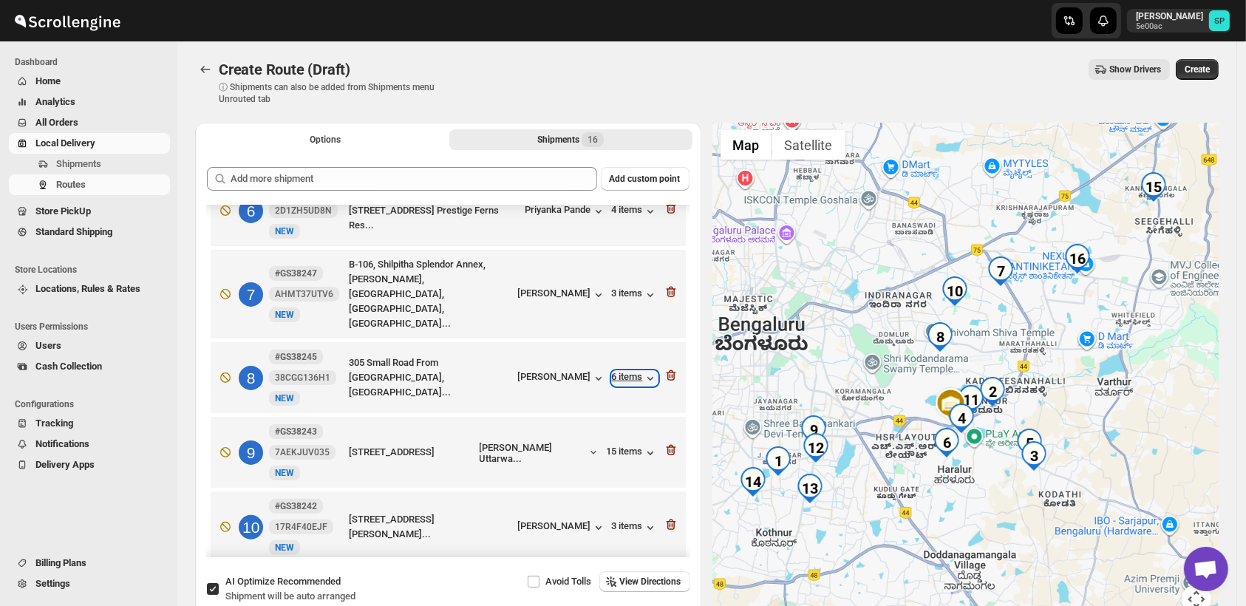
click at [628, 371] on div "6 items" at bounding box center [635, 378] width 46 height 15
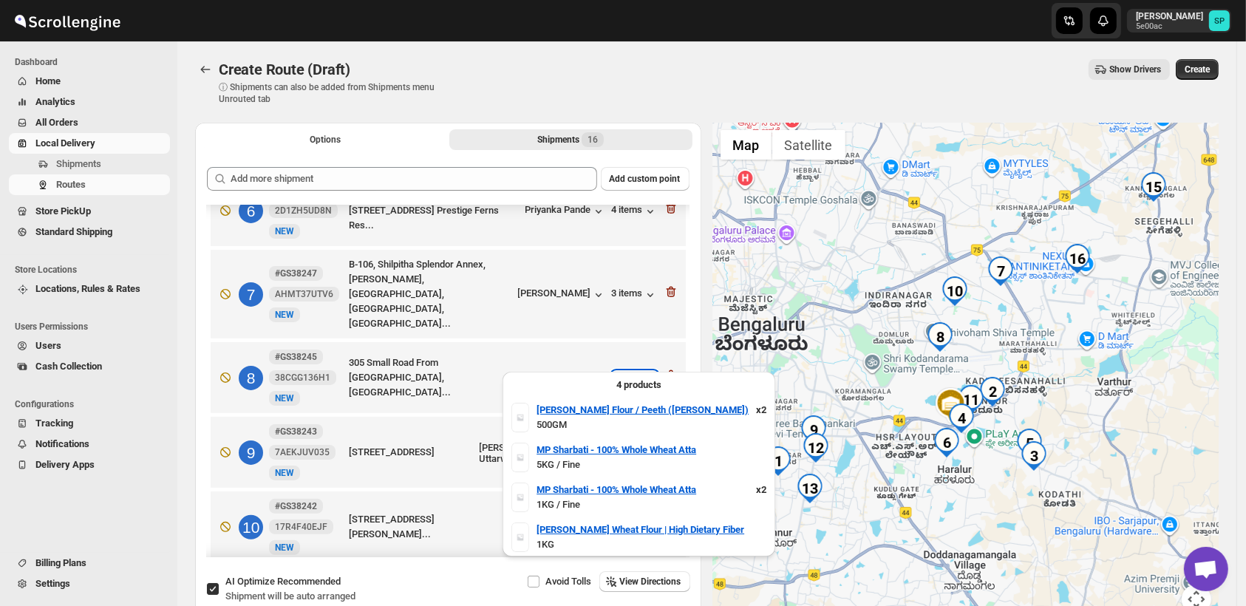
click at [628, 371] on div "6 items" at bounding box center [635, 378] width 46 height 15
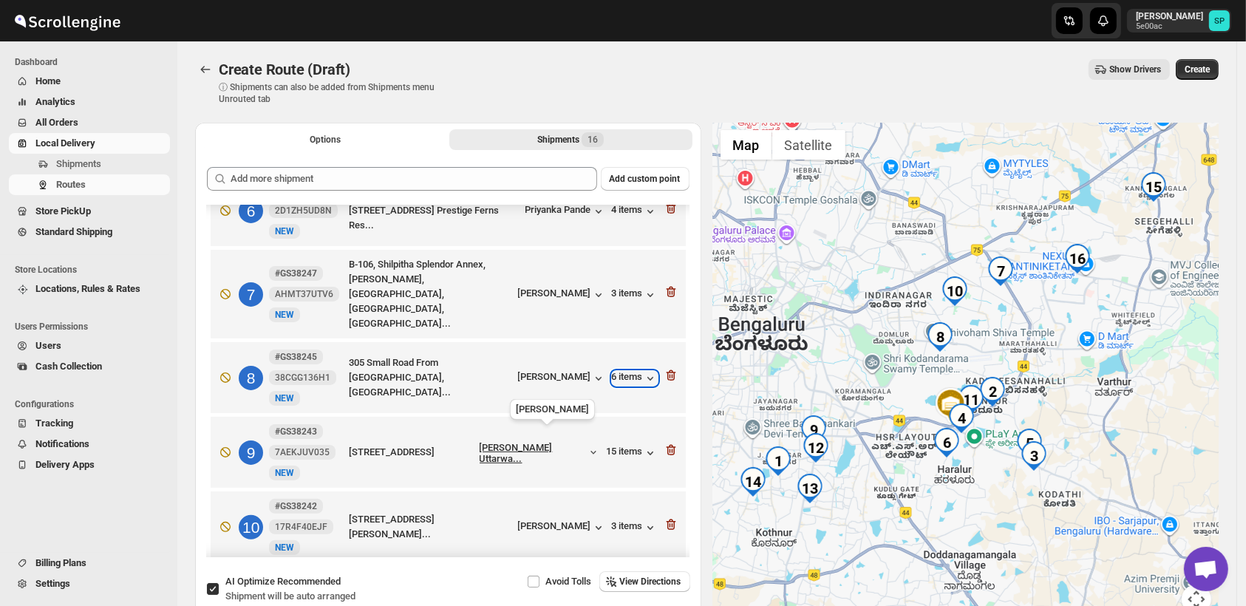
scroll to position [492, 0]
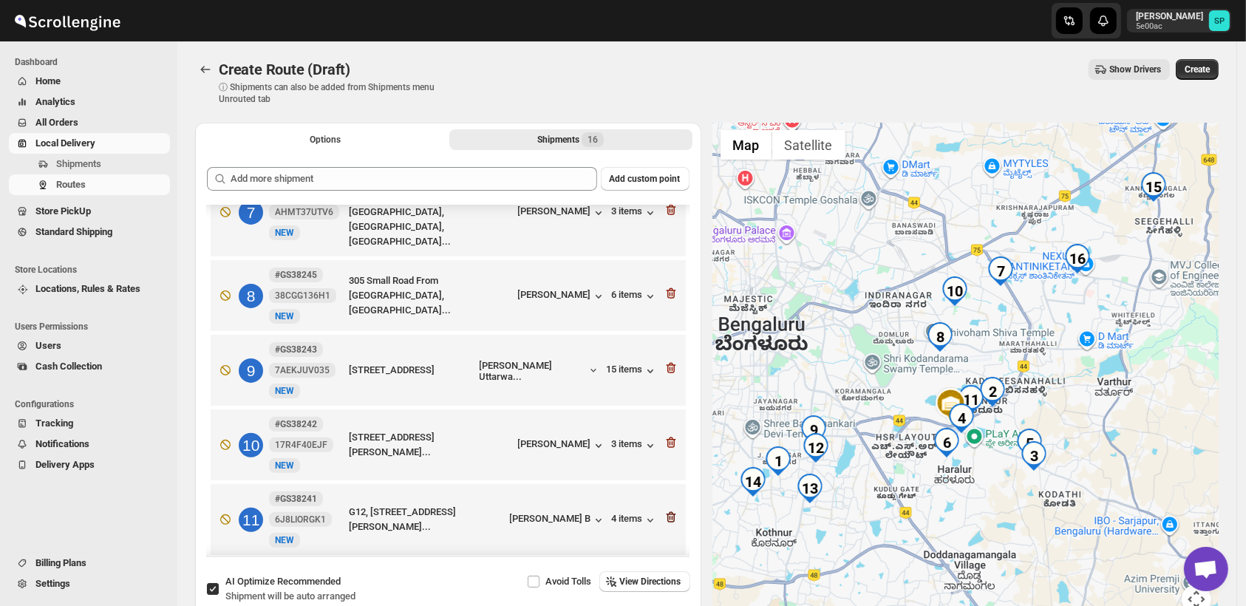
click at [668, 510] on icon "button" at bounding box center [671, 517] width 15 height 15
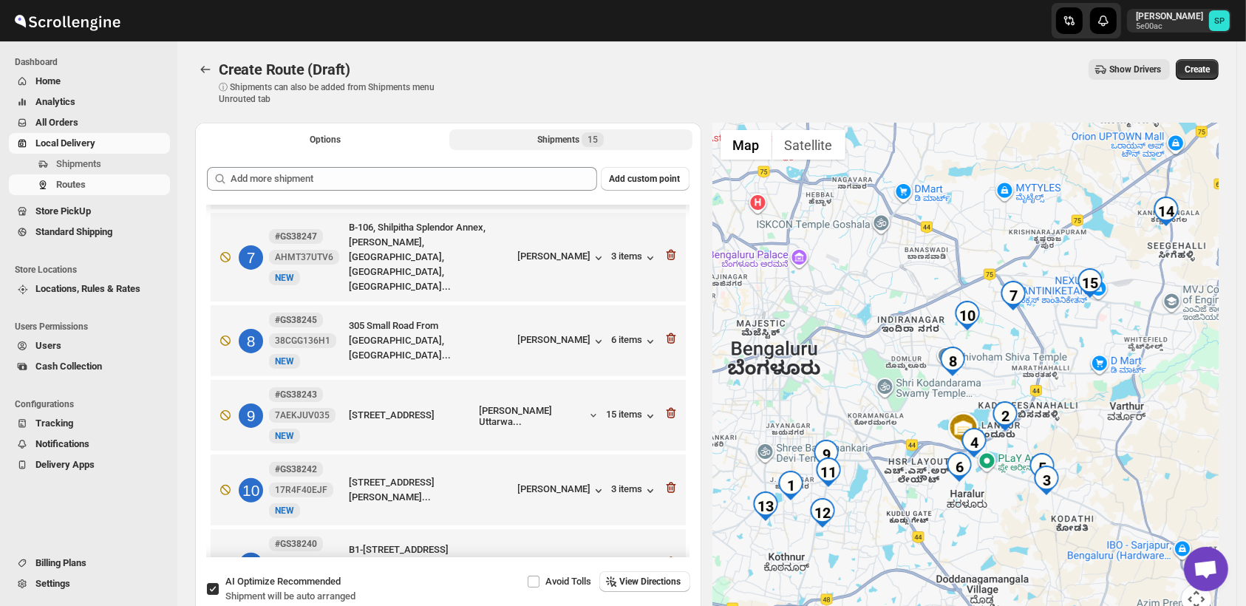
scroll to position [410, 0]
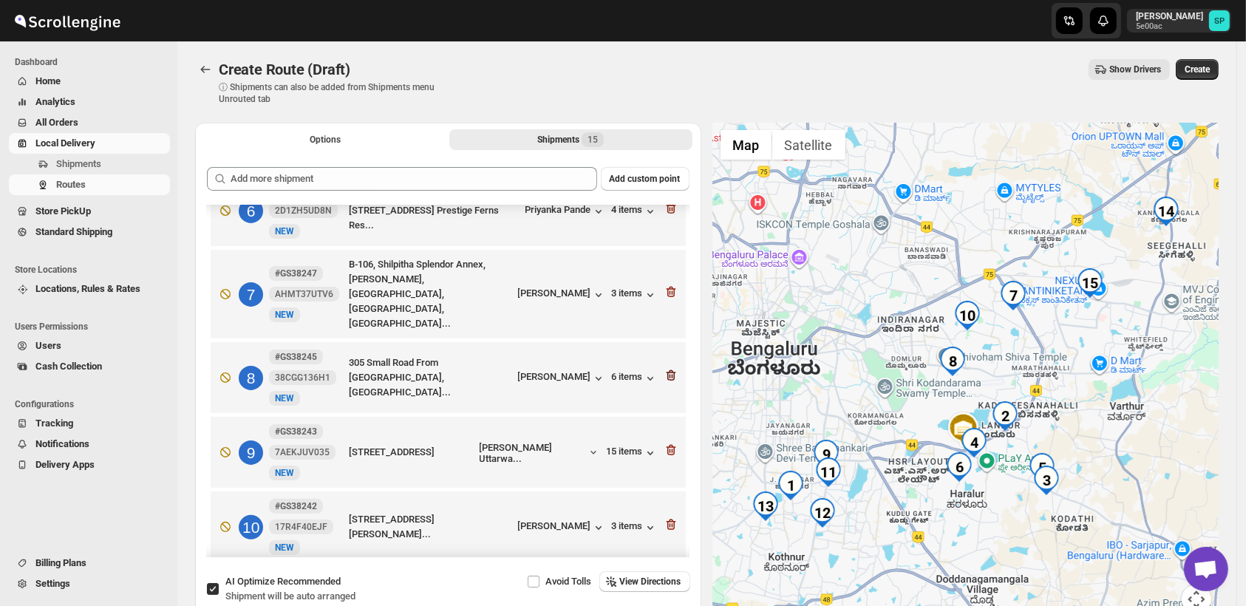
click at [666, 368] on icon "button" at bounding box center [671, 375] width 15 height 15
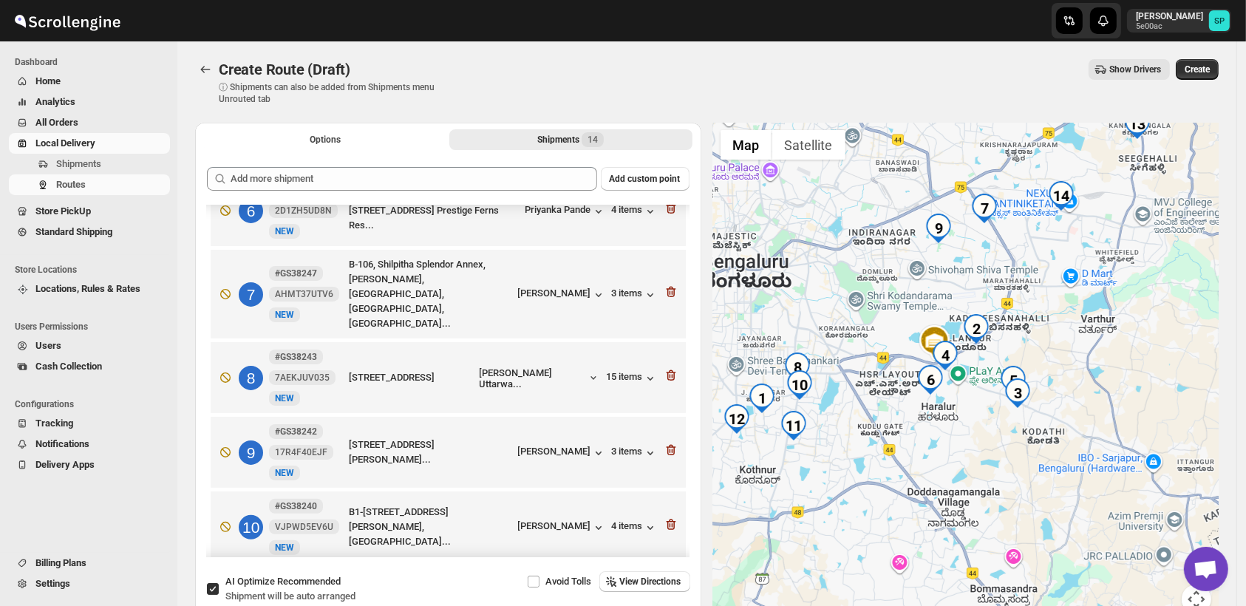
drag, startPoint x: 1011, startPoint y: 473, endPoint x: 986, endPoint y: 407, distance: 70.9
click at [986, 407] on div at bounding box center [966, 377] width 506 height 509
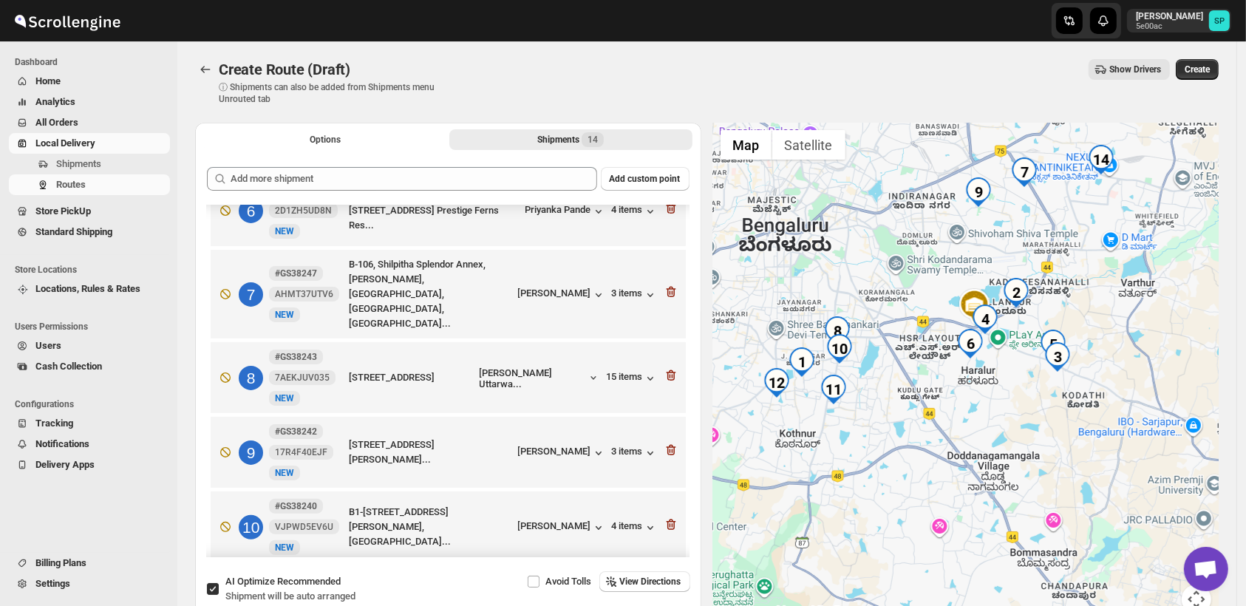
drag, startPoint x: 868, startPoint y: 430, endPoint x: 917, endPoint y: 433, distance: 48.9
click at [917, 433] on div at bounding box center [966, 377] width 506 height 509
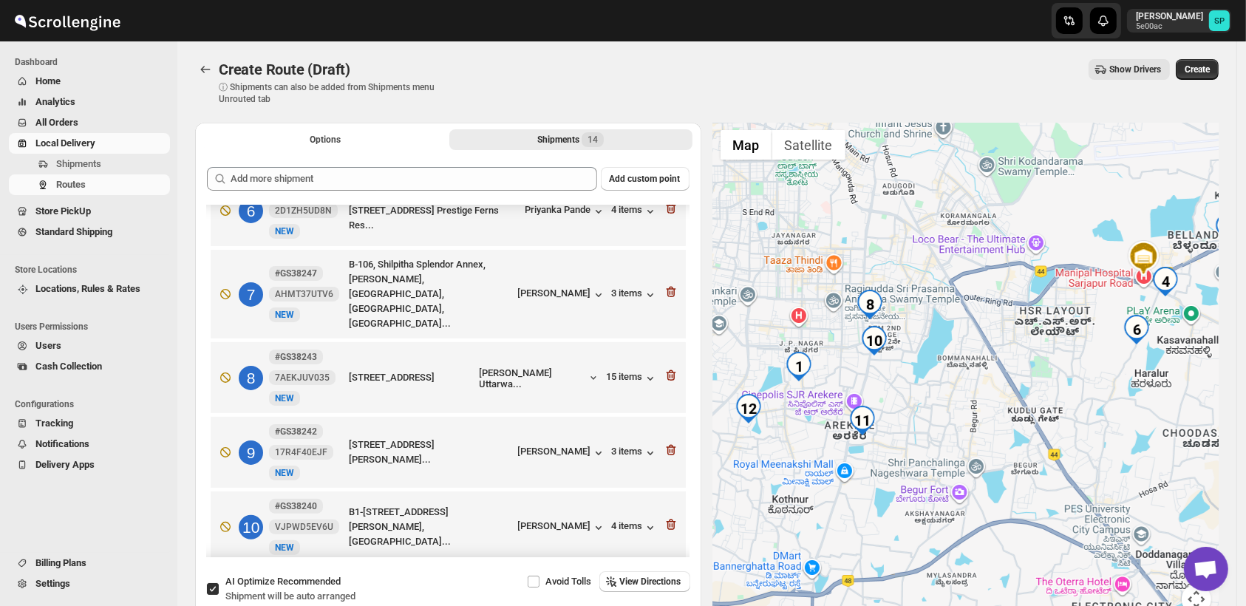
drag, startPoint x: 869, startPoint y: 396, endPoint x: 464, endPoint y: 420, distance: 405.9
click at [959, 396] on div at bounding box center [966, 377] width 506 height 509
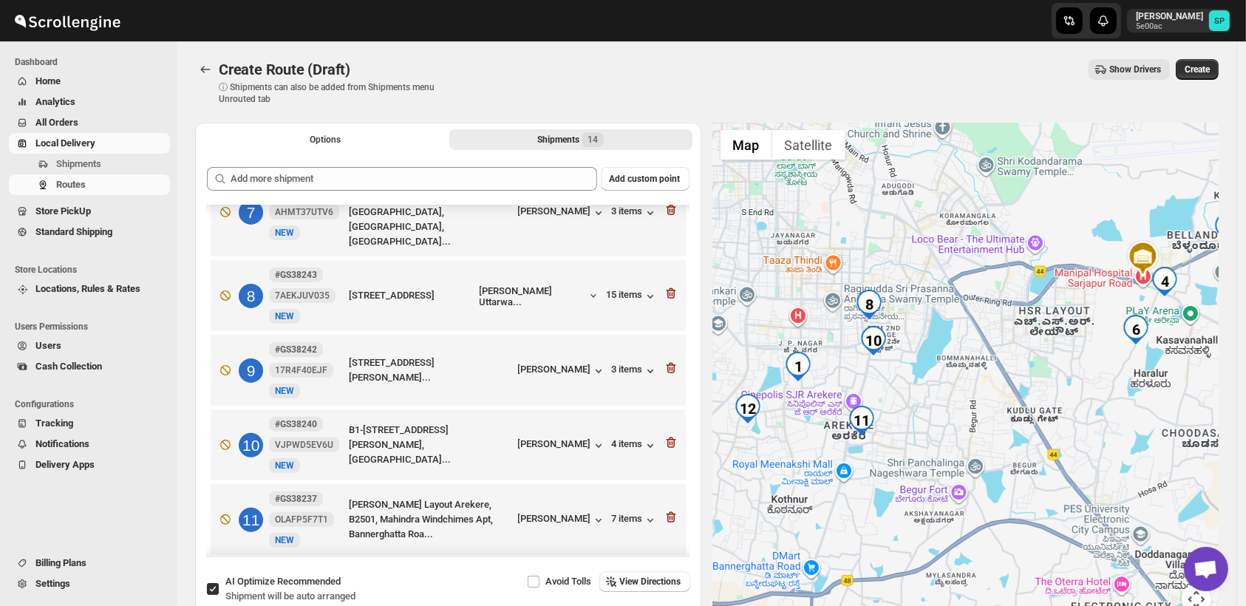
scroll to position [574, 0]
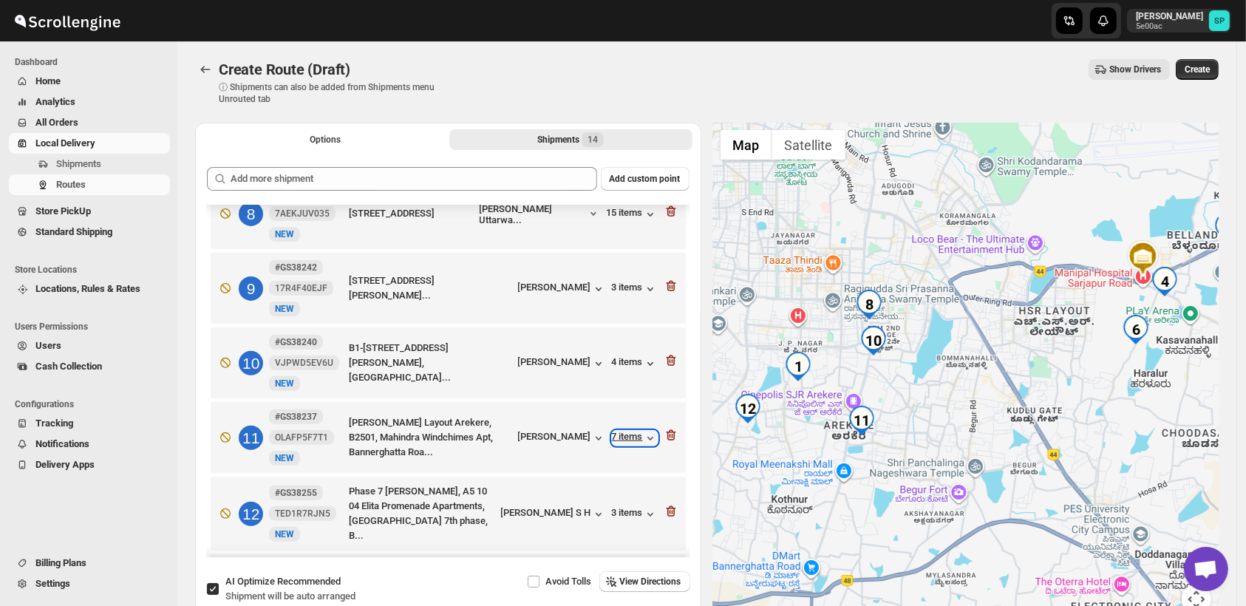
click at [621, 431] on div "7 items" at bounding box center [635, 438] width 46 height 15
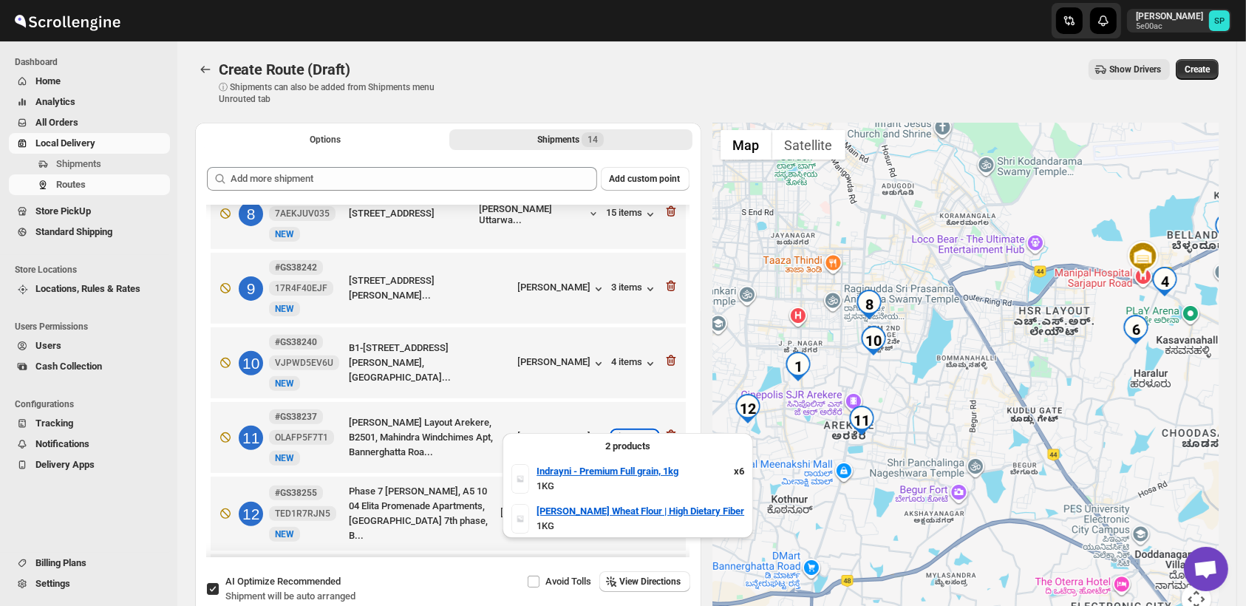
click at [621, 431] on div "7 items" at bounding box center [635, 438] width 46 height 15
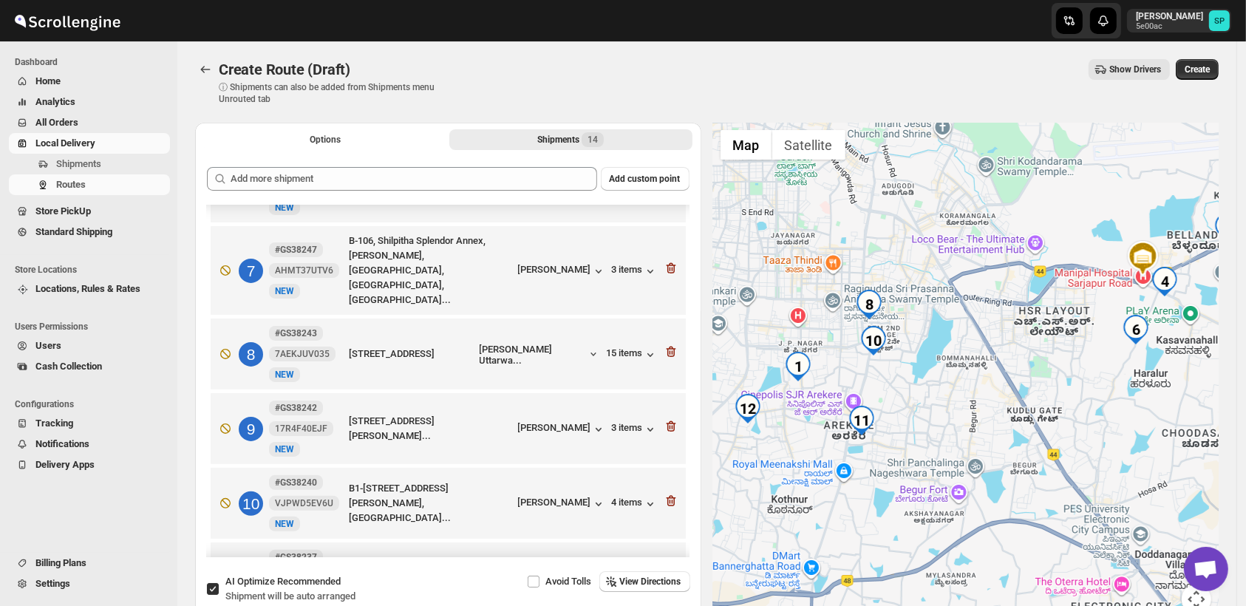
scroll to position [410, 0]
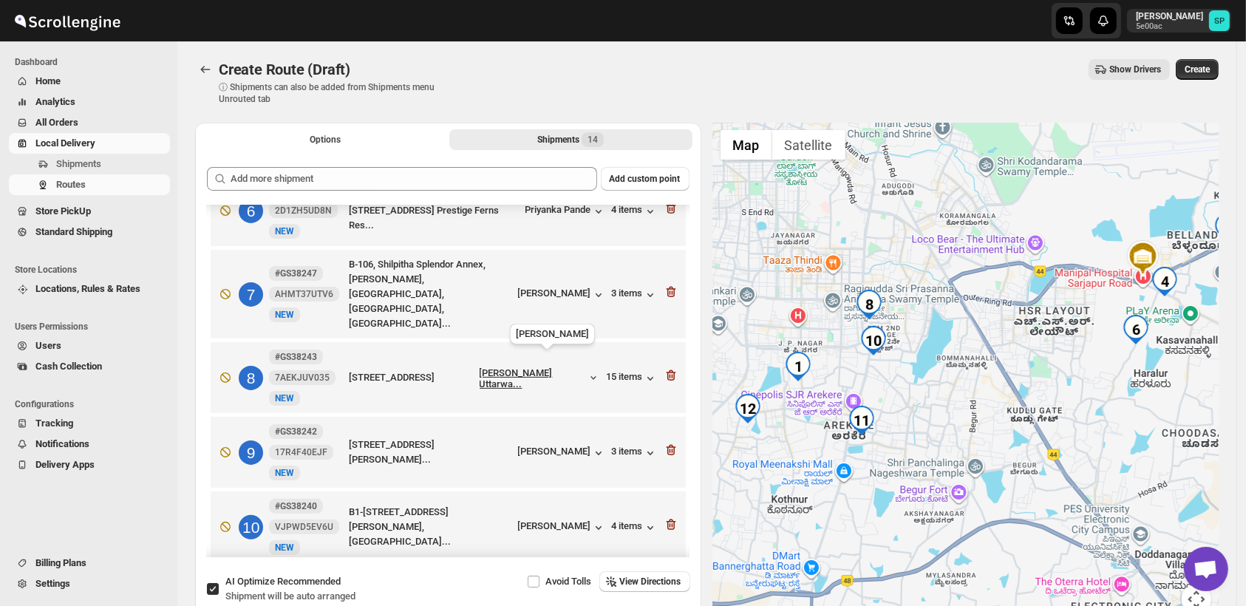
click at [561, 367] on div "[PERSON_NAME] Uttarwa..." at bounding box center [534, 378] width 108 height 22
click at [561, 520] on div "[PERSON_NAME]" at bounding box center [562, 527] width 88 height 15
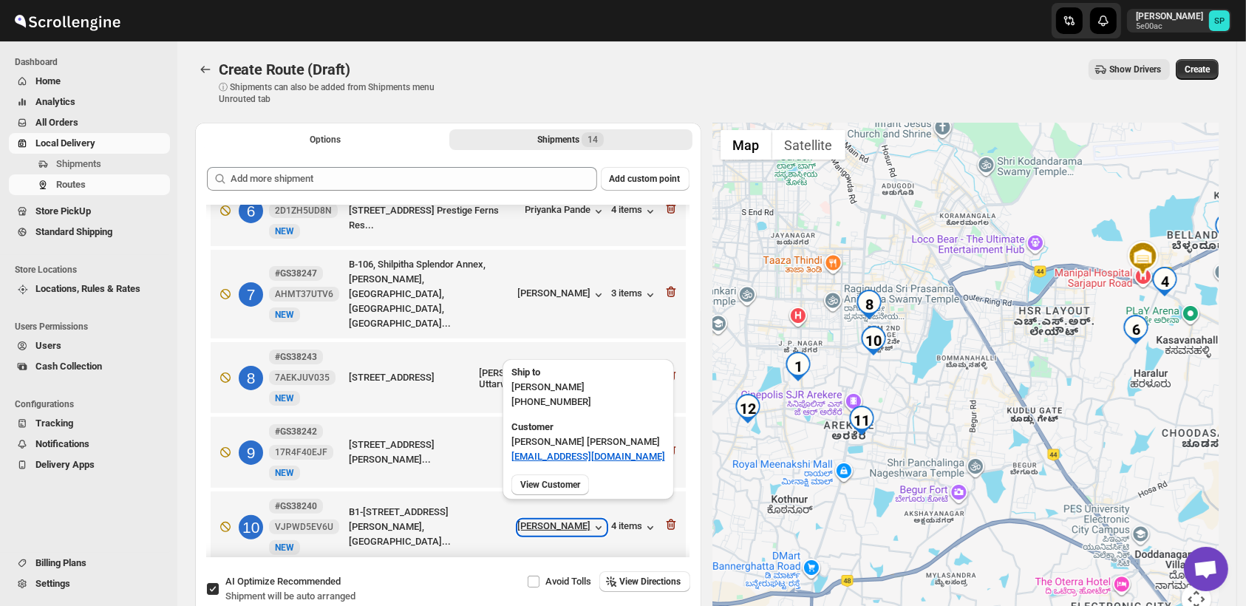
click at [560, 520] on div "[PERSON_NAME]" at bounding box center [562, 527] width 88 height 15
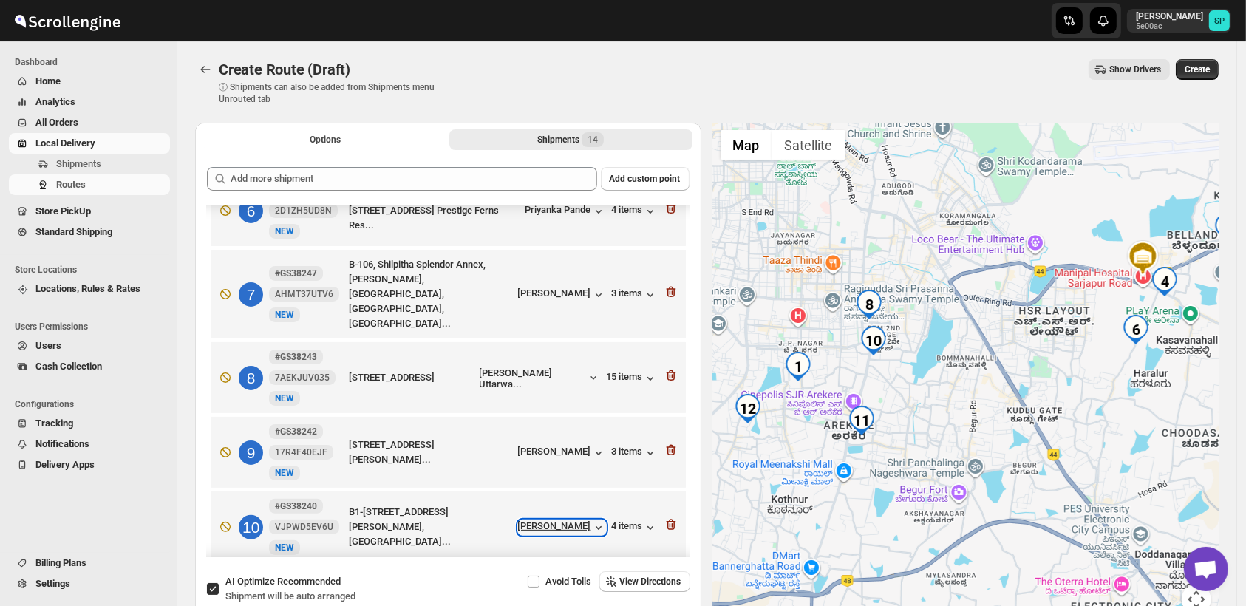
click at [560, 520] on div "[PERSON_NAME]" at bounding box center [562, 527] width 88 height 15
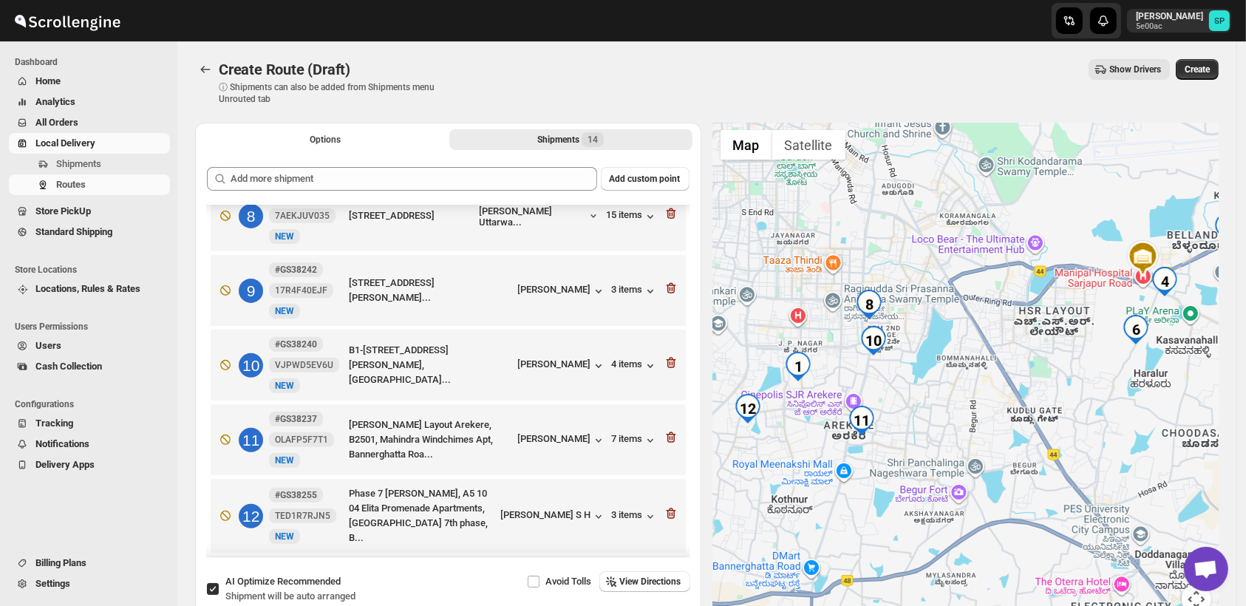
scroll to position [574, 0]
click at [541, 431] on div "[PERSON_NAME]" at bounding box center [562, 438] width 88 height 15
click at [665, 428] on icon "button" at bounding box center [671, 435] width 15 height 15
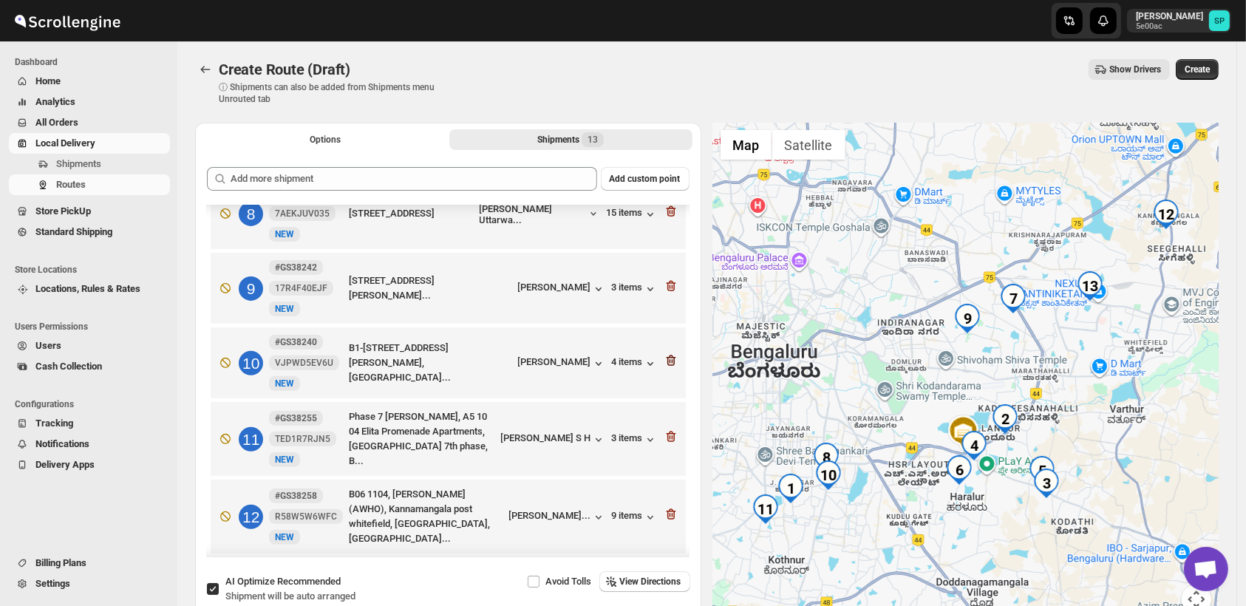
click at [669, 359] on icon "button" at bounding box center [669, 361] width 1 height 4
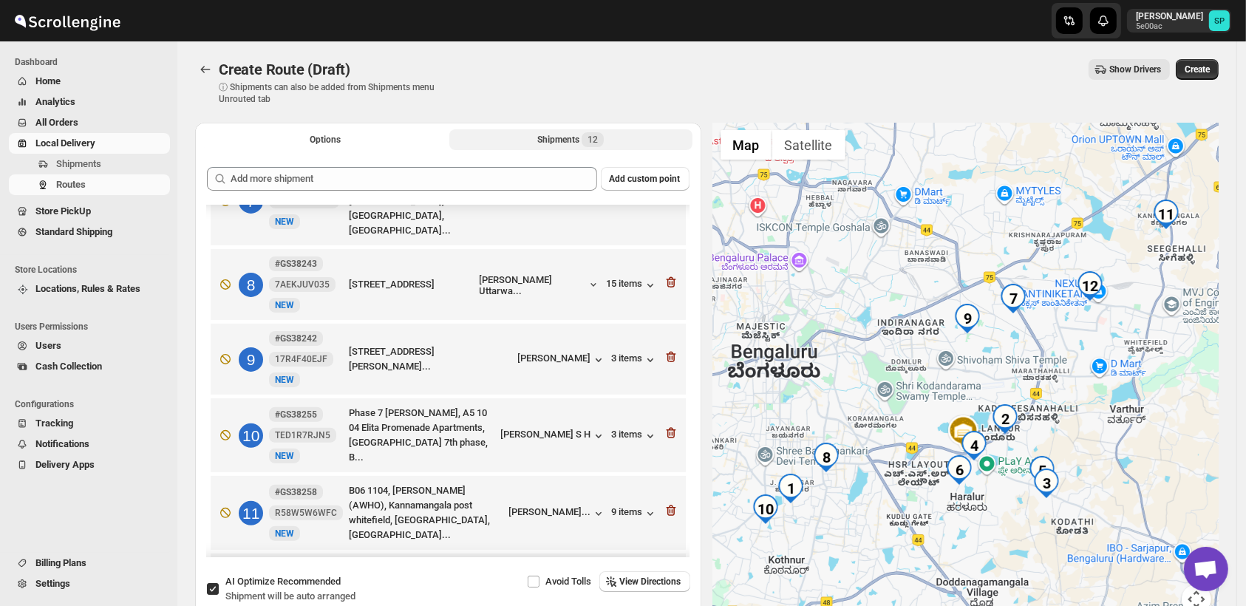
scroll to position [475, 0]
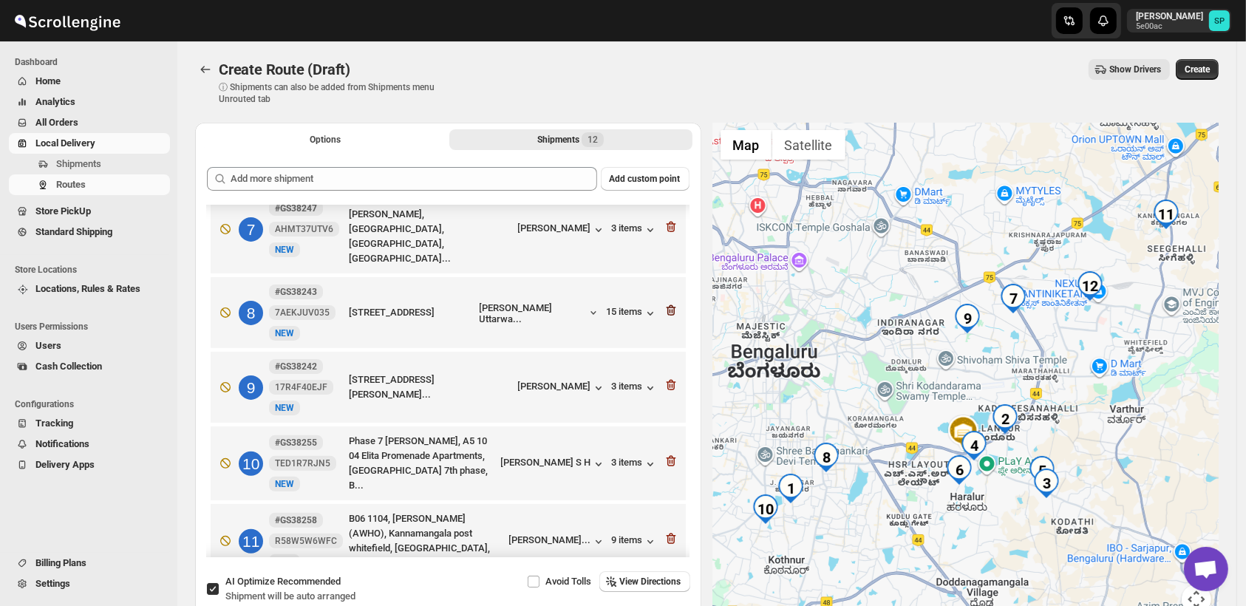
click at [671, 309] on icon "button" at bounding box center [671, 311] width 1 height 4
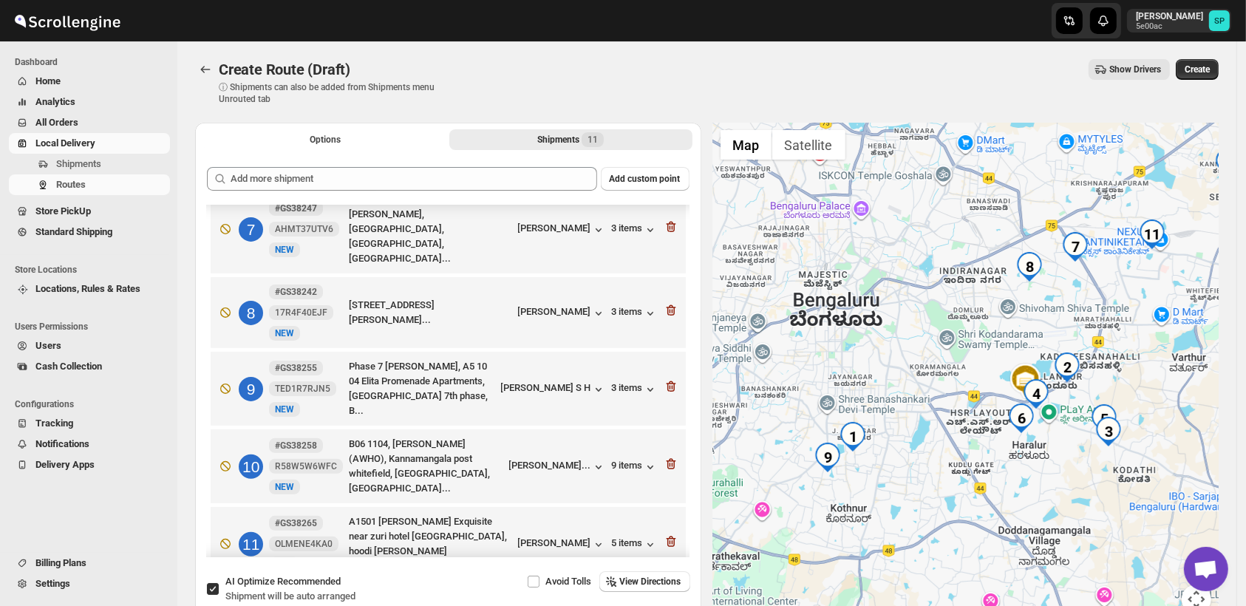
drag, startPoint x: 910, startPoint y: 466, endPoint x: 923, endPoint y: 458, distance: 15.0
click at [923, 458] on div at bounding box center [966, 377] width 506 height 509
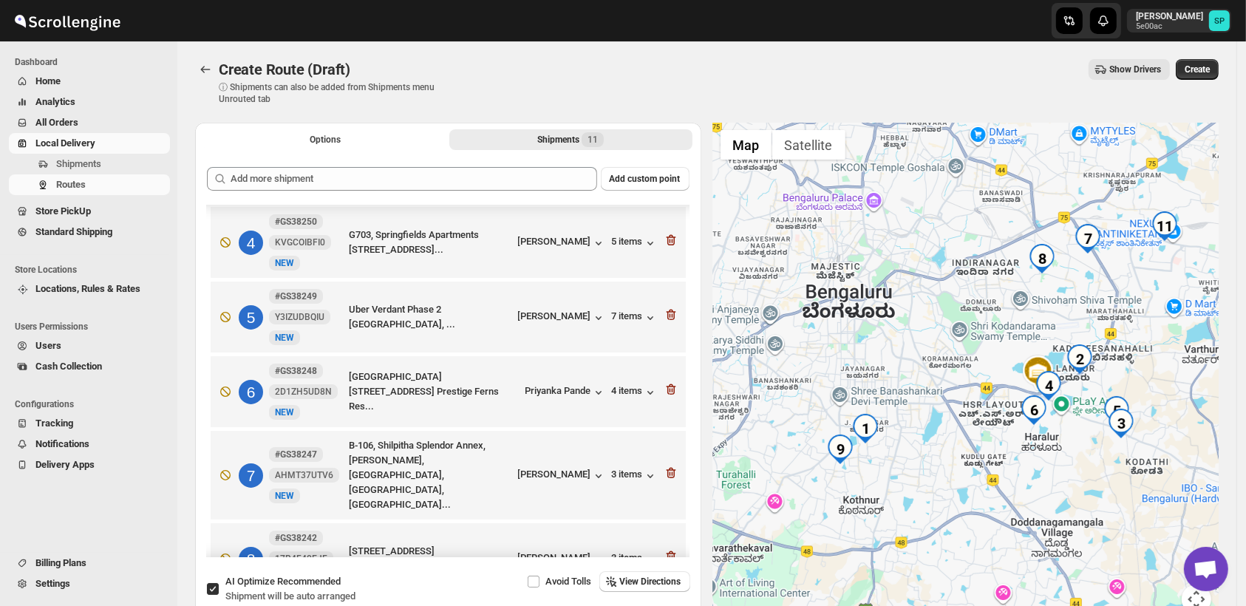
scroll to position [0, 0]
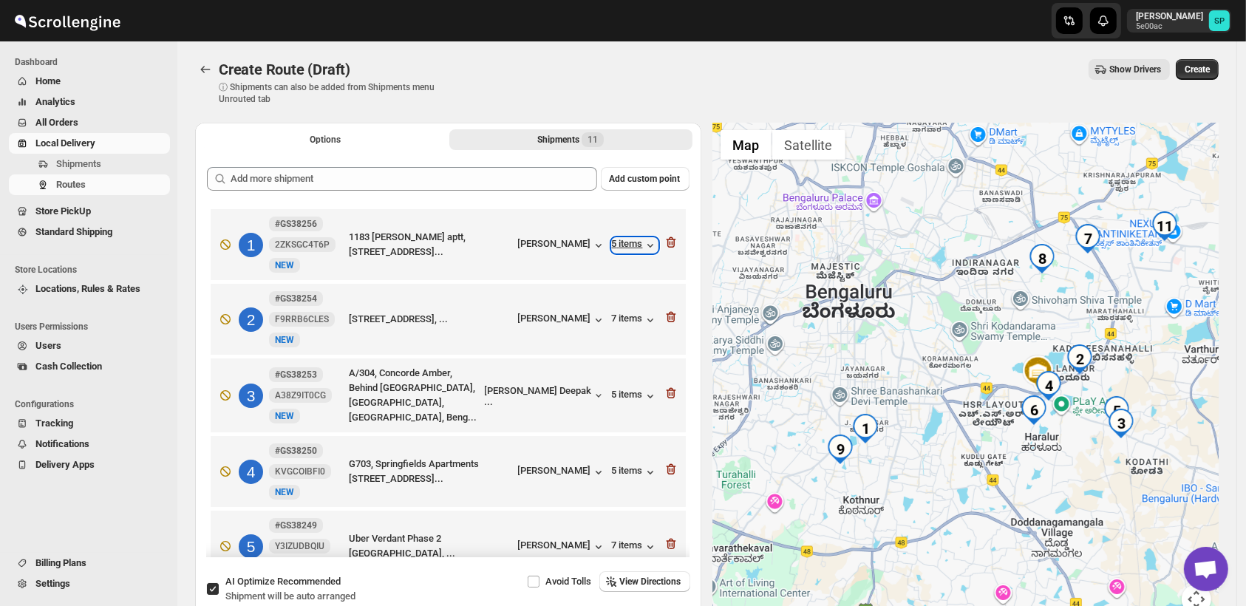
click at [620, 248] on div "5 items" at bounding box center [635, 245] width 46 height 15
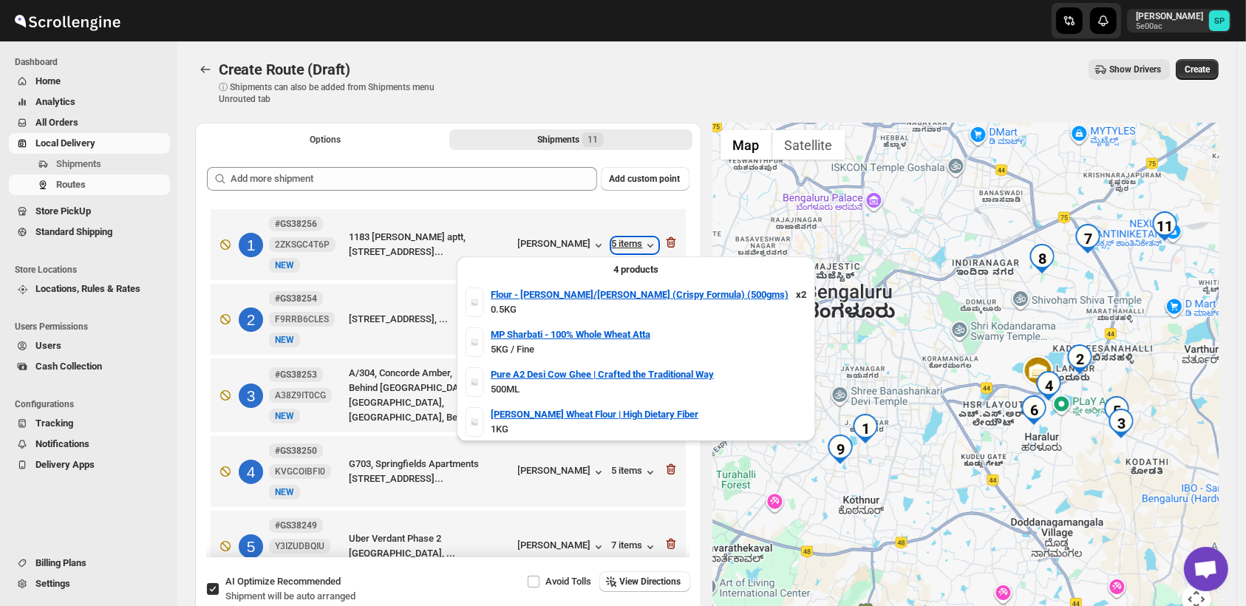
click at [620, 248] on div "5 items" at bounding box center [635, 245] width 46 height 15
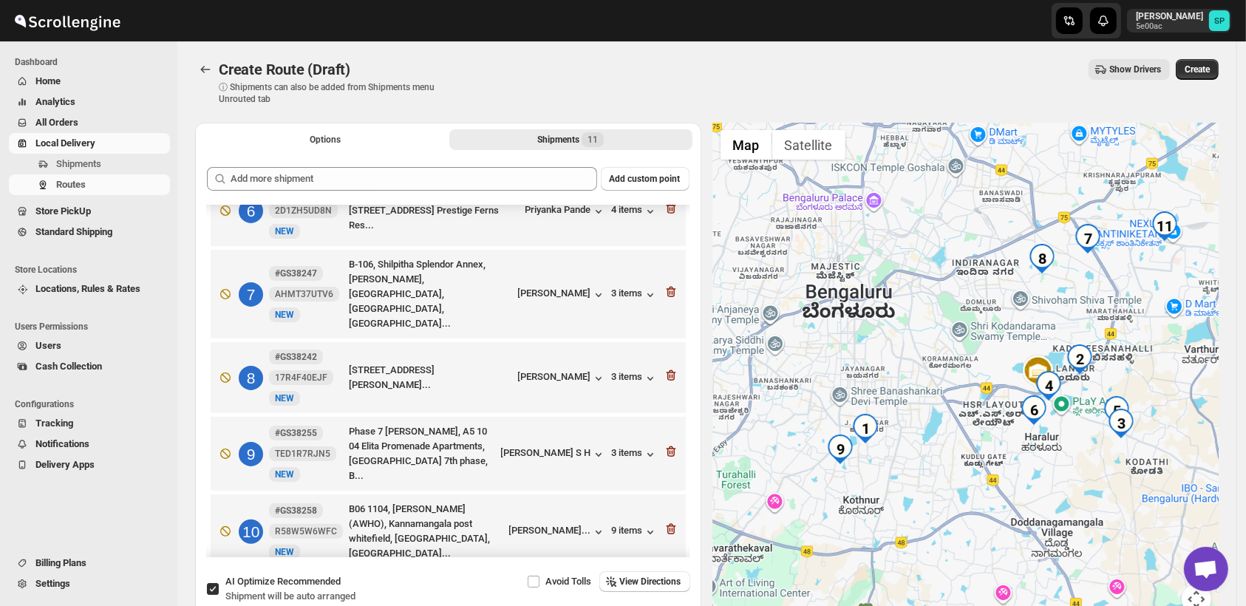
scroll to position [482, 0]
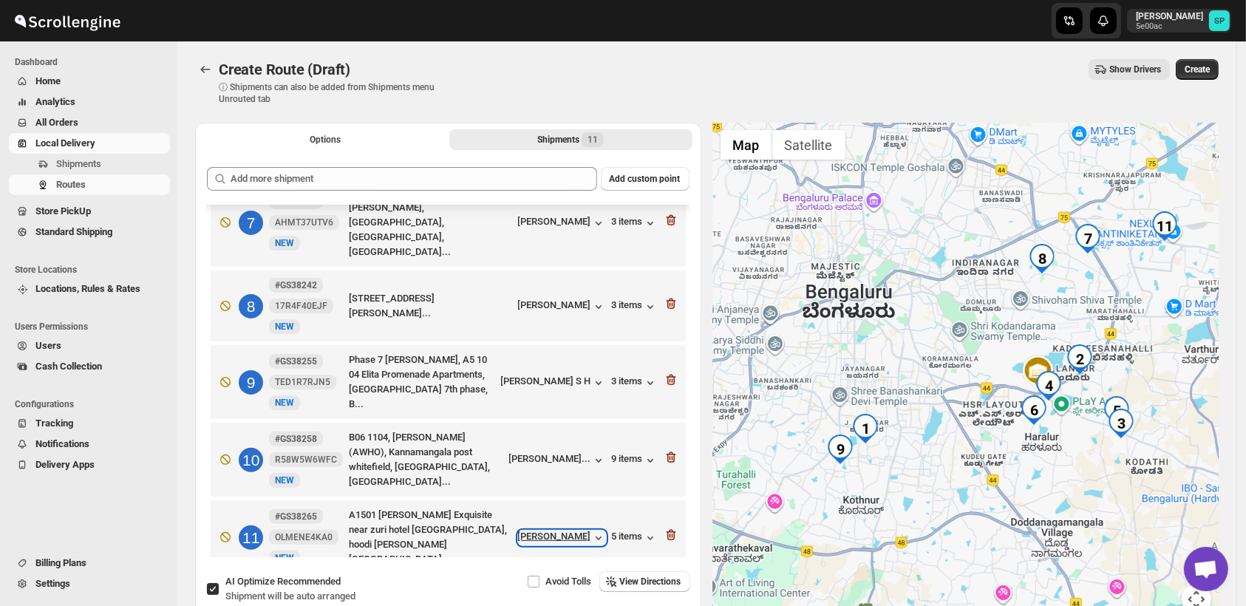
click at [574, 531] on div "[PERSON_NAME]" at bounding box center [562, 538] width 88 height 15
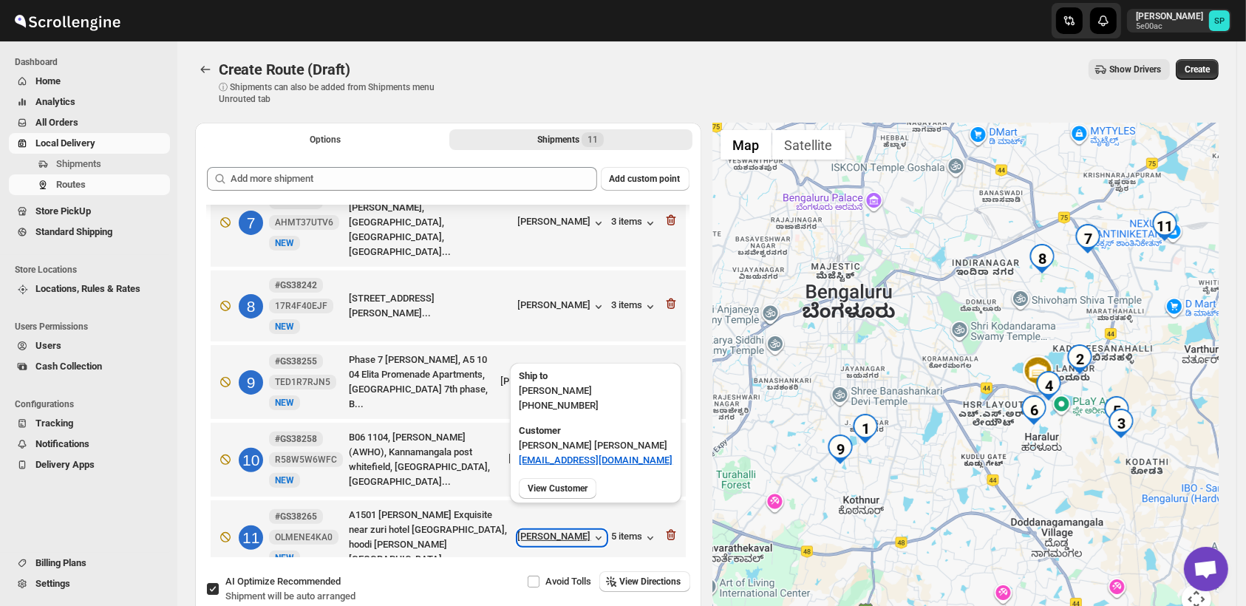
click at [571, 531] on div "[PERSON_NAME]" at bounding box center [562, 538] width 88 height 15
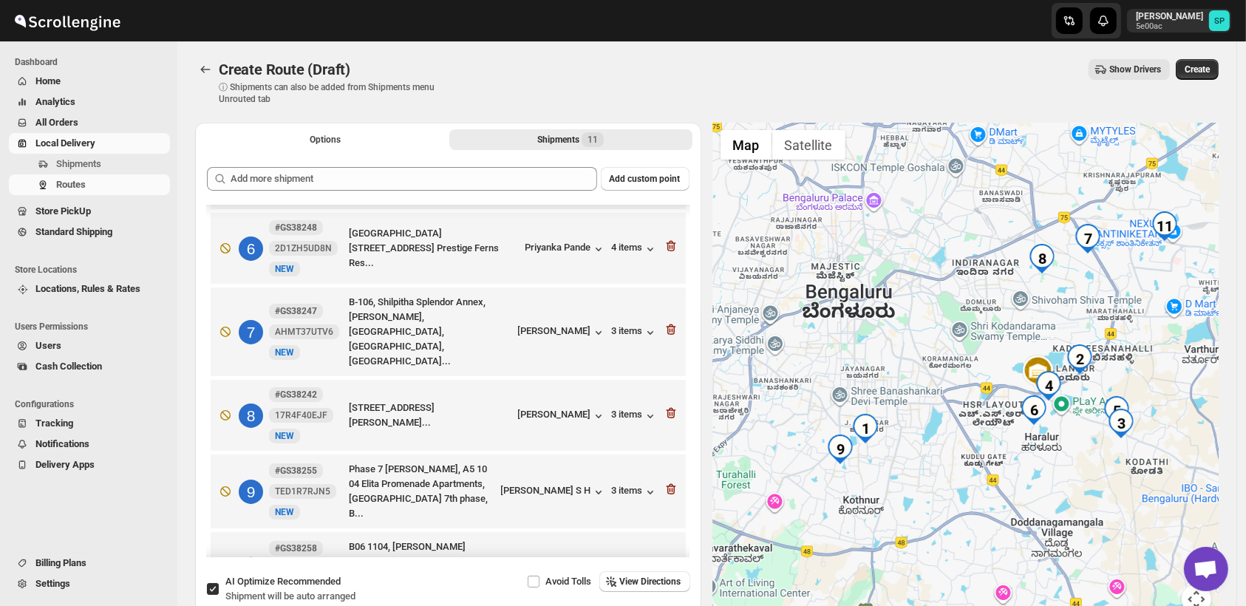
scroll to position [410, 0]
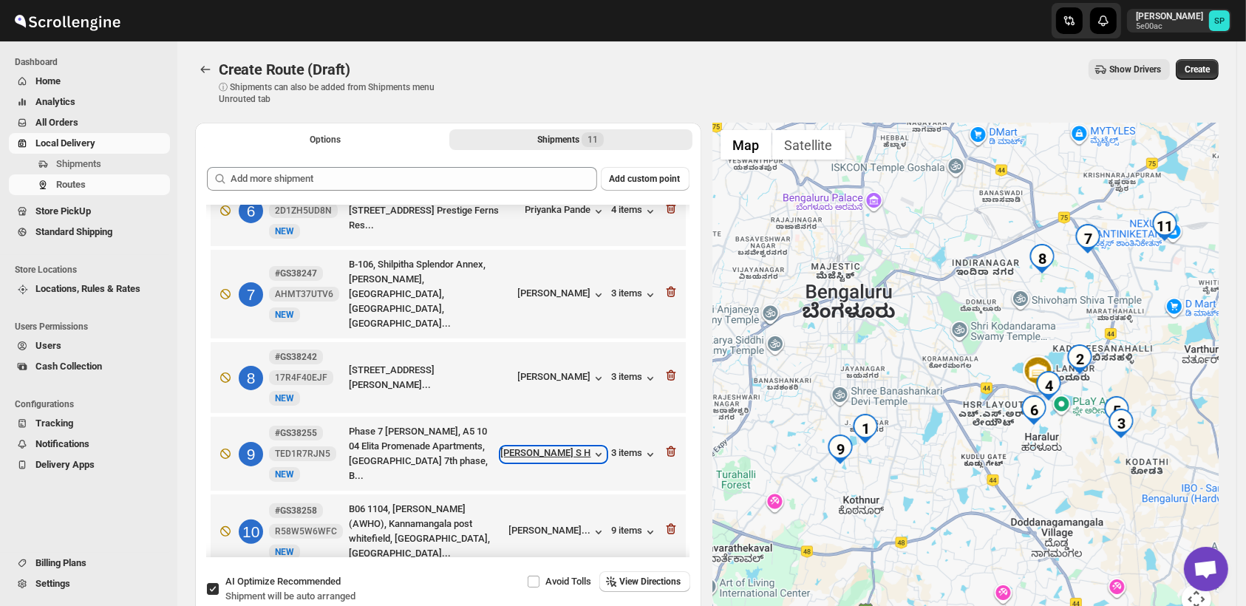
click at [582, 447] on div "[PERSON_NAME] S H" at bounding box center [553, 454] width 105 height 15
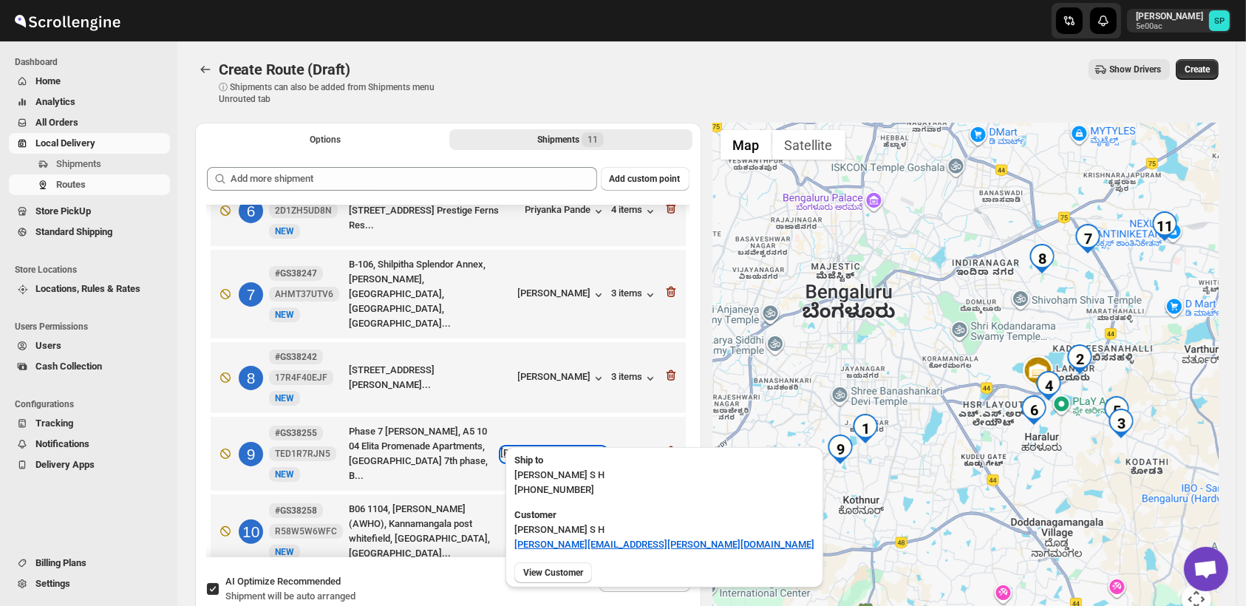
click at [580, 447] on div "[PERSON_NAME] S H" at bounding box center [553, 454] width 105 height 15
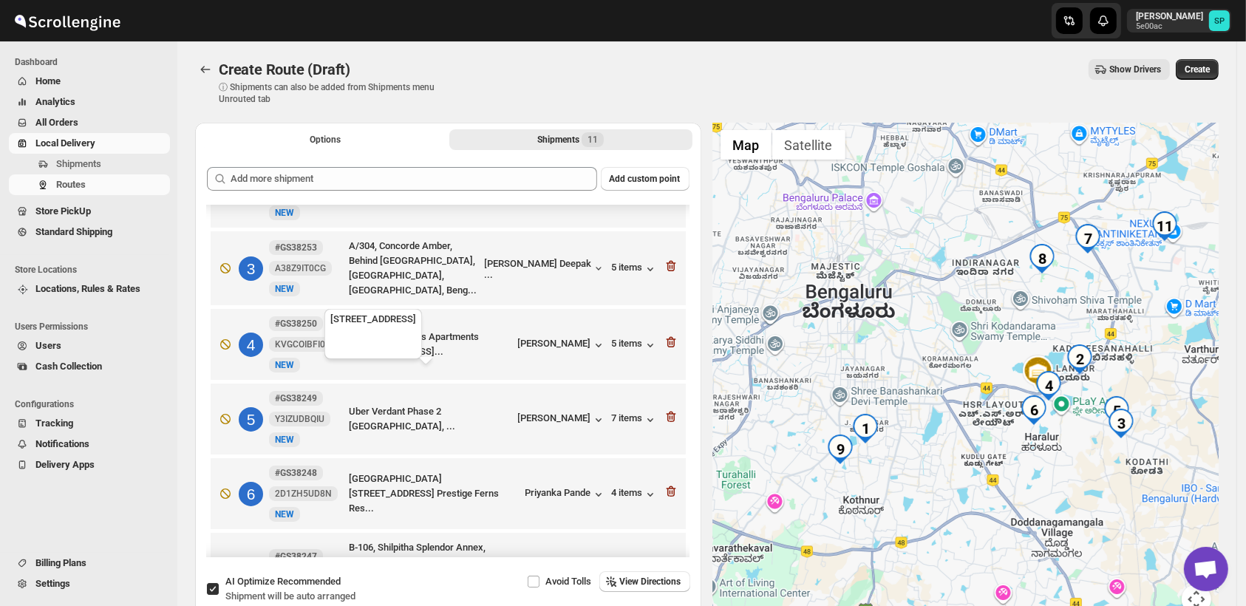
scroll to position [0, 0]
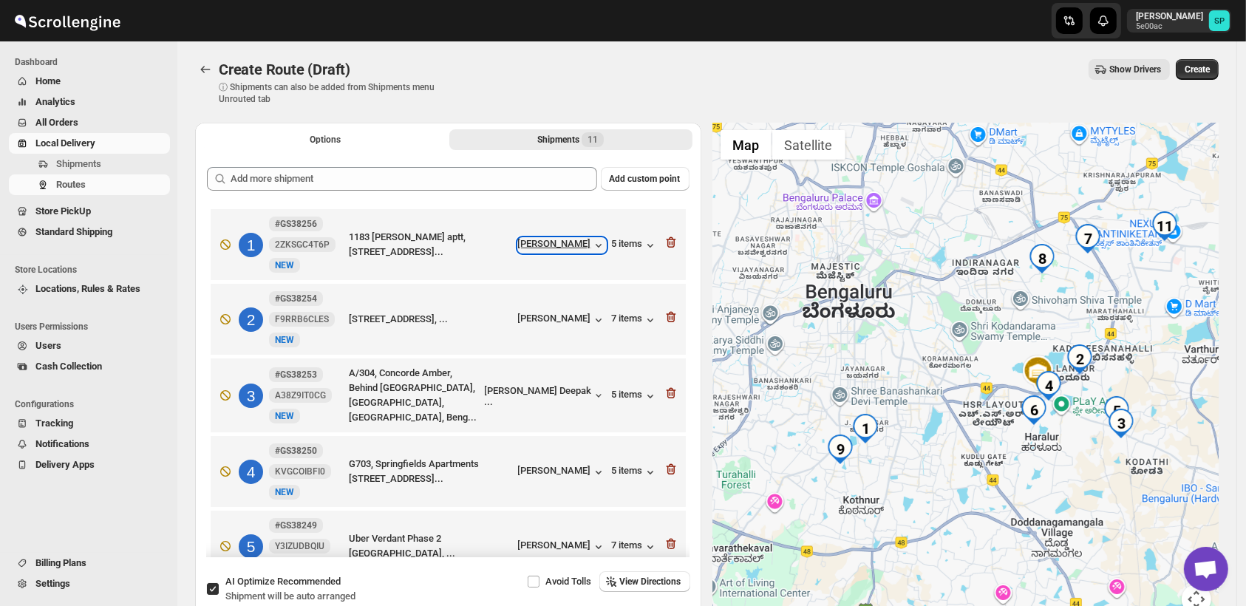
click at [563, 245] on div "[PERSON_NAME]" at bounding box center [562, 245] width 88 height 15
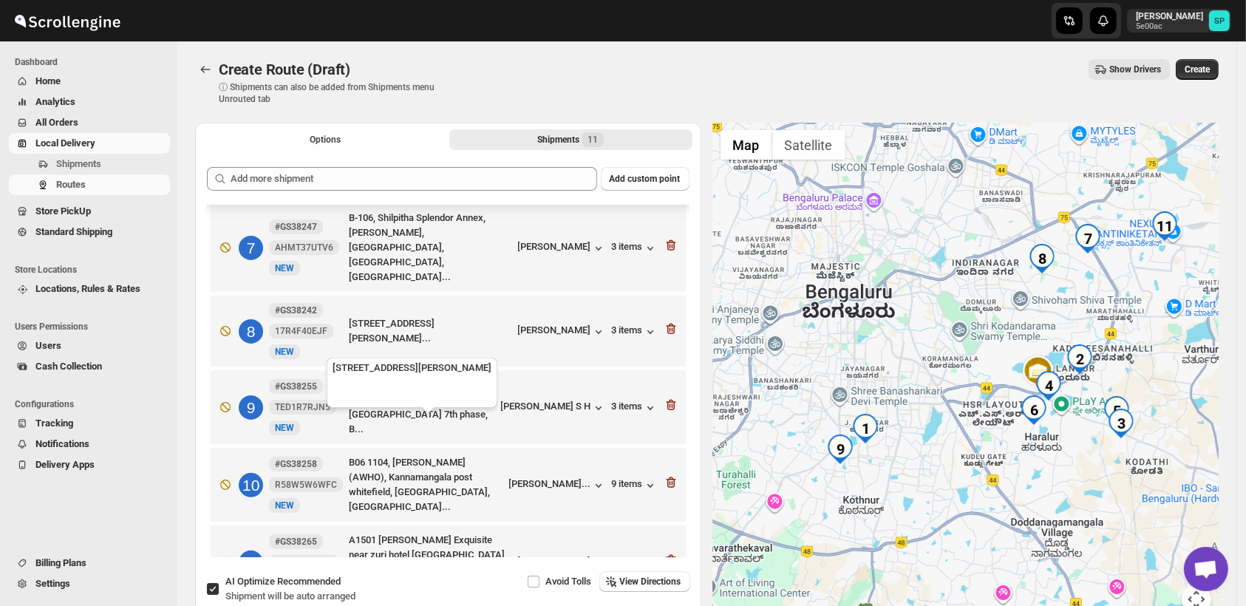
scroll to position [482, 0]
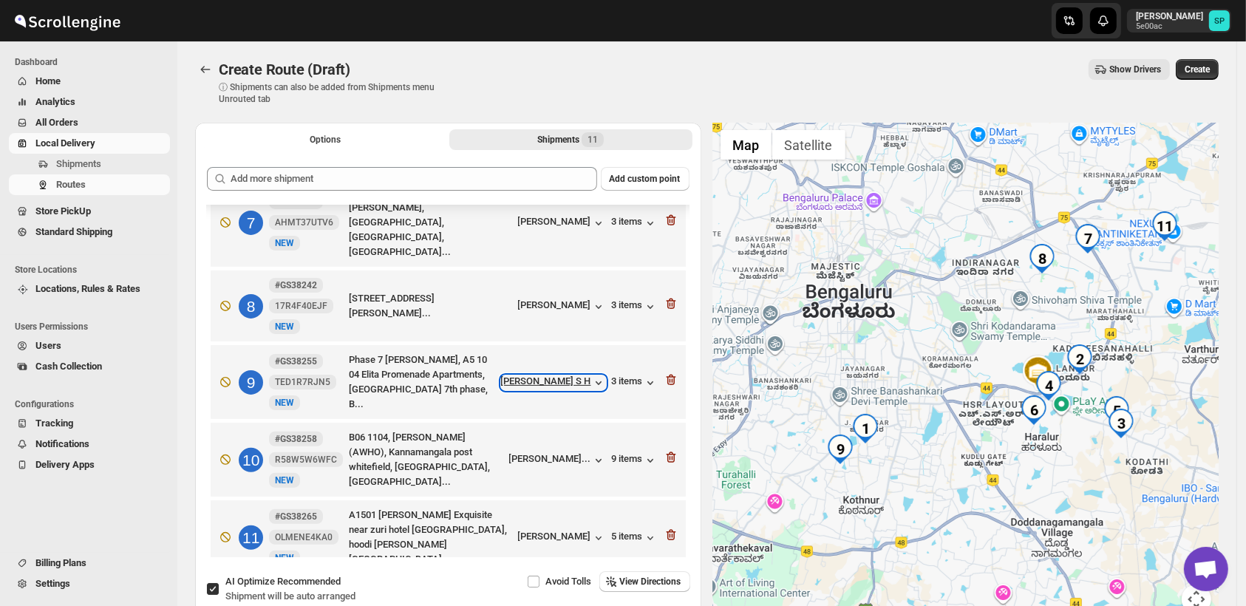
click at [580, 376] on div "[PERSON_NAME] S H" at bounding box center [553, 383] width 105 height 15
click at [635, 376] on div "3 items" at bounding box center [635, 383] width 46 height 15
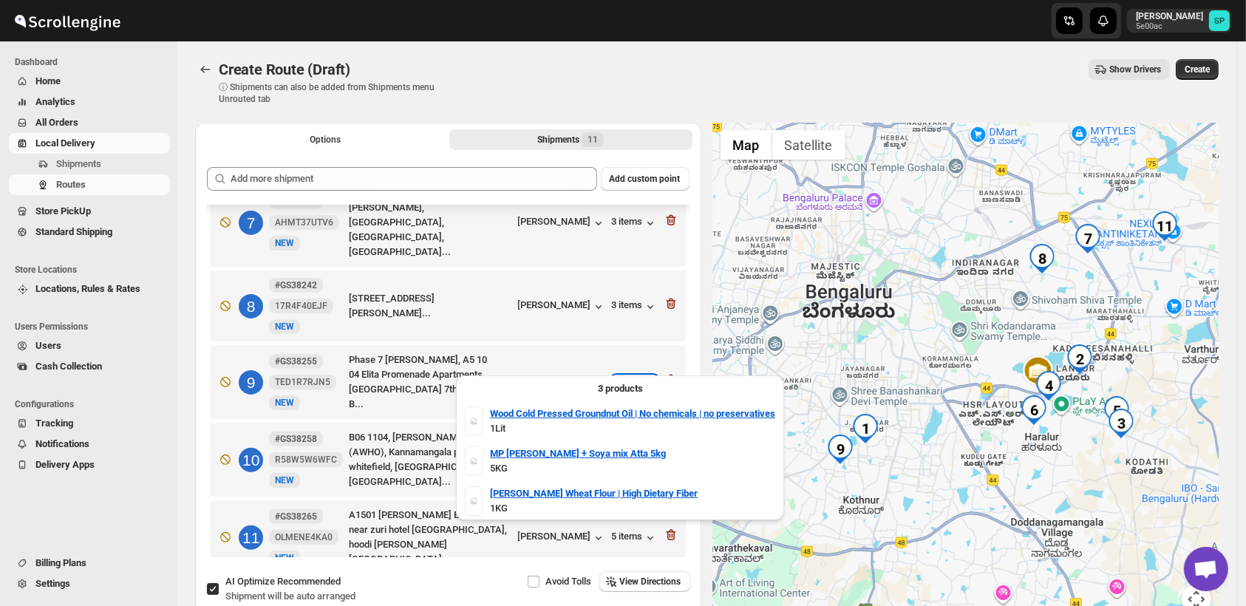
click at [634, 376] on div "3 items" at bounding box center [635, 383] width 46 height 15
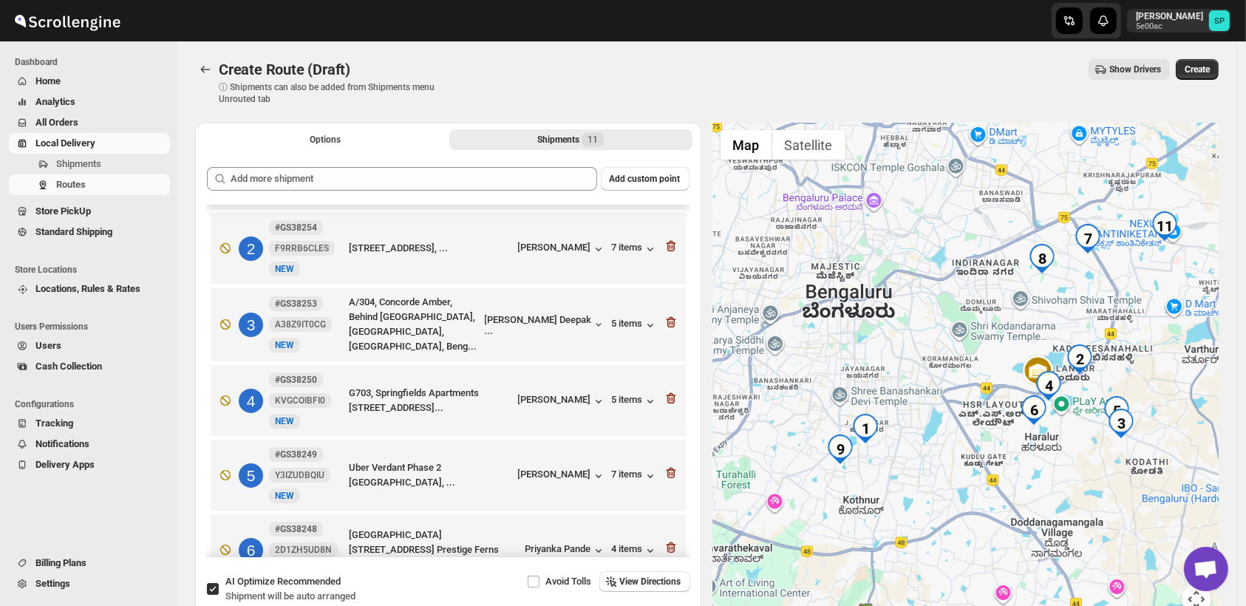
scroll to position [0, 0]
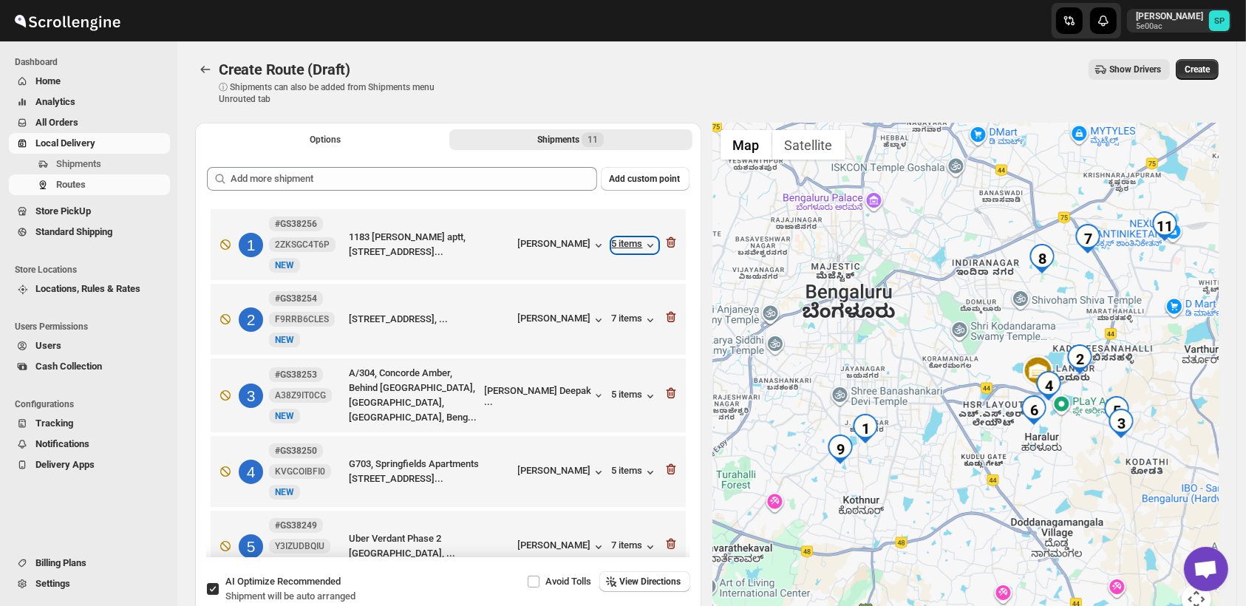
click at [623, 244] on div "5 items" at bounding box center [635, 245] width 46 height 15
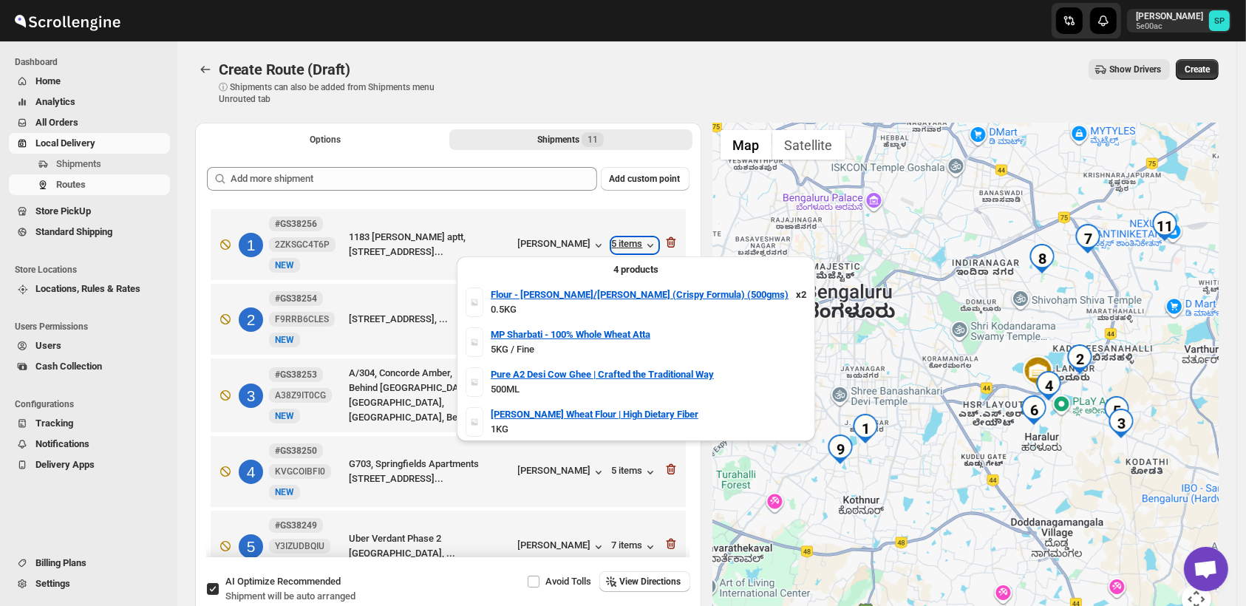
click at [623, 244] on div "5 items" at bounding box center [635, 245] width 46 height 15
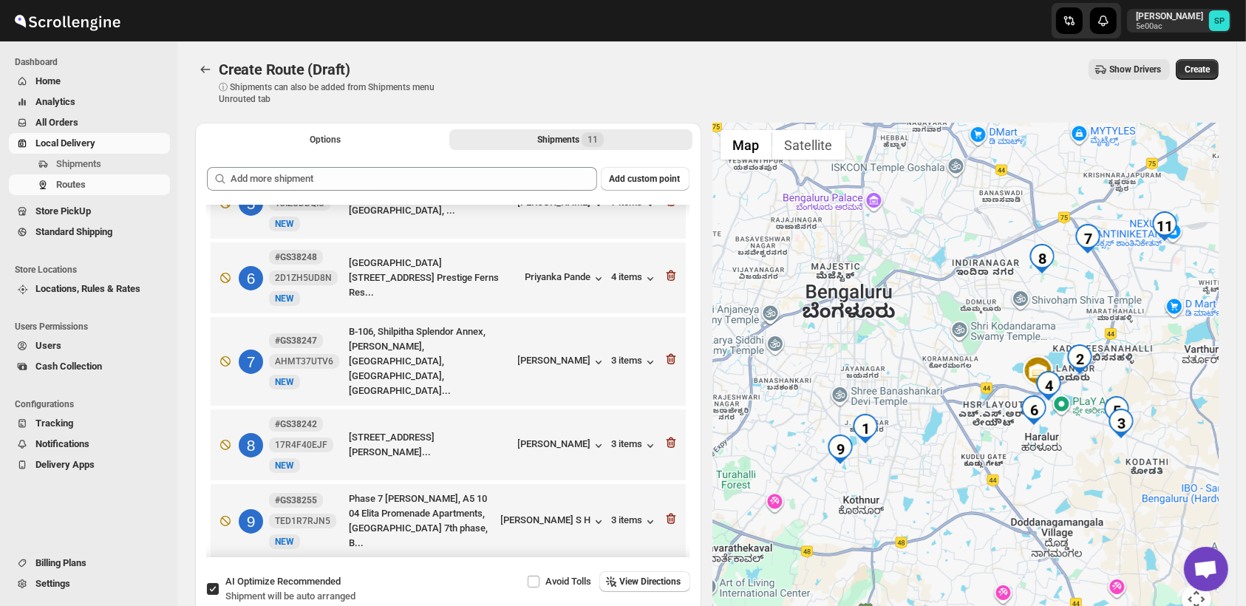
scroll to position [410, 0]
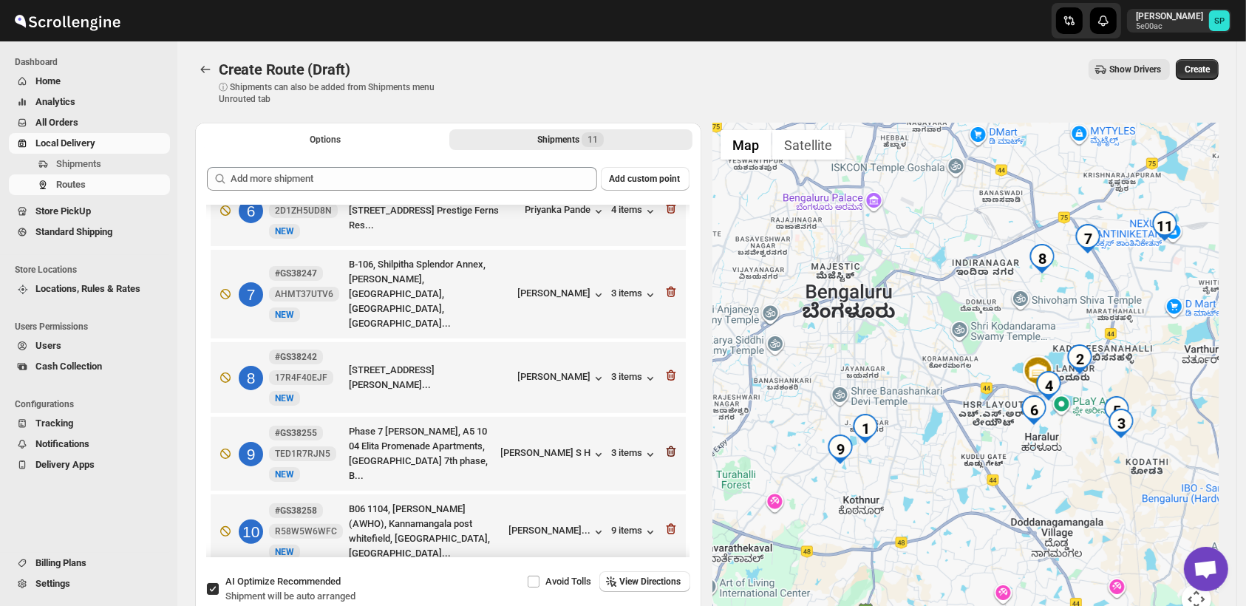
click at [667, 444] on icon "button" at bounding box center [671, 451] width 15 height 15
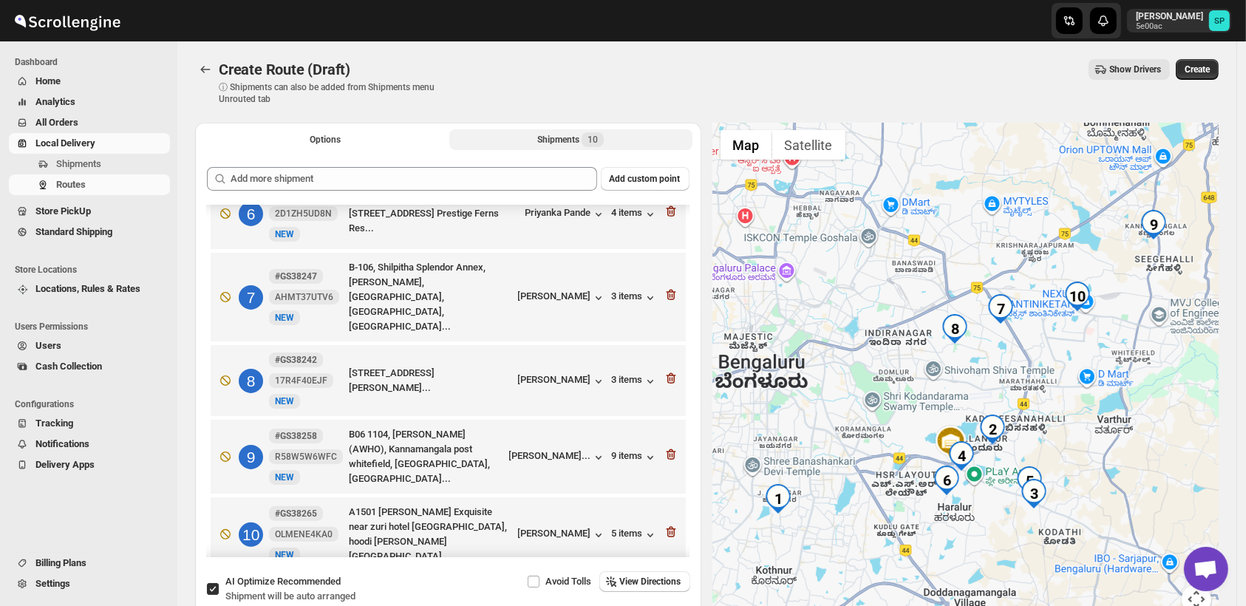
scroll to position [0, 0]
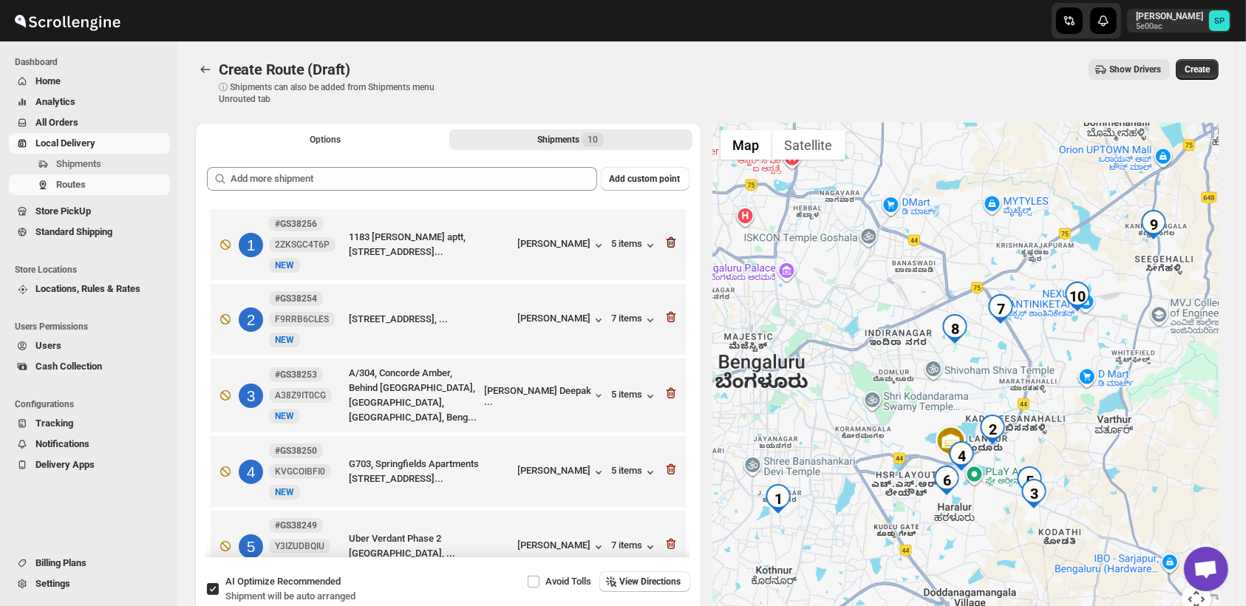
click at [669, 238] on icon "button" at bounding box center [671, 242] width 15 height 15
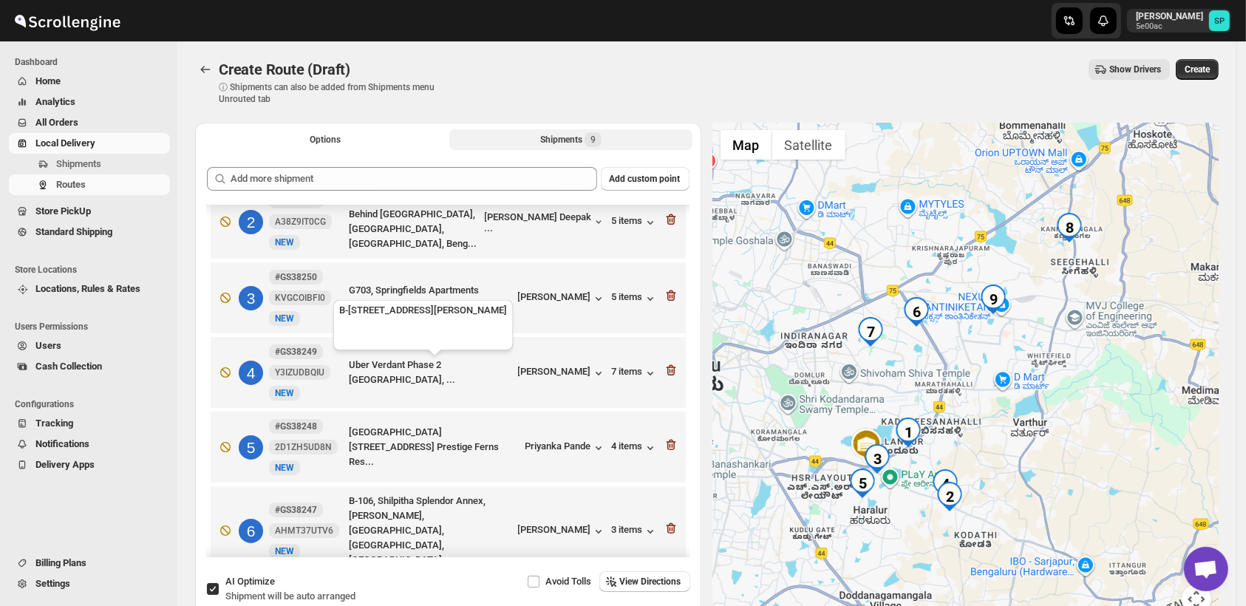
scroll to position [246, 0]
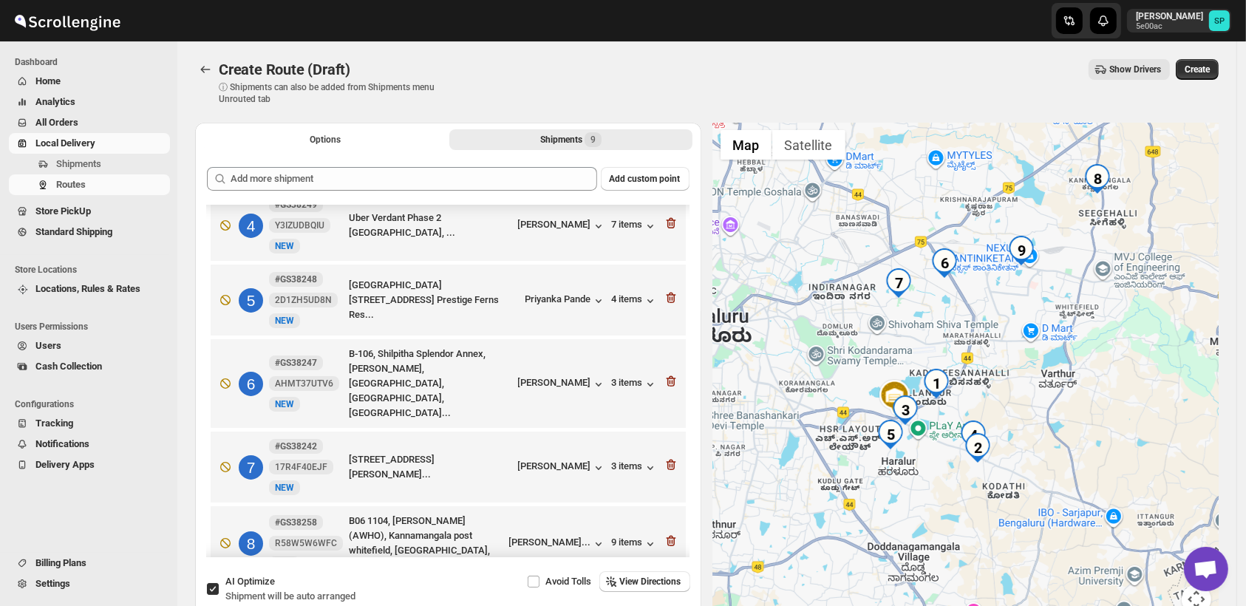
drag, startPoint x: 1023, startPoint y: 466, endPoint x: 1040, endPoint y: 421, distance: 48.9
click at [1040, 421] on div at bounding box center [966, 377] width 506 height 509
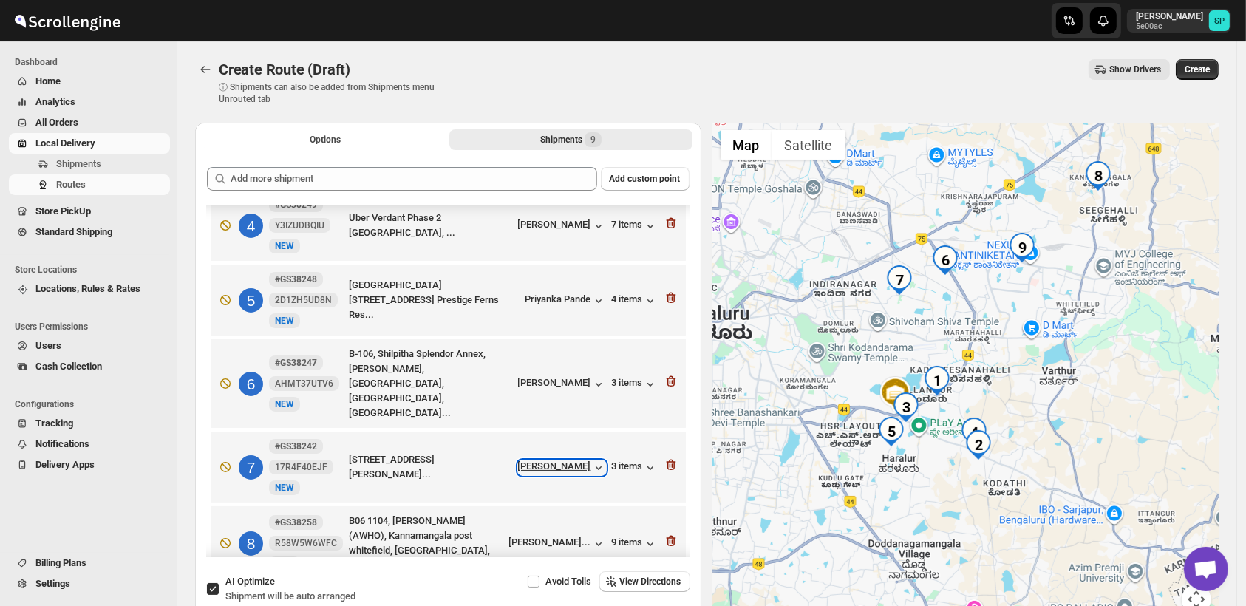
click at [583, 461] on div "[PERSON_NAME]" at bounding box center [562, 468] width 88 height 15
click at [561, 377] on div "[PERSON_NAME]" at bounding box center [562, 384] width 88 height 15
click at [612, 377] on div "3 items" at bounding box center [635, 384] width 46 height 15
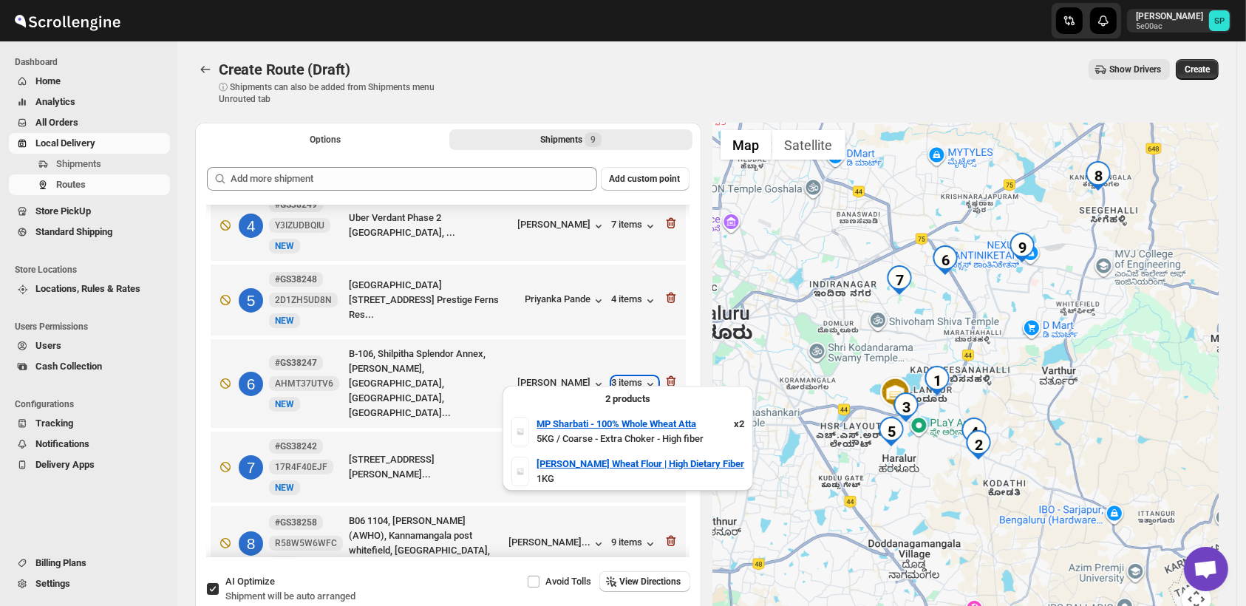
click at [612, 377] on div "3 items" at bounding box center [635, 384] width 46 height 15
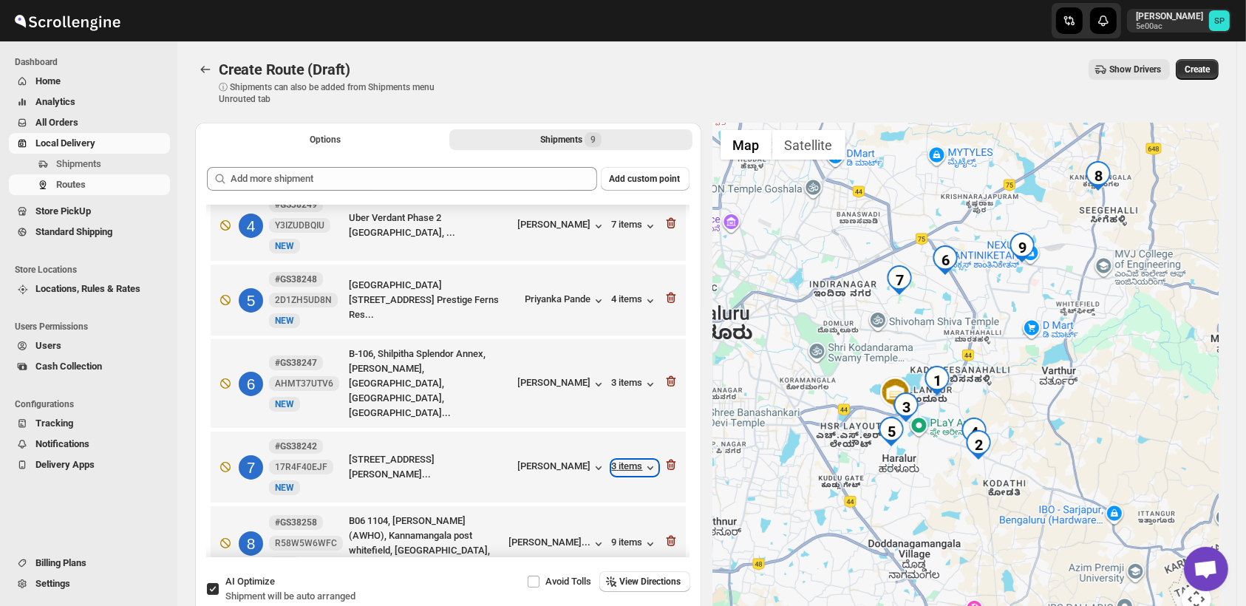
click at [617, 461] on div "3 items" at bounding box center [635, 468] width 46 height 15
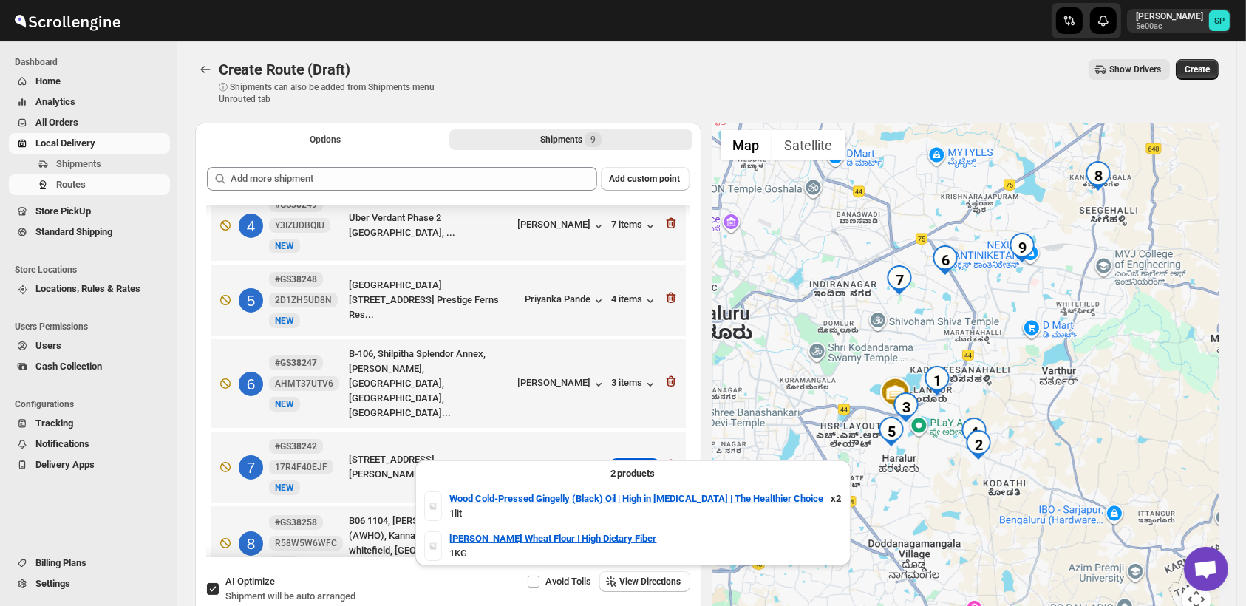
click at [617, 461] on div "3 items" at bounding box center [635, 468] width 46 height 15
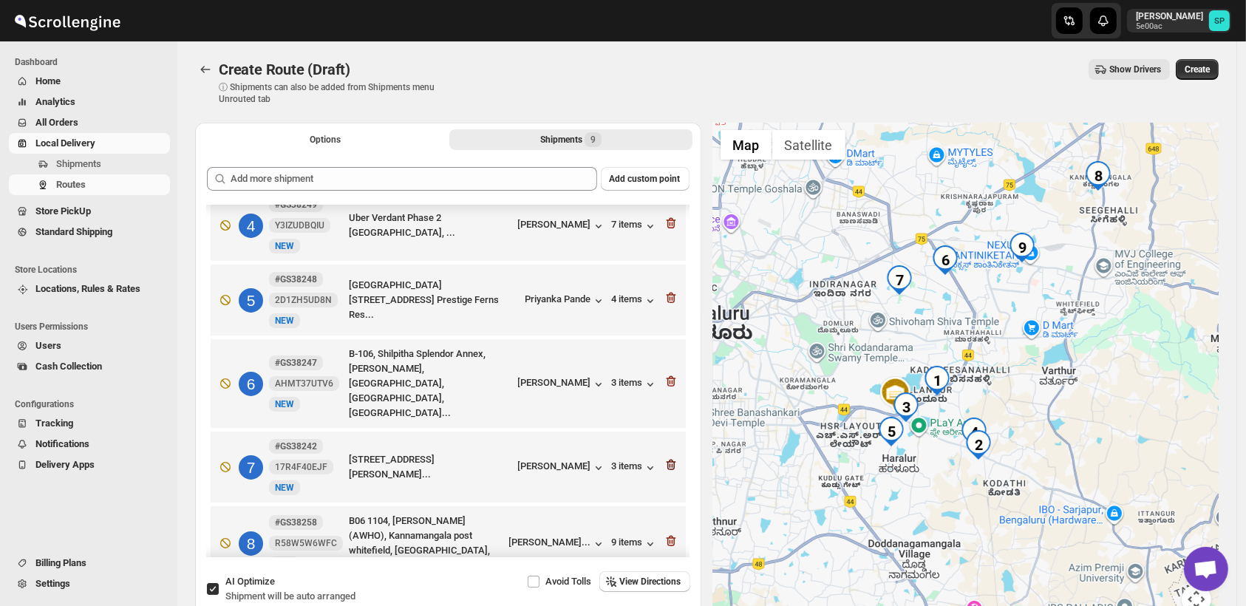
click at [665, 458] on icon "button" at bounding box center [671, 465] width 15 height 15
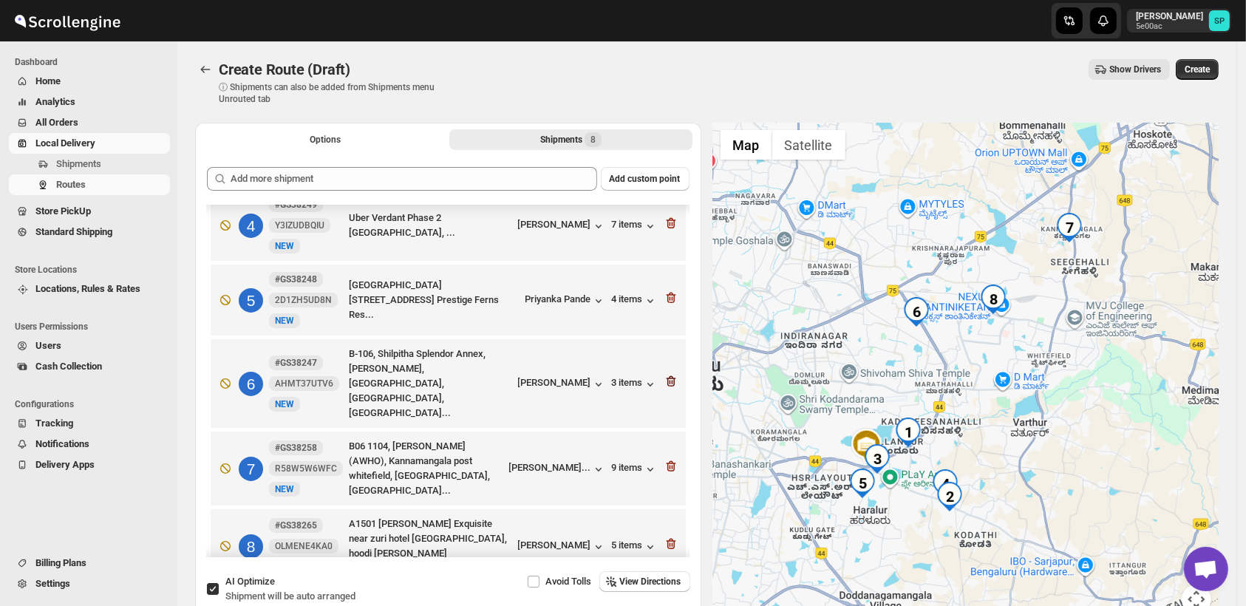
click at [664, 374] on icon "button" at bounding box center [671, 381] width 15 height 15
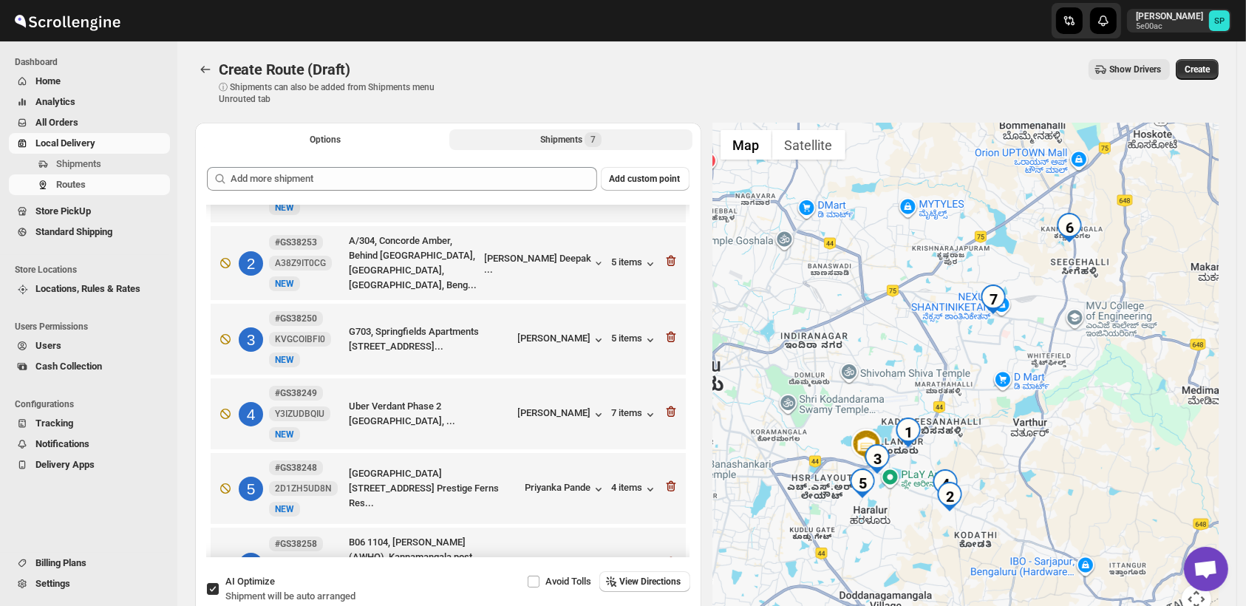
scroll to position [82, 0]
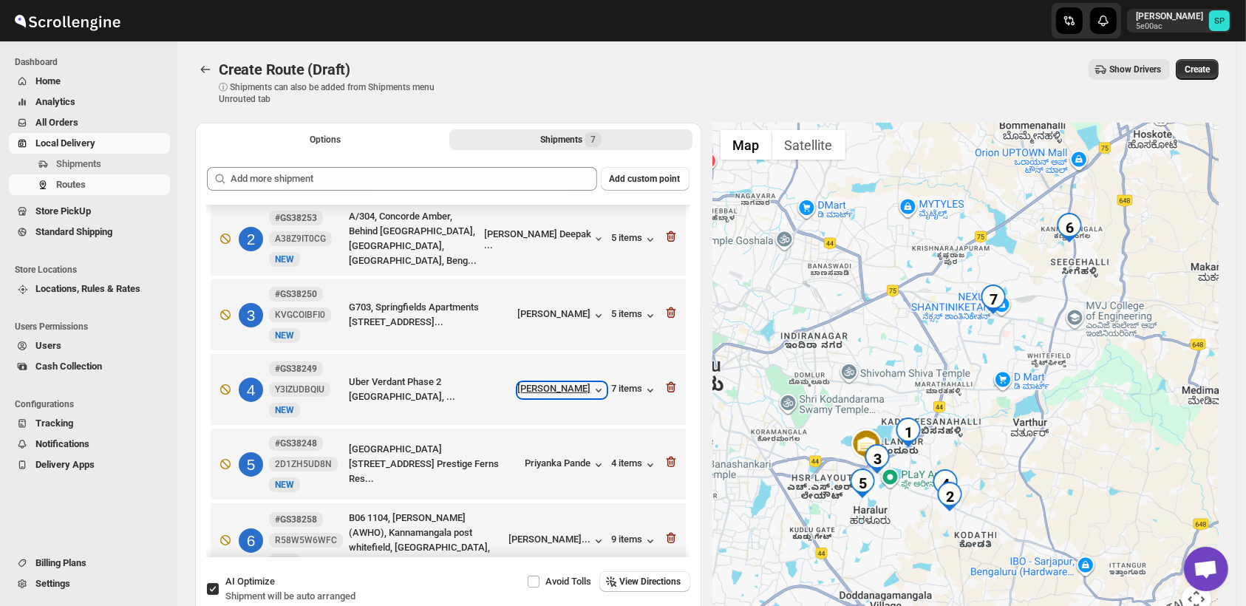
click at [591, 393] on icon "button" at bounding box center [598, 390] width 15 height 15
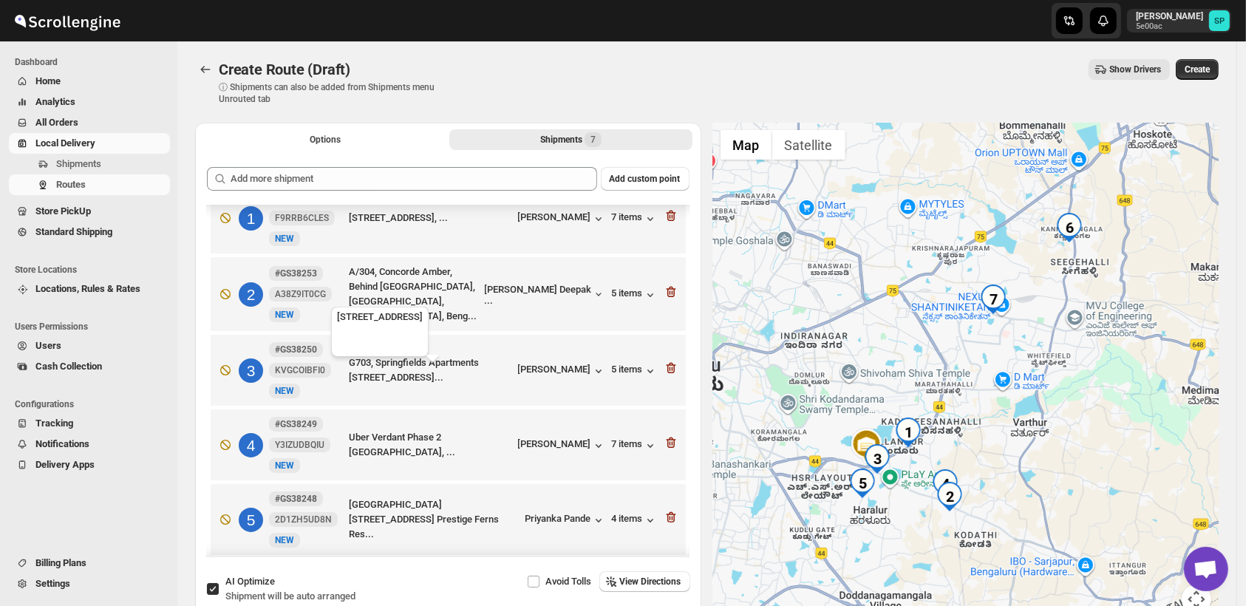
scroll to position [0, 0]
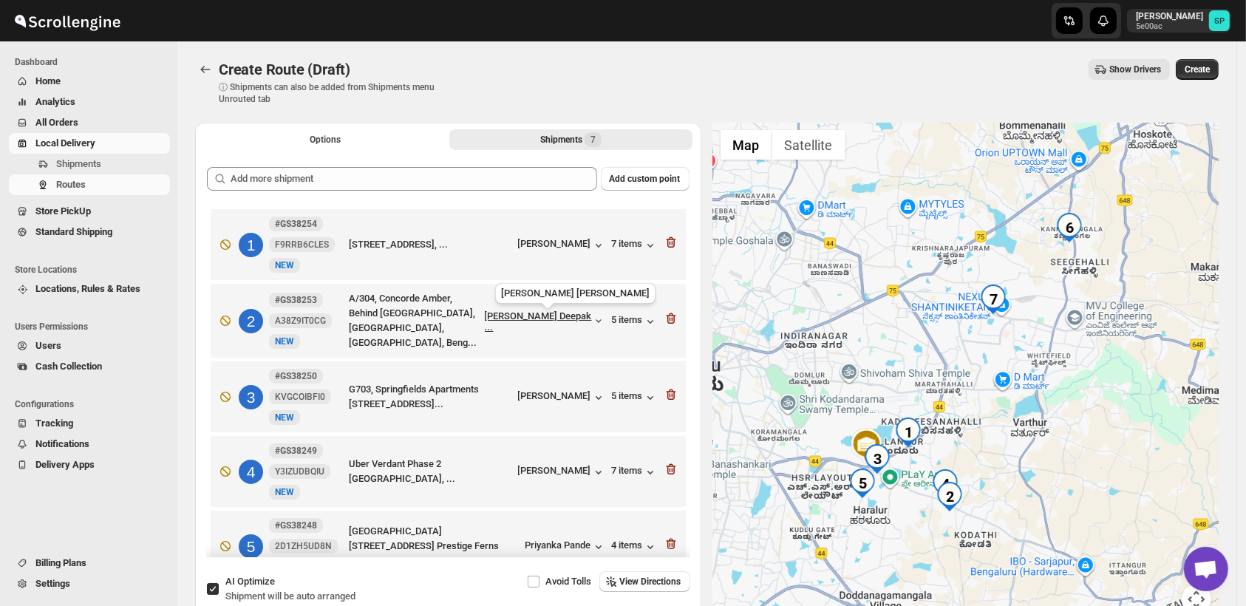
click at [547, 325] on div "[PERSON_NAME] Deepak ..." at bounding box center [539, 322] width 108 height 22
click at [612, 314] on div "5 items" at bounding box center [635, 321] width 46 height 15
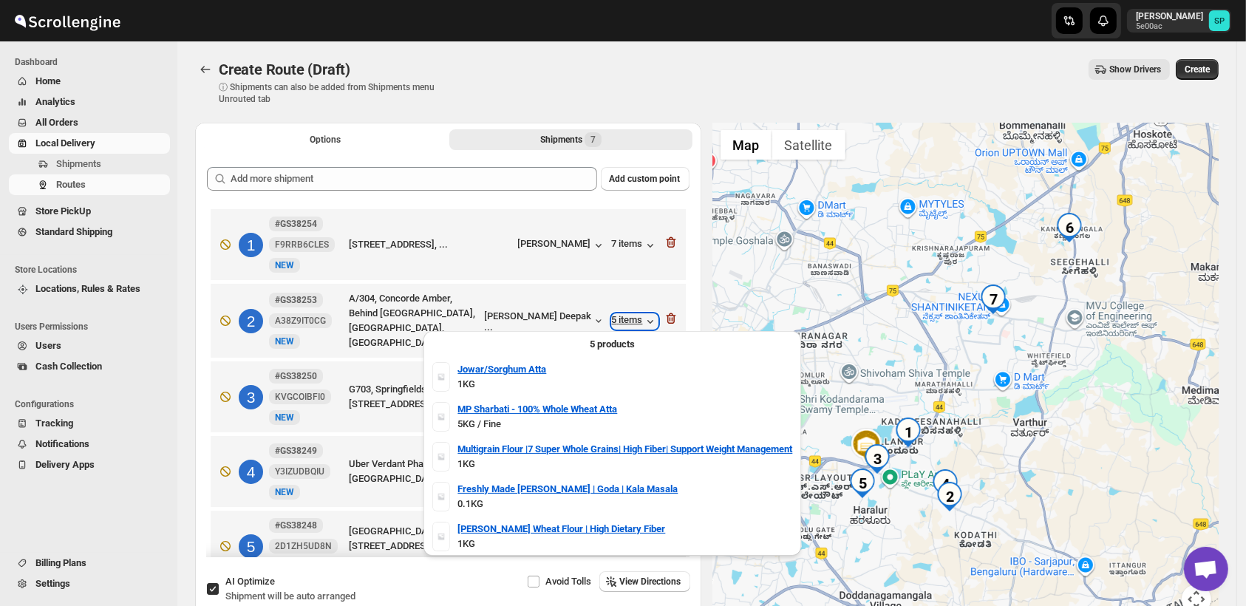
click at [612, 314] on div "5 items" at bounding box center [635, 321] width 46 height 15
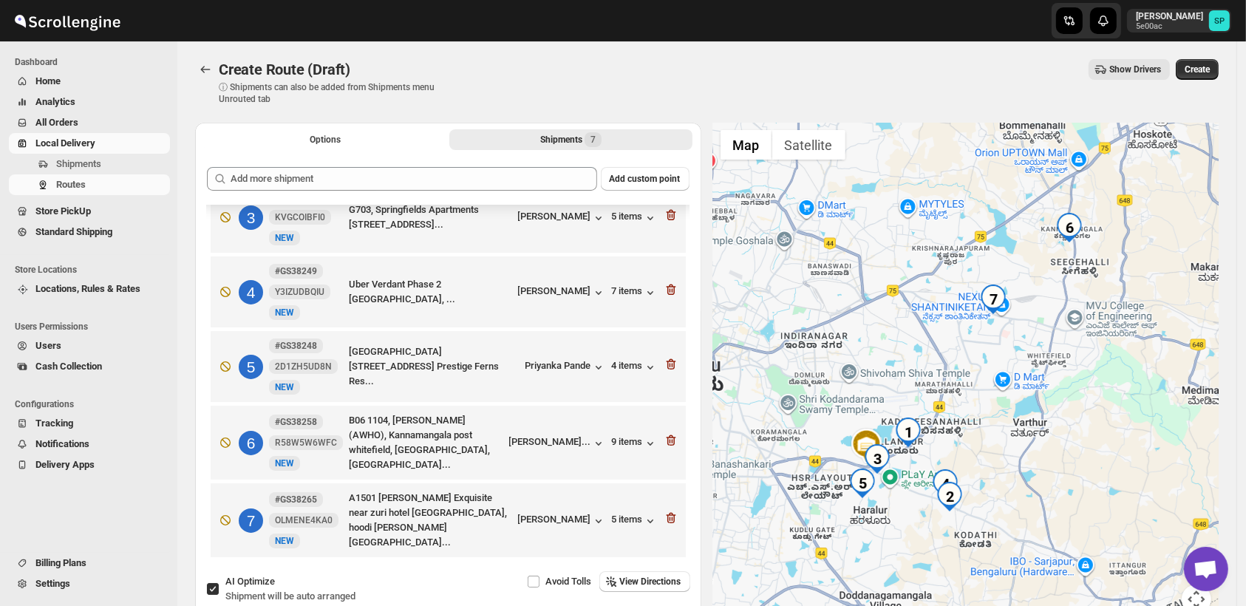
scroll to position [182, 0]
click at [632, 287] on div "7 items" at bounding box center [635, 290] width 46 height 15
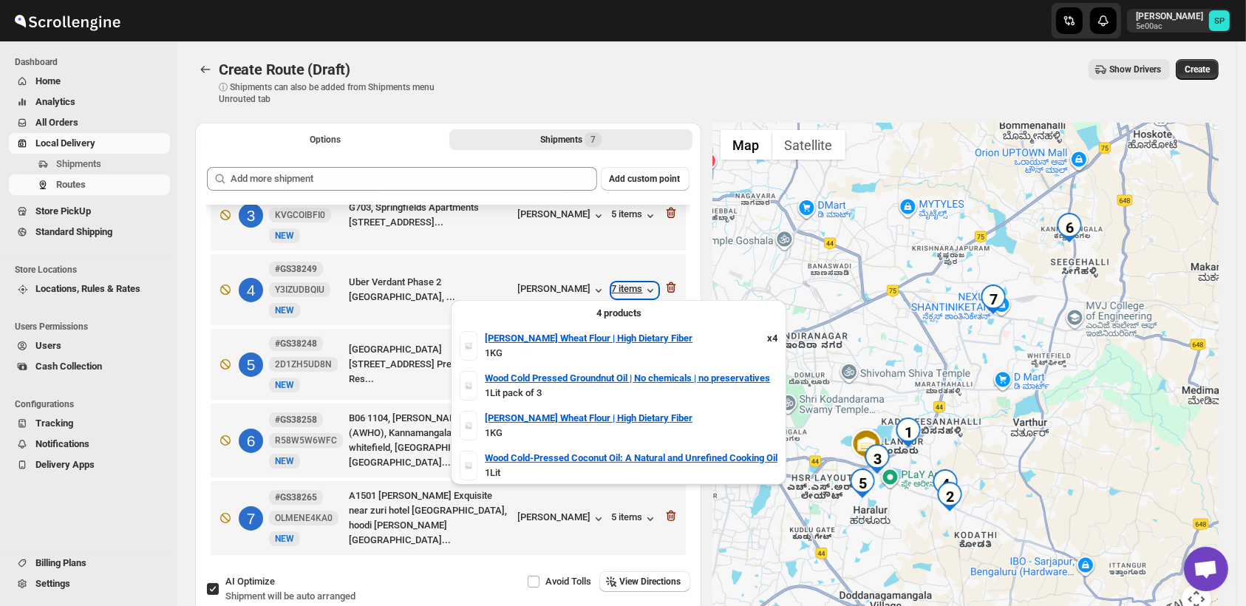
click at [632, 287] on div "7 items" at bounding box center [635, 290] width 46 height 15
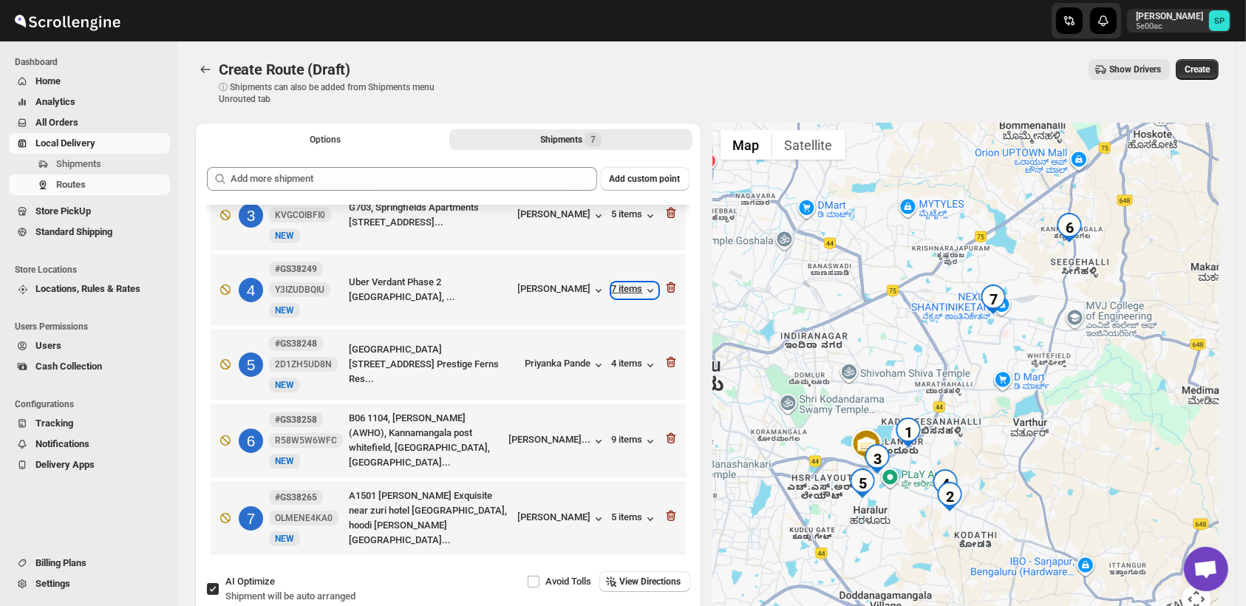
click at [632, 287] on div "7 items" at bounding box center [635, 290] width 46 height 15
click at [666, 285] on icon "button" at bounding box center [671, 287] width 15 height 15
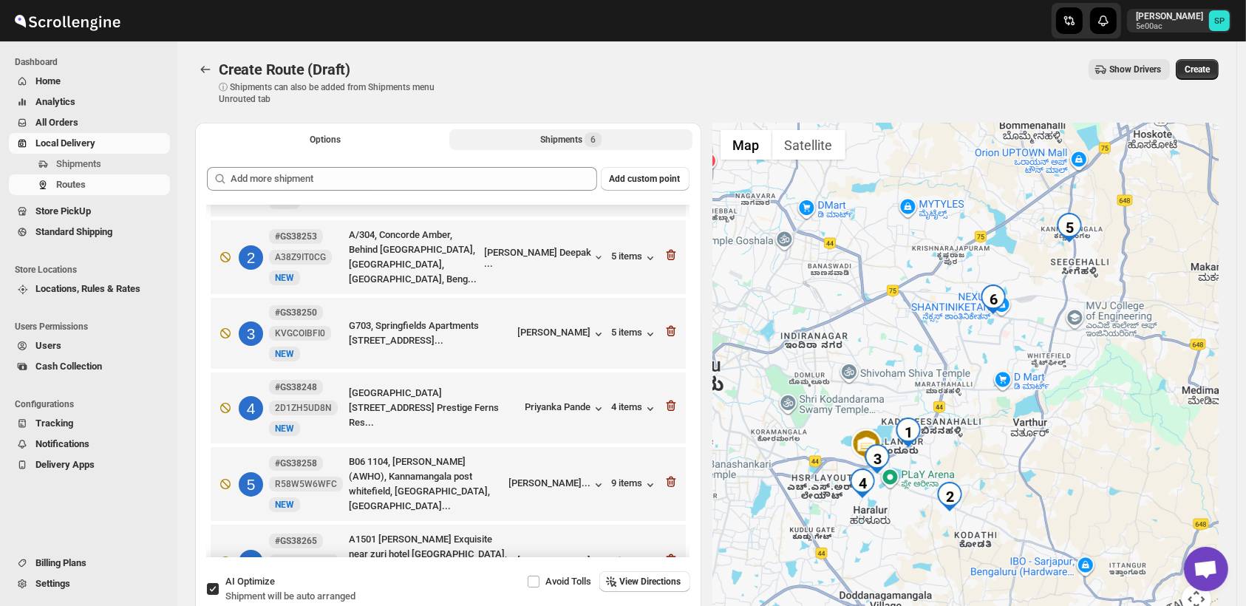
scroll to position [24, 0]
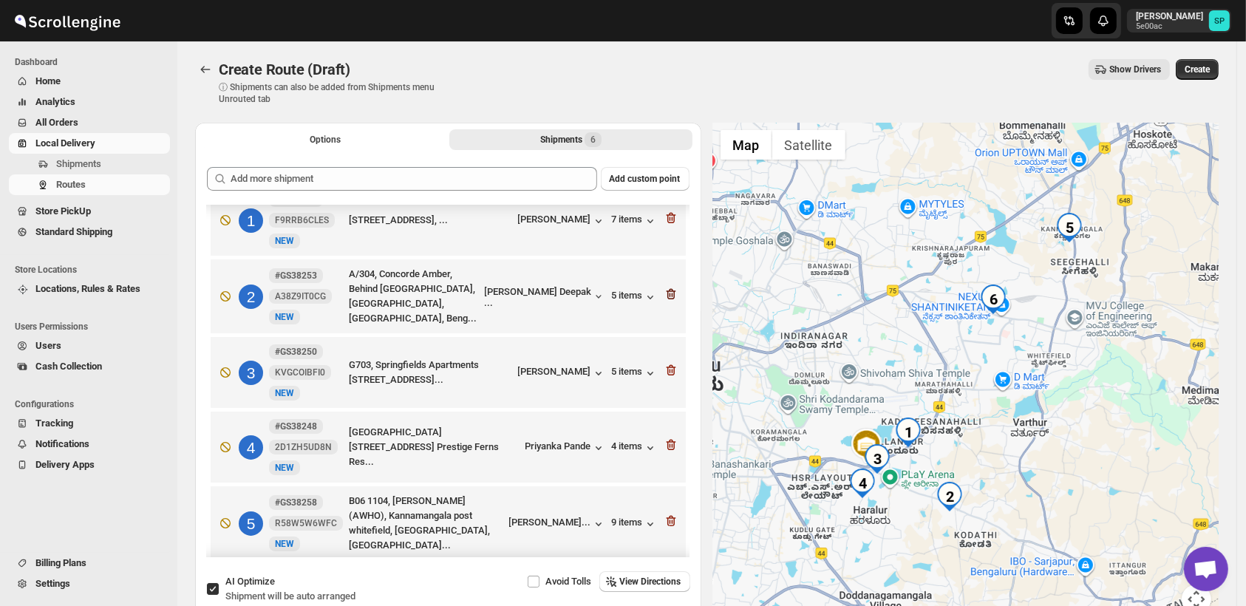
click at [664, 291] on icon "button" at bounding box center [671, 294] width 15 height 15
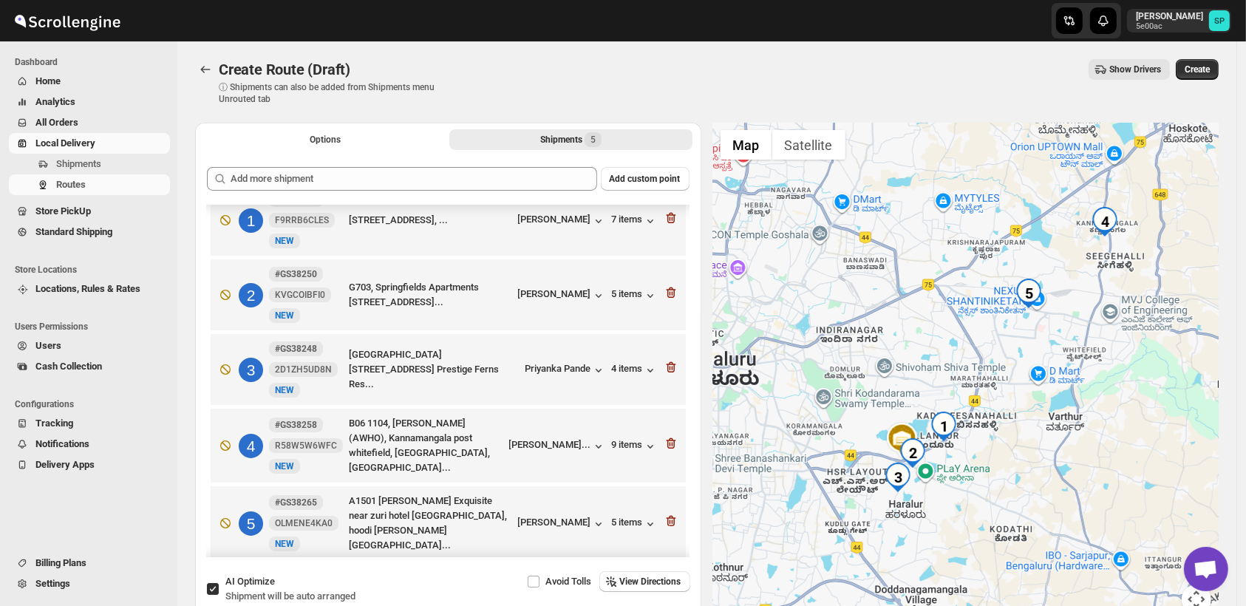
drag, startPoint x: 986, startPoint y: 465, endPoint x: 1040, endPoint y: 446, distance: 57.3
click at [1040, 446] on div at bounding box center [966, 377] width 506 height 509
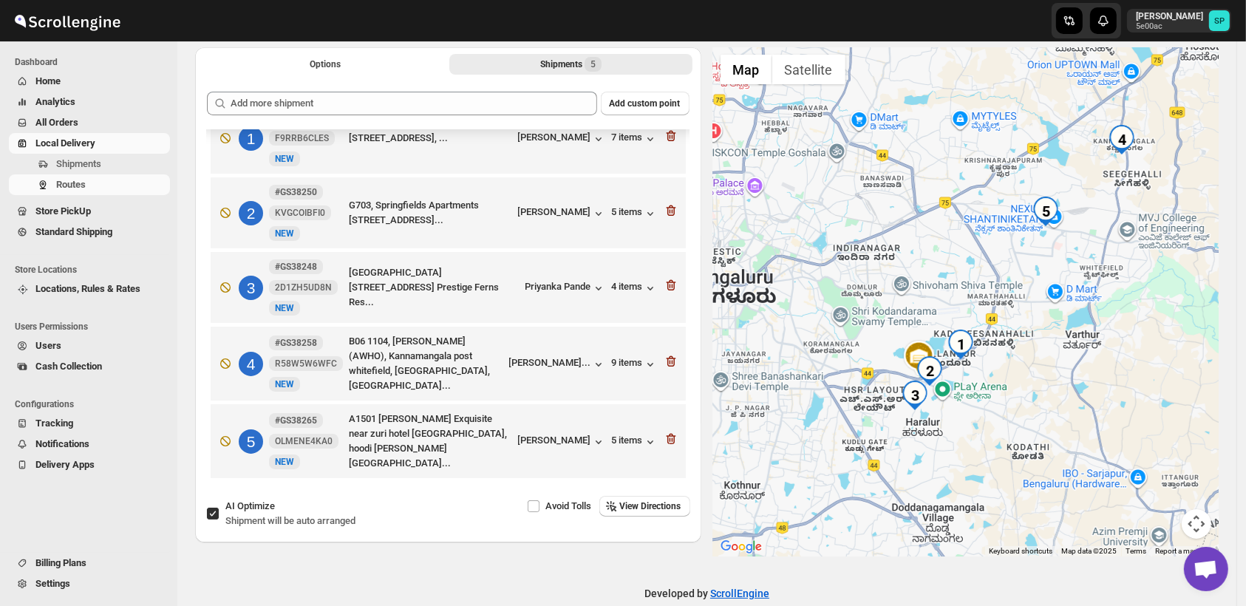
scroll to position [82, 0]
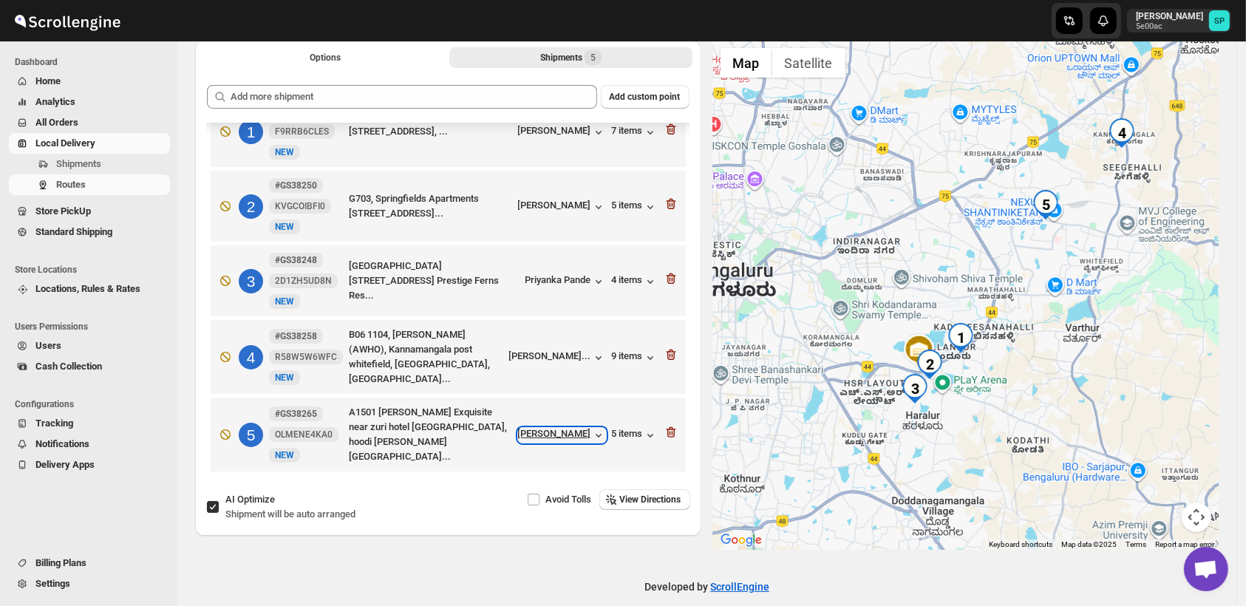
click at [566, 432] on div "[PERSON_NAME]" at bounding box center [562, 435] width 88 height 15
click at [557, 356] on div "[PERSON_NAME]..." at bounding box center [550, 355] width 82 height 11
click at [622, 350] on div "9 items" at bounding box center [635, 357] width 46 height 15
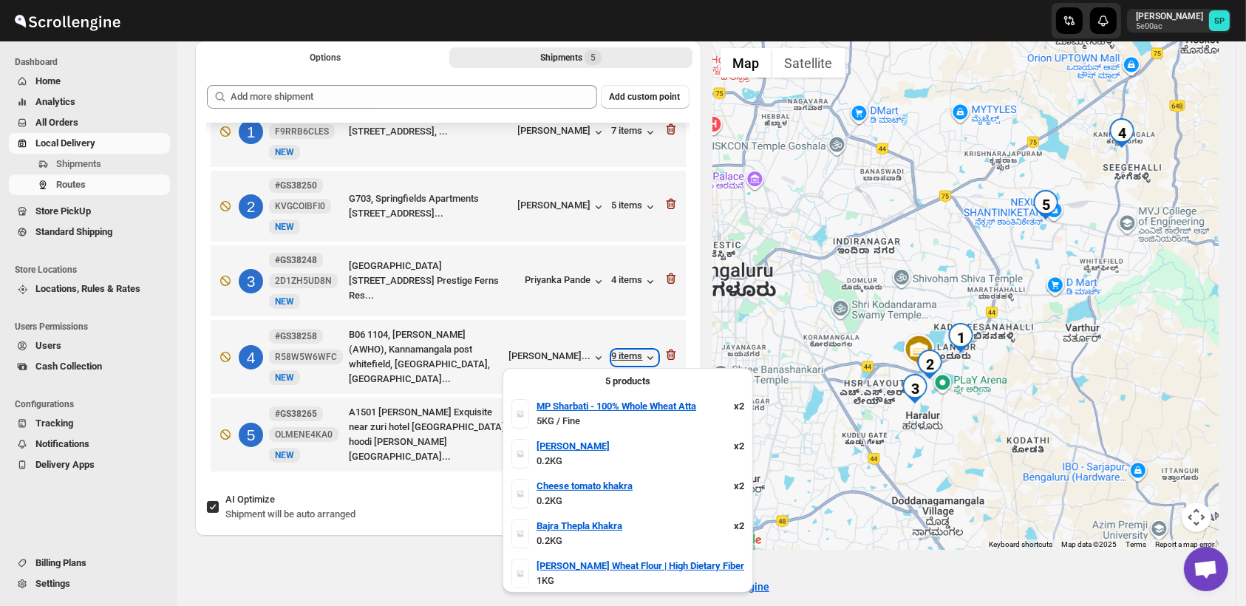
click at [622, 350] on div "9 items" at bounding box center [635, 357] width 46 height 15
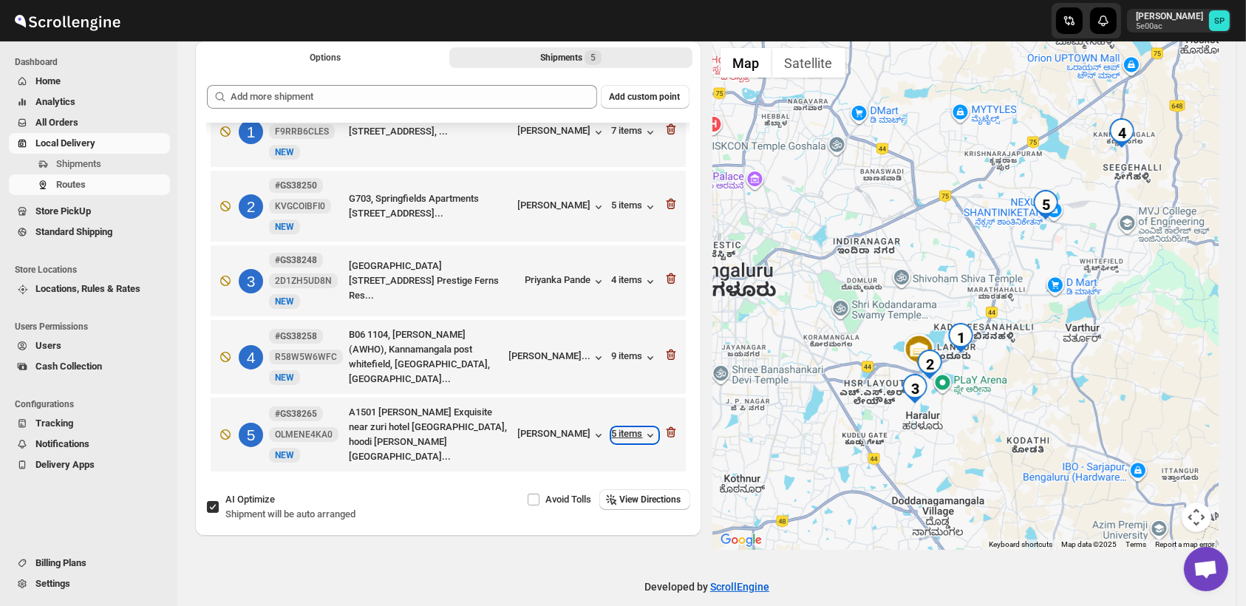
click at [644, 429] on icon "button" at bounding box center [650, 435] width 15 height 15
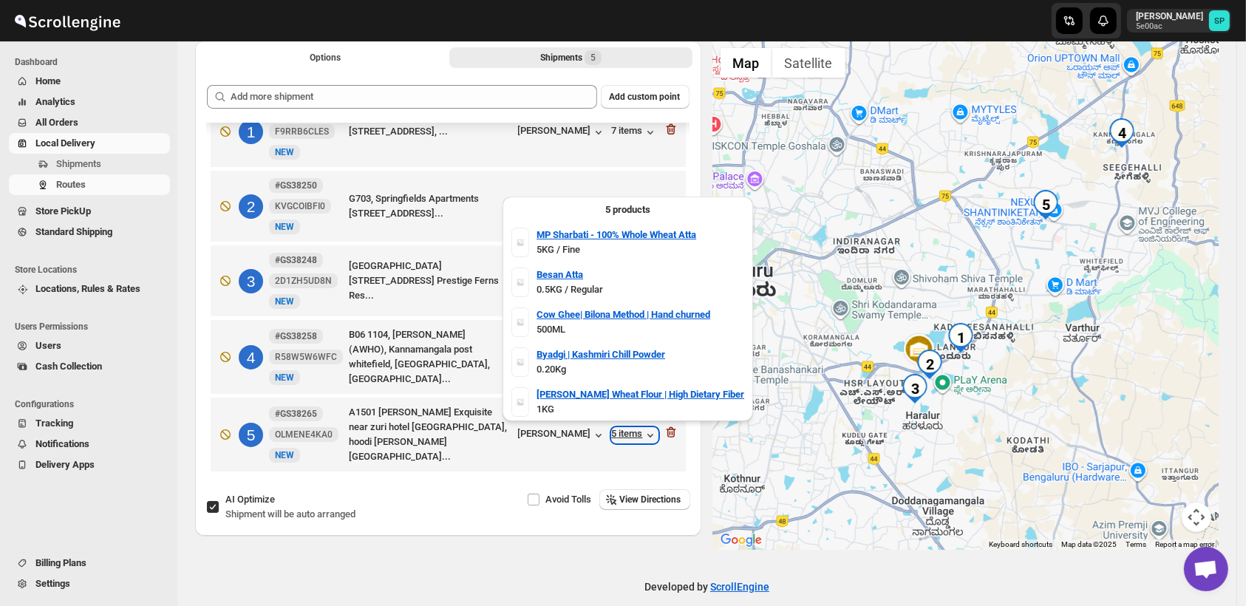
click at [643, 429] on icon "button" at bounding box center [650, 435] width 15 height 15
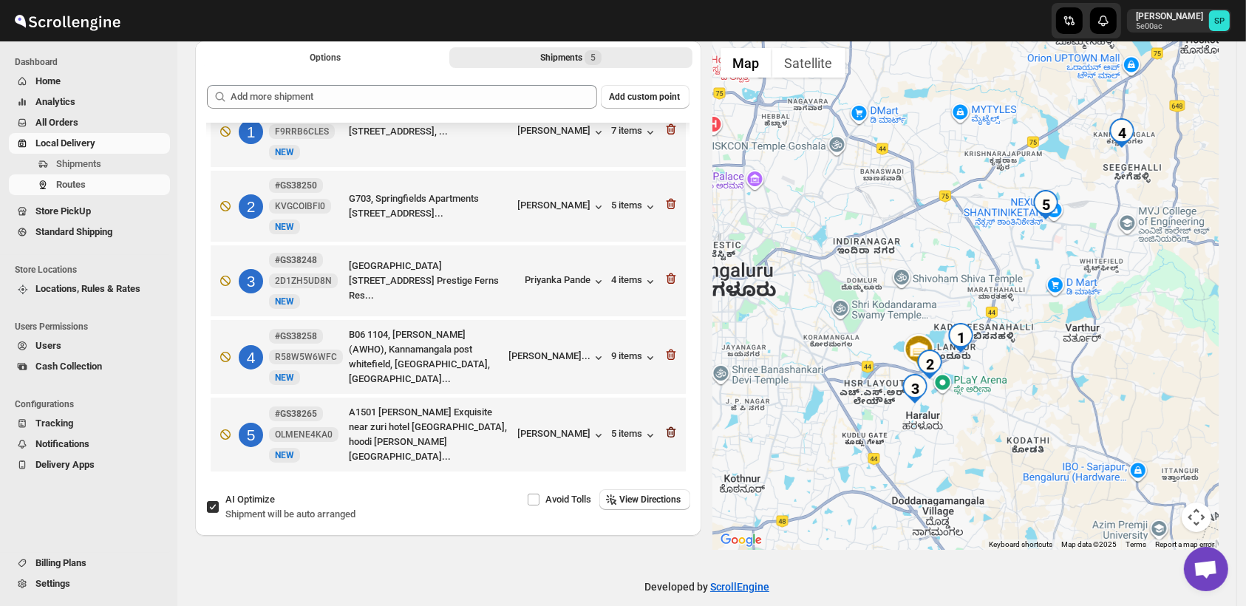
click at [666, 427] on icon "button" at bounding box center [671, 432] width 10 height 11
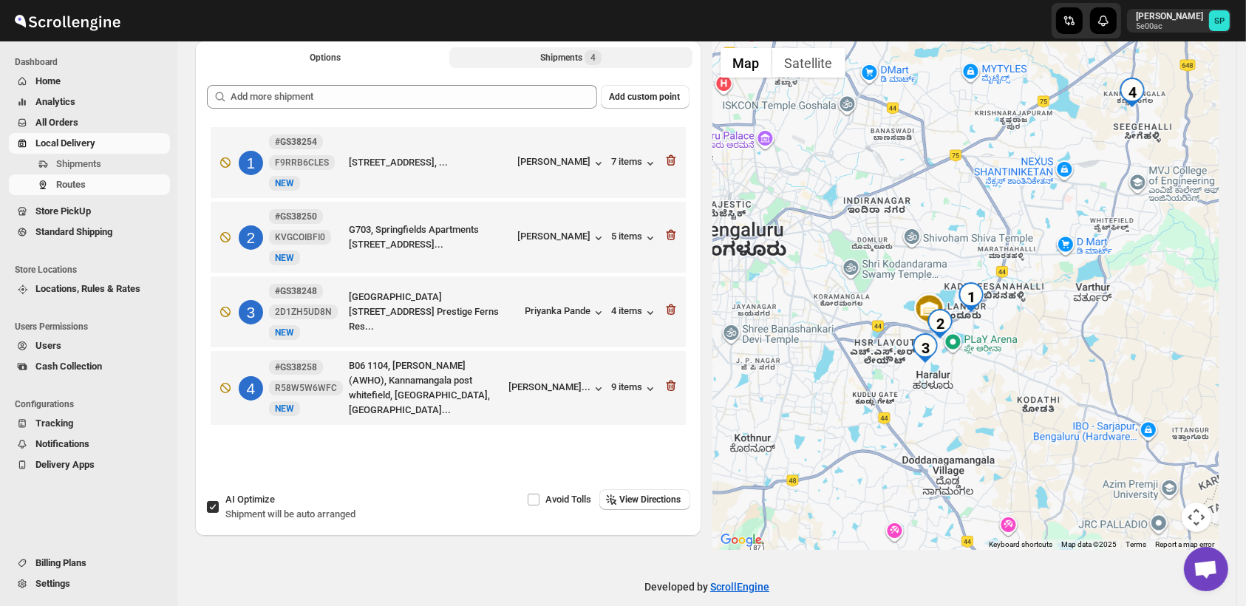
scroll to position [0, 0]
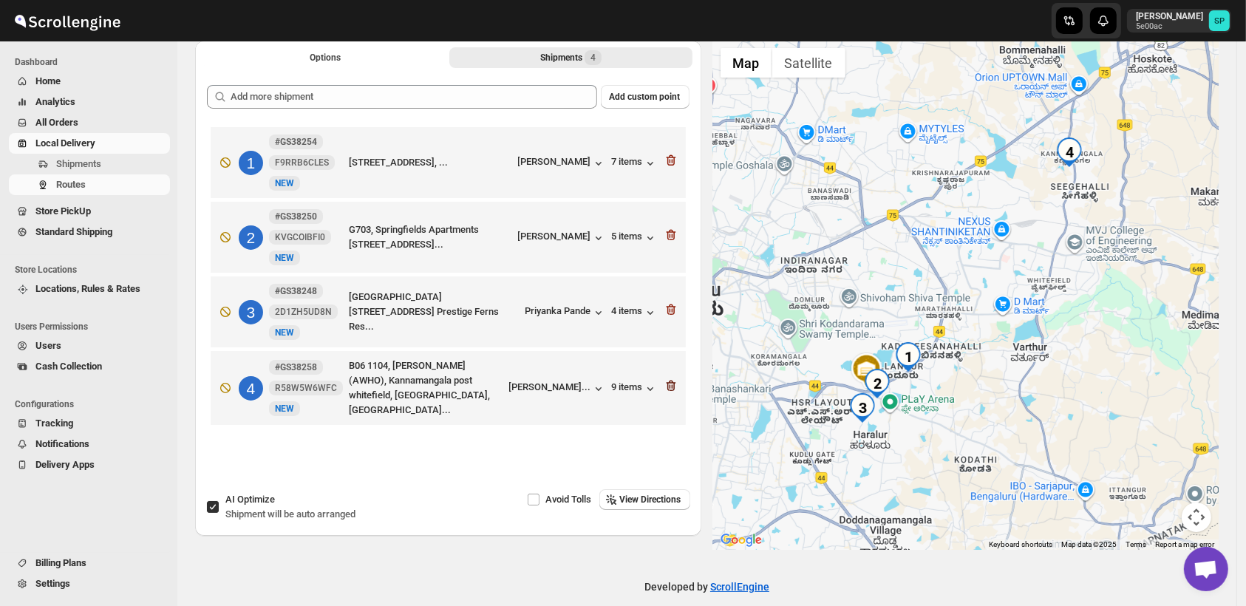
click at [676, 390] on icon "button" at bounding box center [671, 386] width 10 height 11
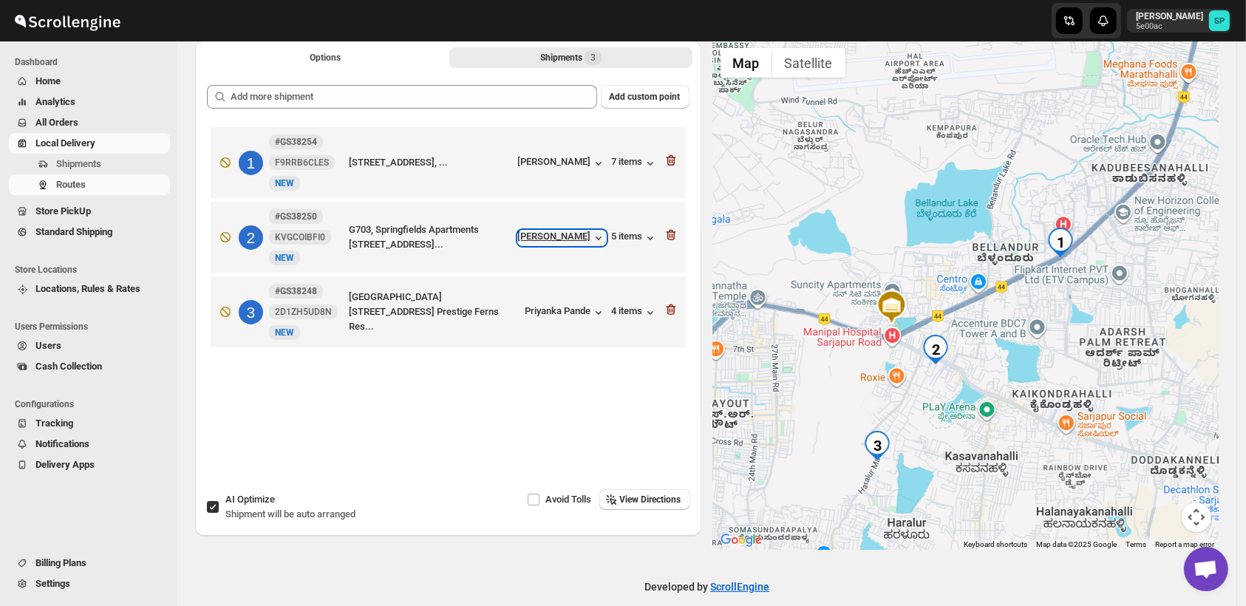
click at [573, 237] on div "[PERSON_NAME]" at bounding box center [562, 238] width 88 height 15
click at [580, 314] on div "Priyanka Pande" at bounding box center [566, 312] width 81 height 15
click at [620, 311] on div "4 items" at bounding box center [635, 312] width 46 height 15
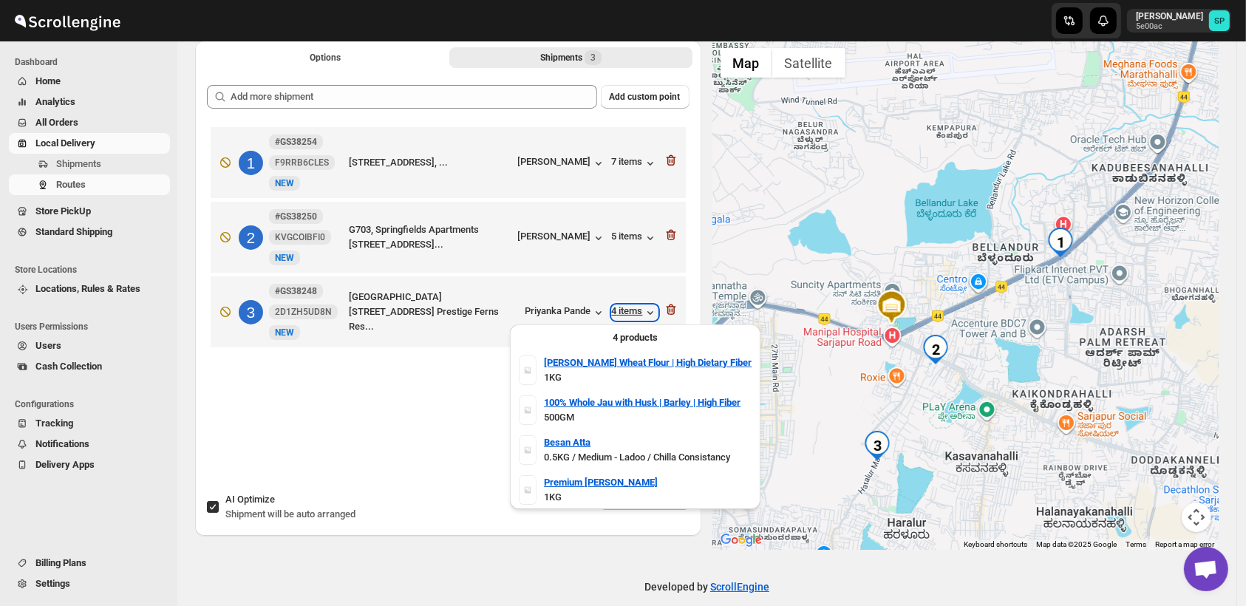
click at [620, 311] on div "4 items" at bounding box center [635, 312] width 46 height 15
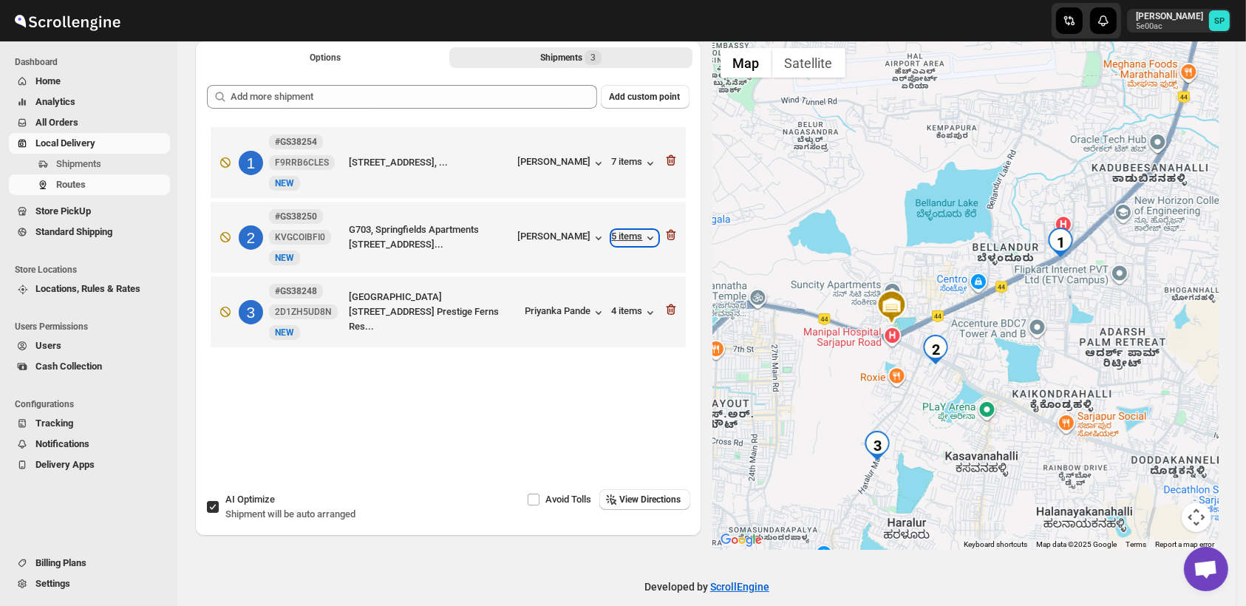
click at [625, 240] on div "5 items" at bounding box center [635, 238] width 46 height 15
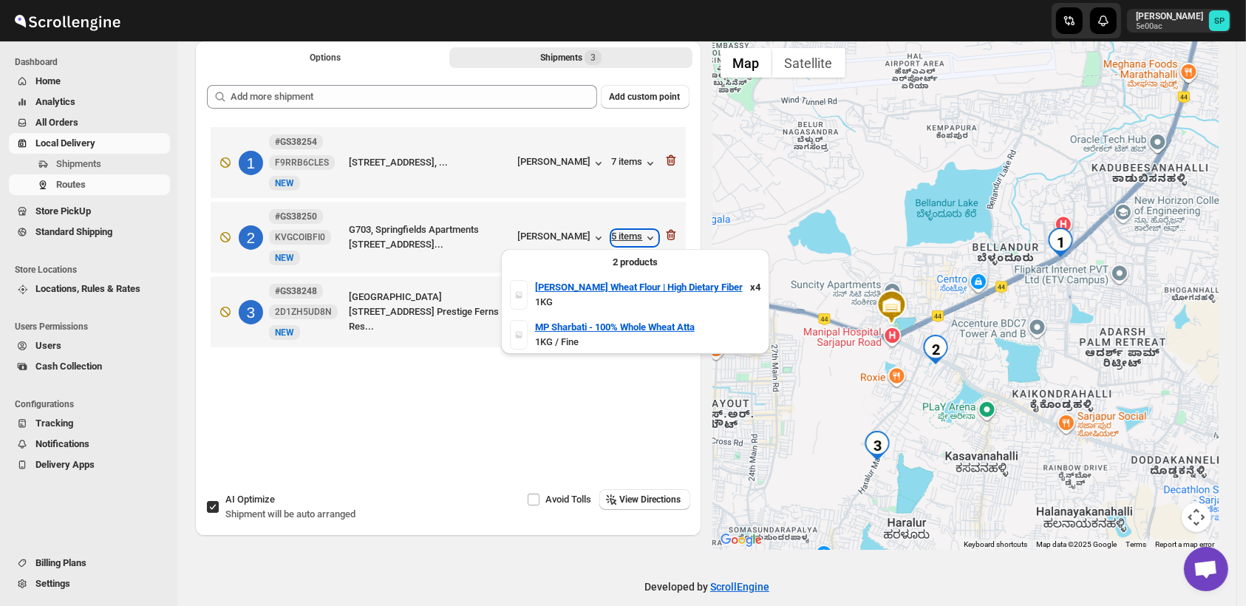
click at [625, 240] on div "5 items" at bounding box center [635, 238] width 46 height 15
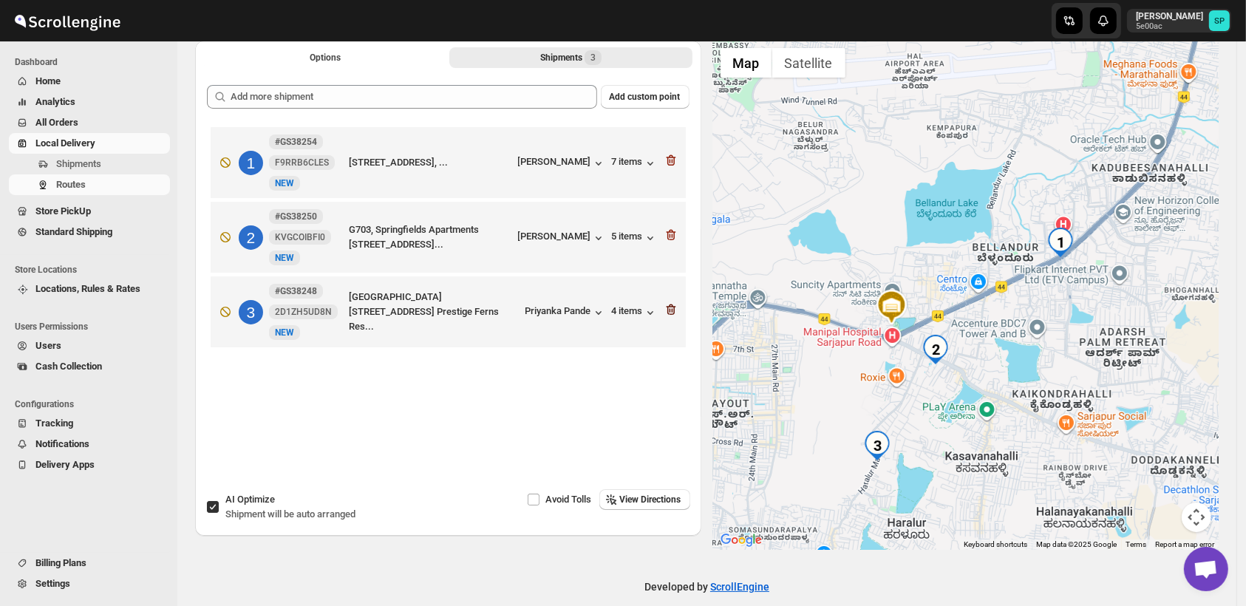
click at [676, 310] on icon "button" at bounding box center [671, 309] width 15 height 15
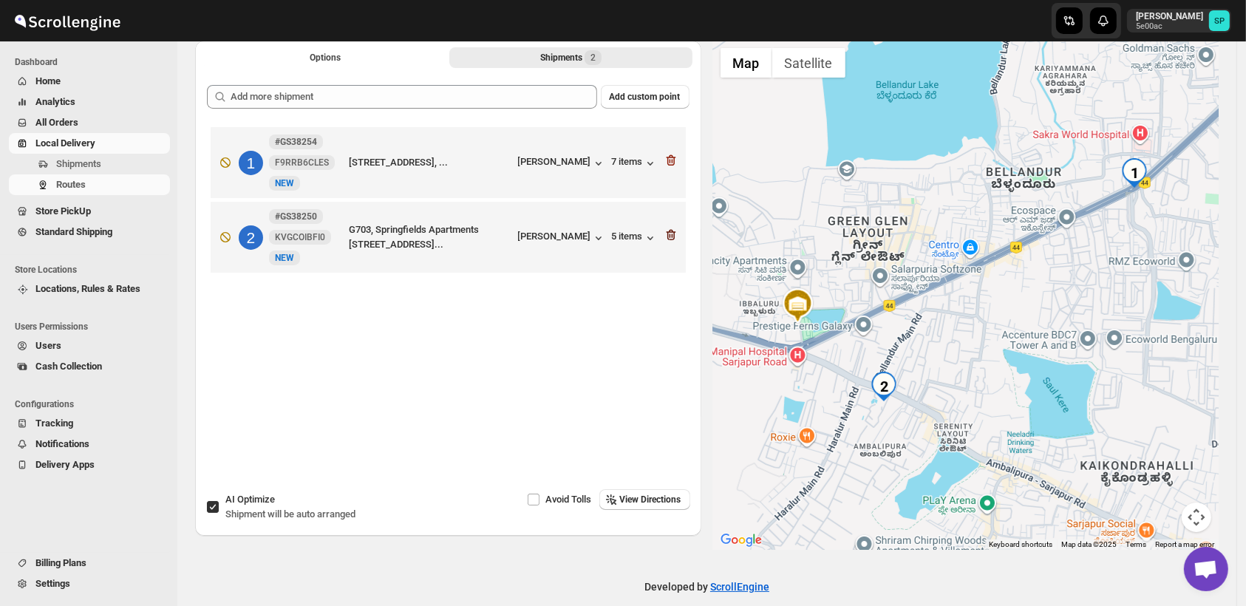
click at [671, 233] on icon "button" at bounding box center [671, 235] width 10 height 11
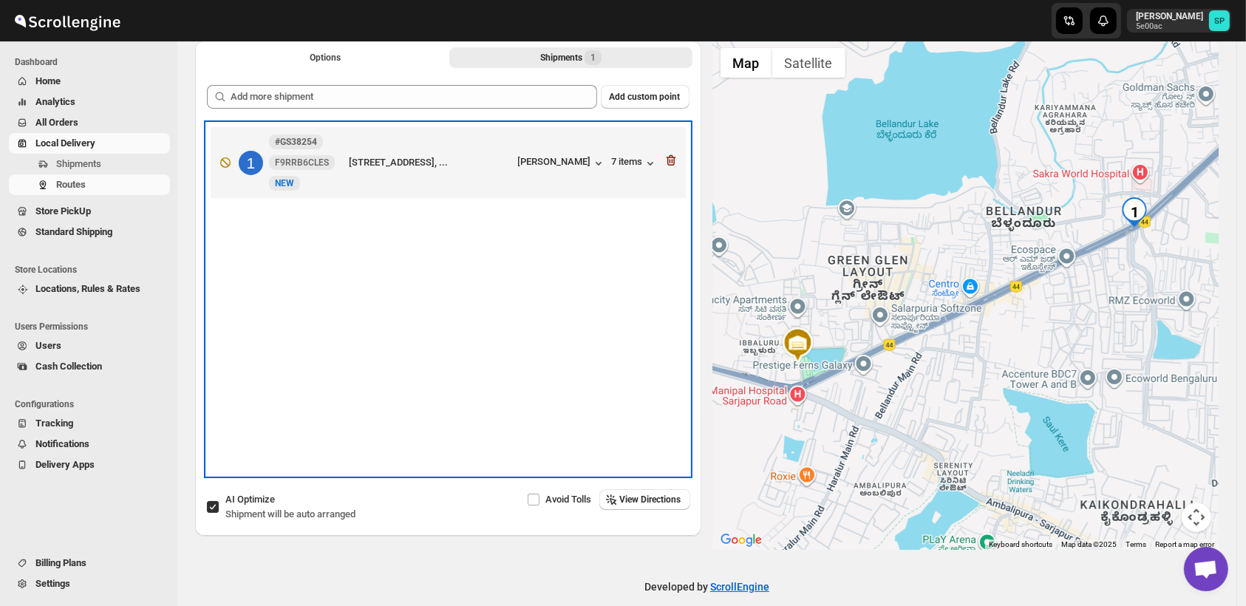
click at [570, 152] on div "[STREET_ADDRESS], ... [PERSON_NAME] 7 items" at bounding box center [445, 160] width 466 height 62
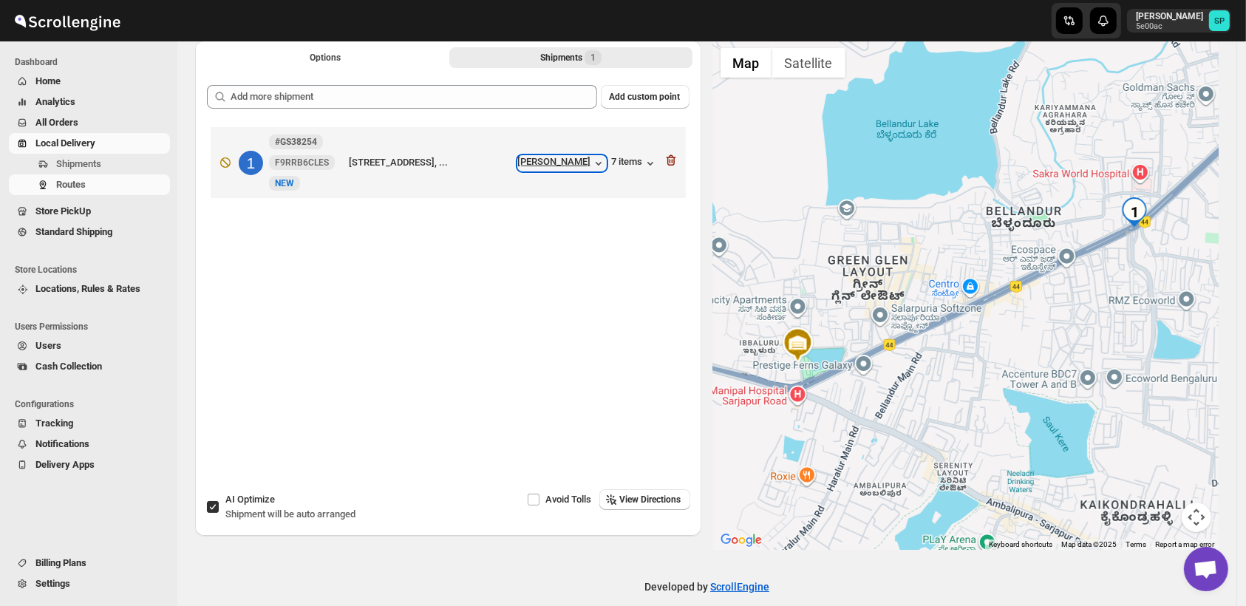
click at [573, 162] on div "[PERSON_NAME]" at bounding box center [562, 163] width 88 height 15
click at [679, 161] on icon "button" at bounding box center [671, 160] width 15 height 15
